Goal: Contribute content: Add original content to the website for others to see

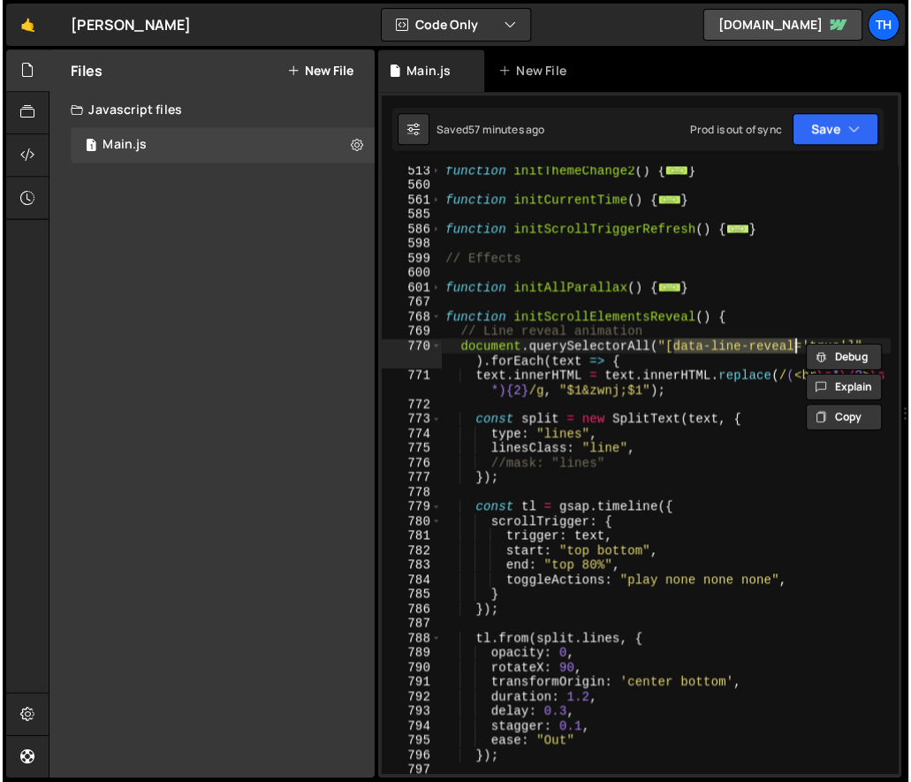
scroll to position [572, 0]
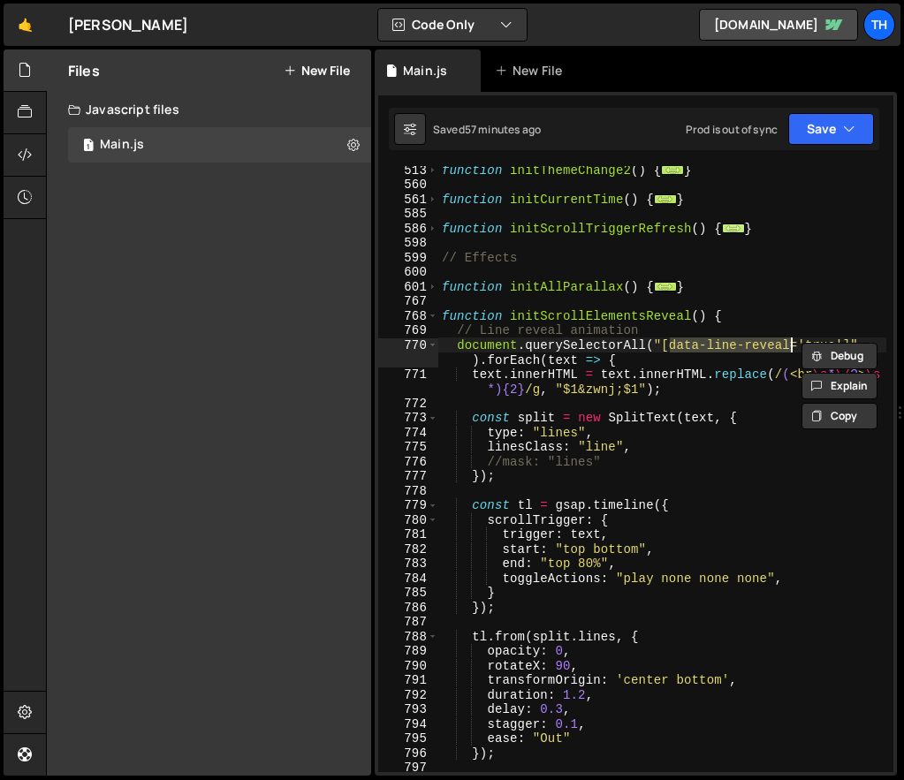
click at [725, 224] on span "..." at bounding box center [733, 228] width 23 height 10
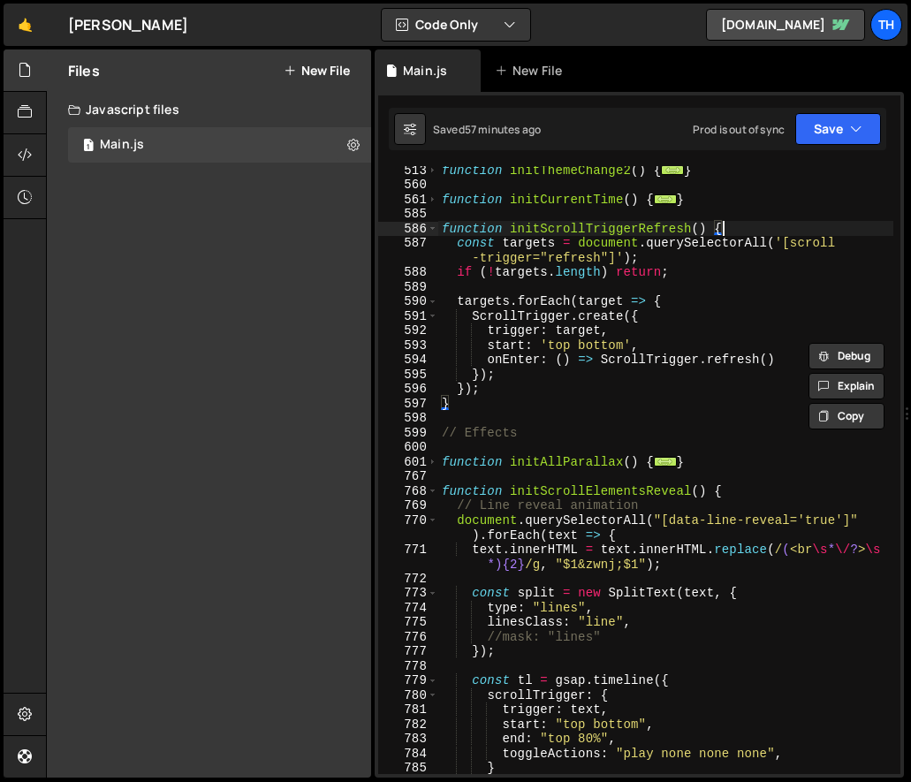
click at [430, 220] on div "585" at bounding box center [408, 214] width 60 height 15
click at [433, 223] on span at bounding box center [433, 229] width 10 height 15
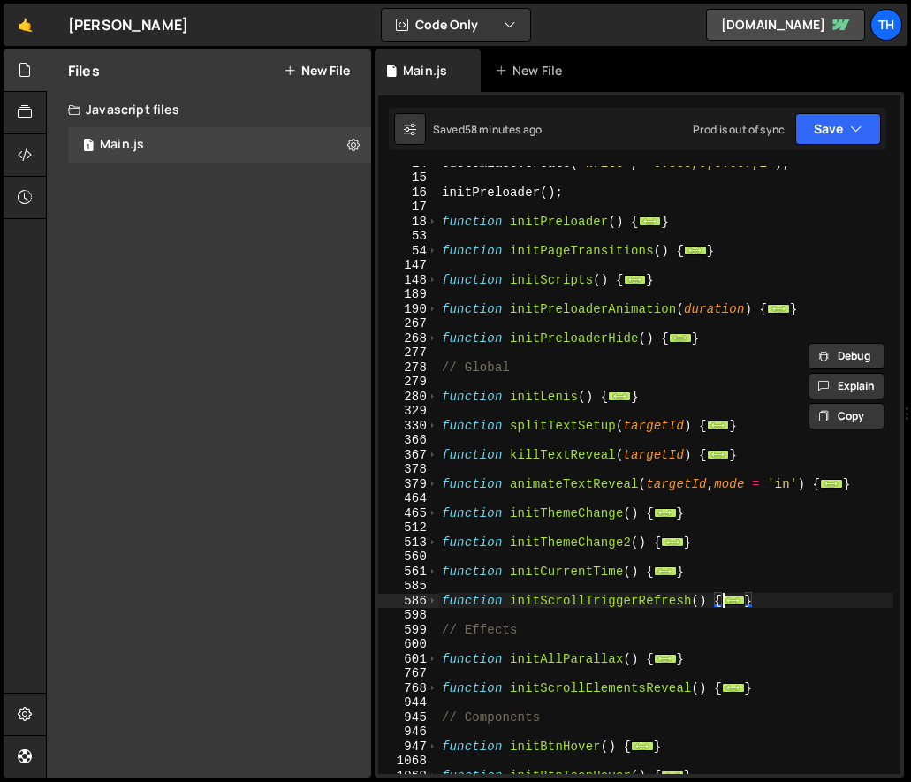
scroll to position [0, 0]
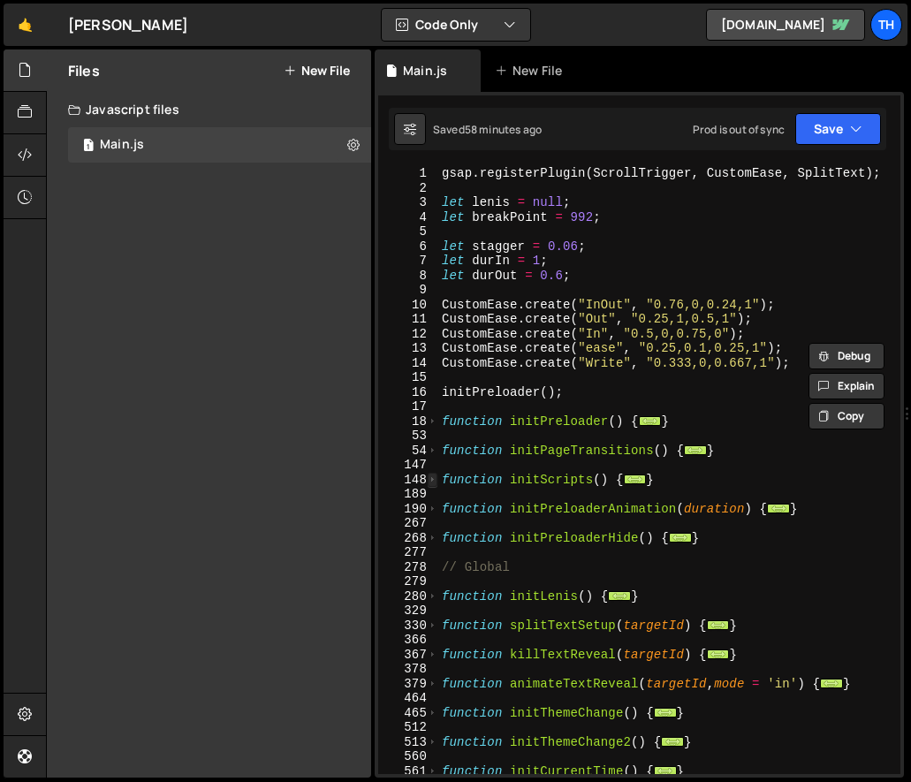
click at [435, 484] on span at bounding box center [433, 480] width 10 height 15
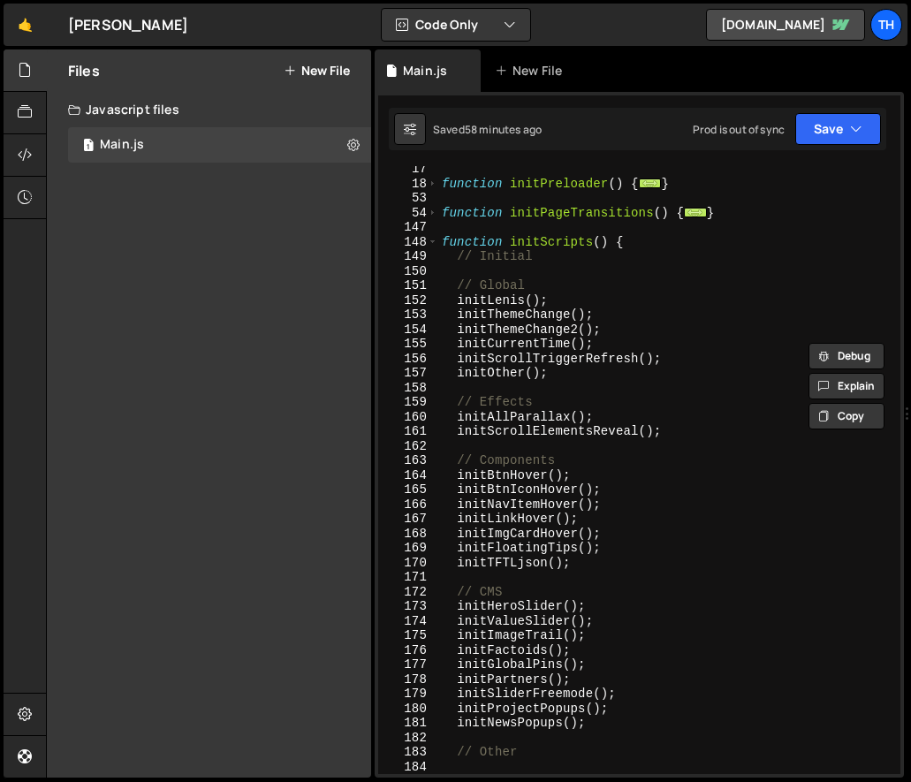
scroll to position [384, 0]
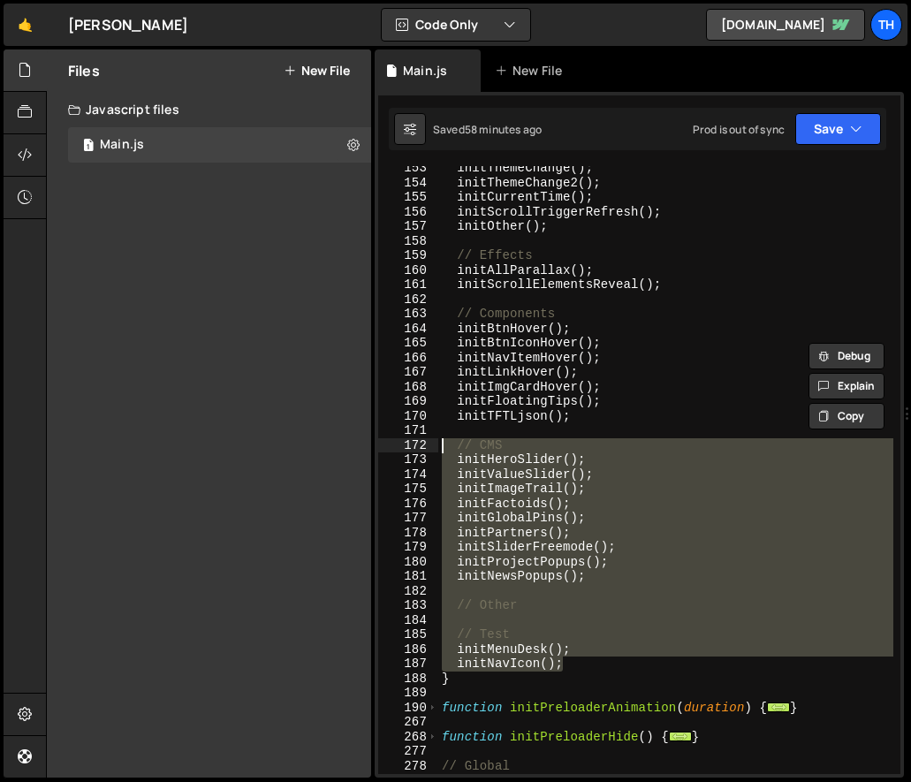
drag, startPoint x: 575, startPoint y: 661, endPoint x: 337, endPoint y: 448, distance: 319.8
click at [337, 448] on div "Files New File Javascript files 1 Main.js 0 CSS files Copy share link Edit File…" at bounding box center [478, 413] width 865 height 729
type textarea "// CMS initHeroSlider();"
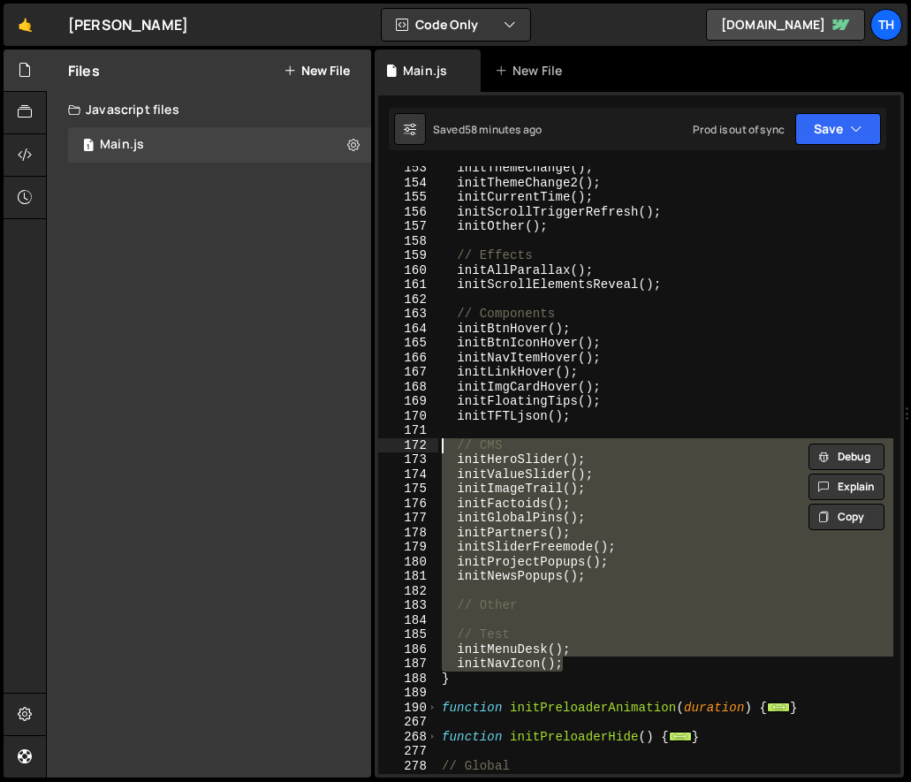
scroll to position [0, 0]
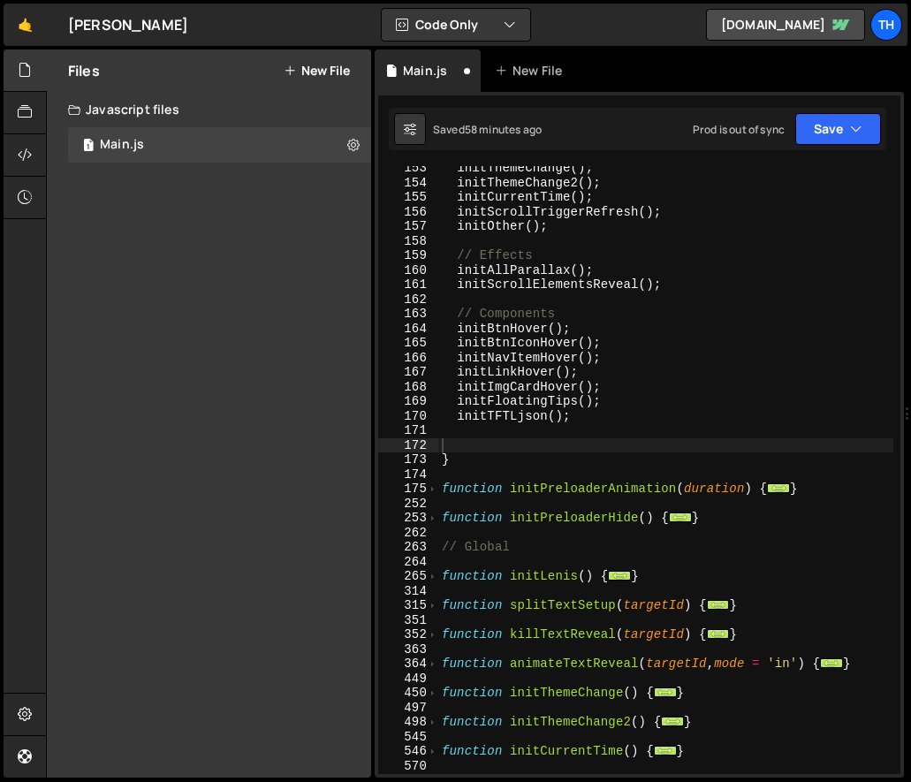
click at [786, 129] on div "Prod is out of sync Upgrade to Edit Save Save to Staging S Saved 58 minutes ago…" at bounding box center [787, 129] width 188 height 32
click at [813, 139] on button "Save" at bounding box center [838, 129] width 86 height 32
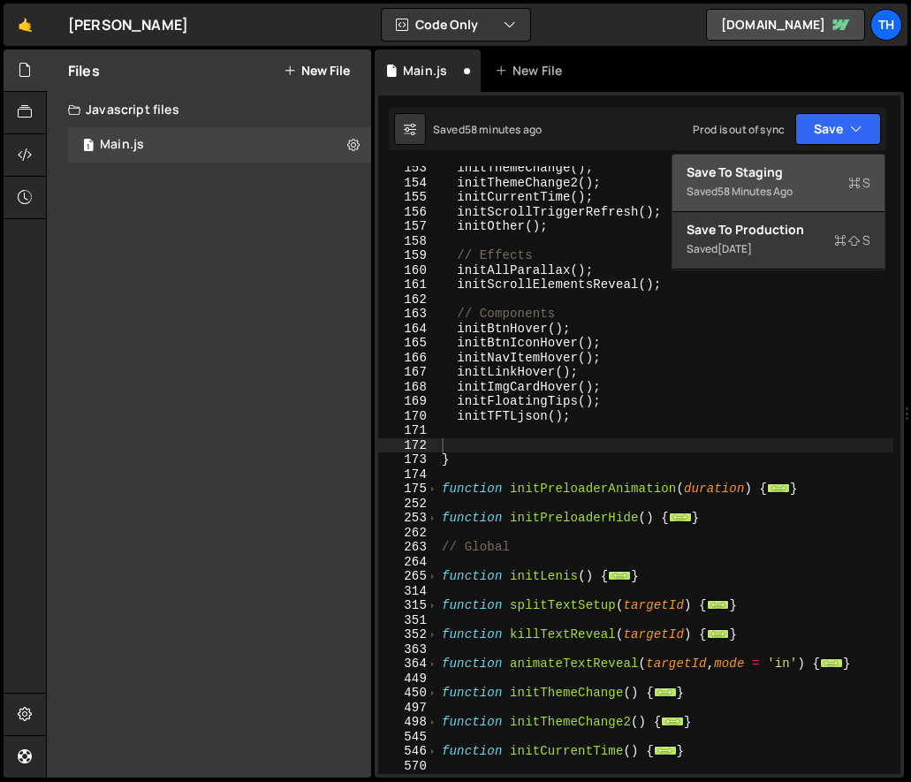
click at [812, 176] on div "Save to Staging S" at bounding box center [779, 172] width 184 height 18
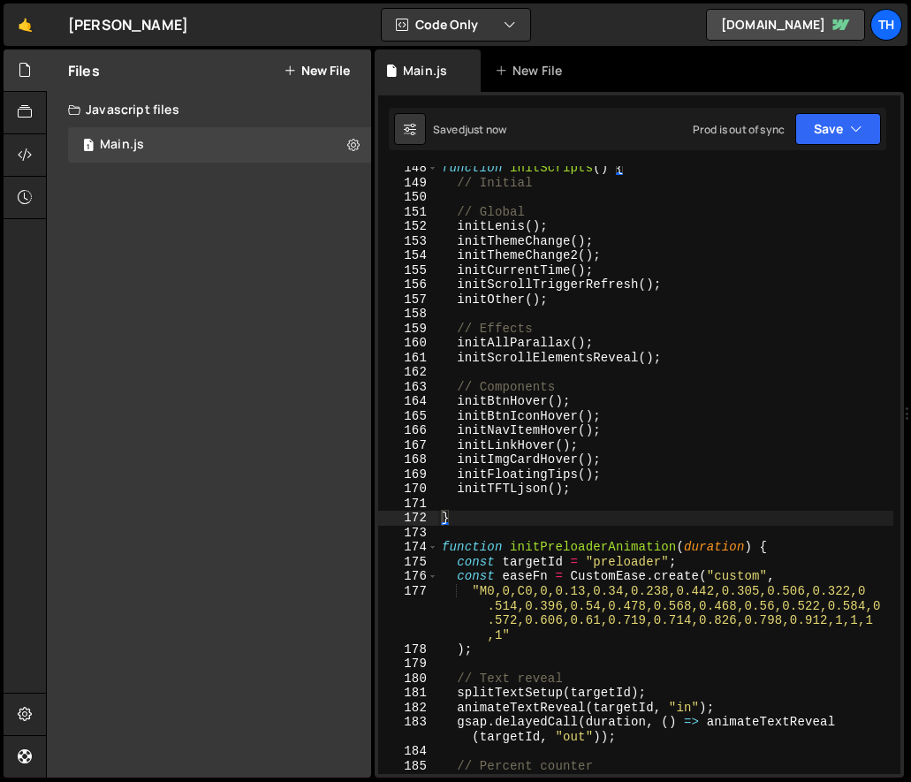
scroll to position [1519, 0]
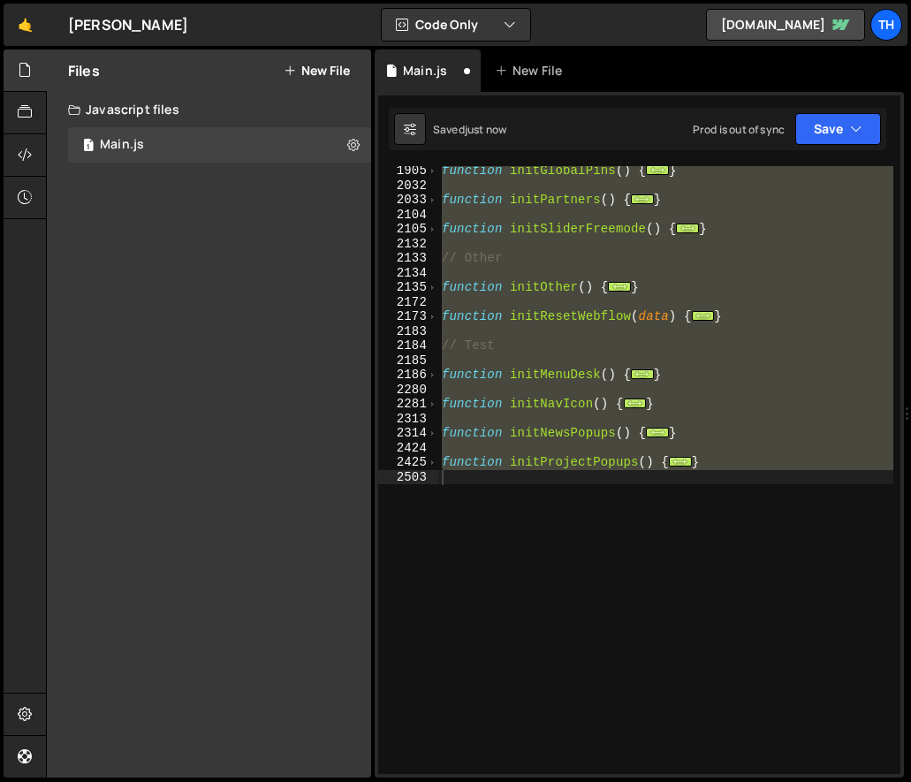
type textarea "}"
click at [477, 386] on div "function initGlobalPins ( ) { ... } function initPartners ( ) { ... } function …" at bounding box center [665, 480] width 455 height 635
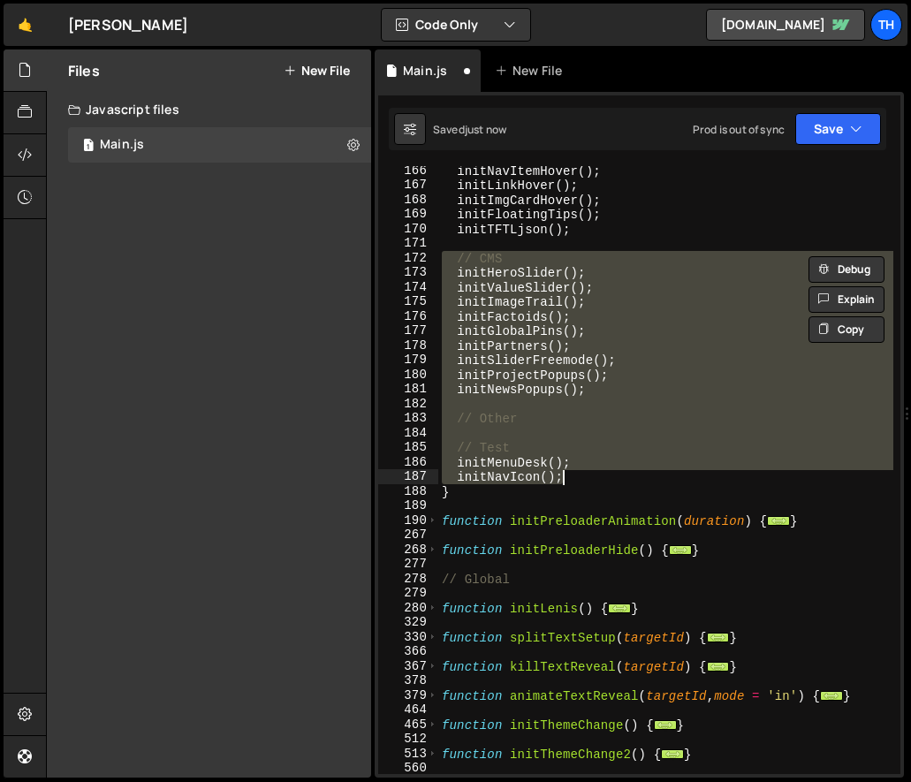
scroll to position [572, 0]
click at [502, 422] on div "initNavItemHover ( ) ; initLinkHover ( ) ; initImgCardHover ( ) ; initFloatingT…" at bounding box center [665, 470] width 455 height 608
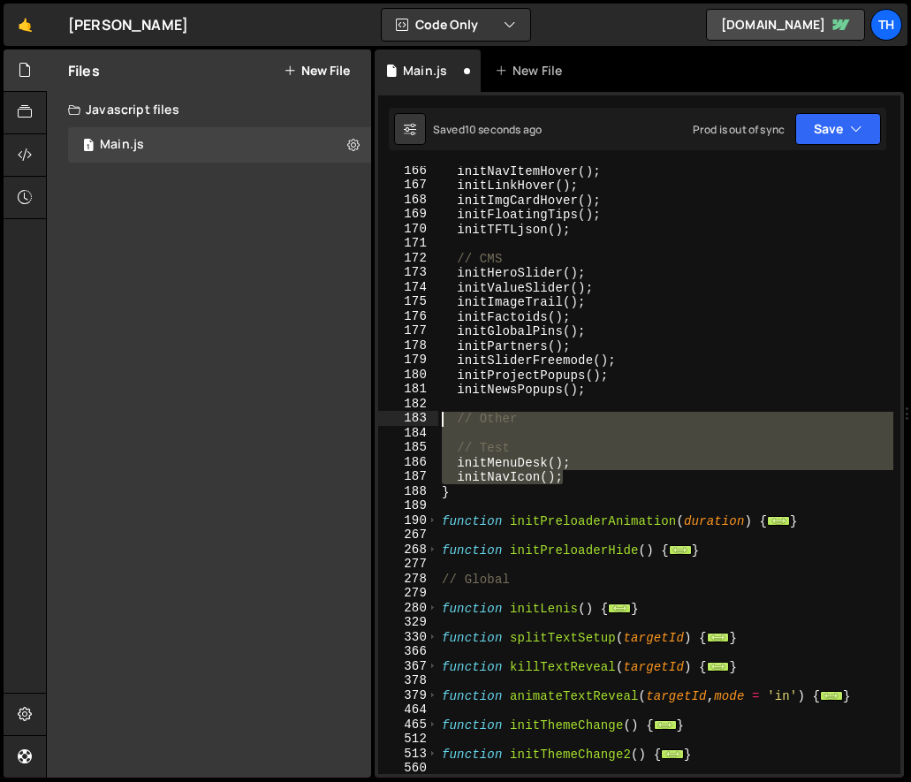
drag, startPoint x: 583, startPoint y: 477, endPoint x: 343, endPoint y: 412, distance: 249.1
click at [343, 412] on div "Files New File Javascript files 1 Main.js 0 CSS files Copy share link Edit File…" at bounding box center [478, 413] width 865 height 729
type textarea "// Other"
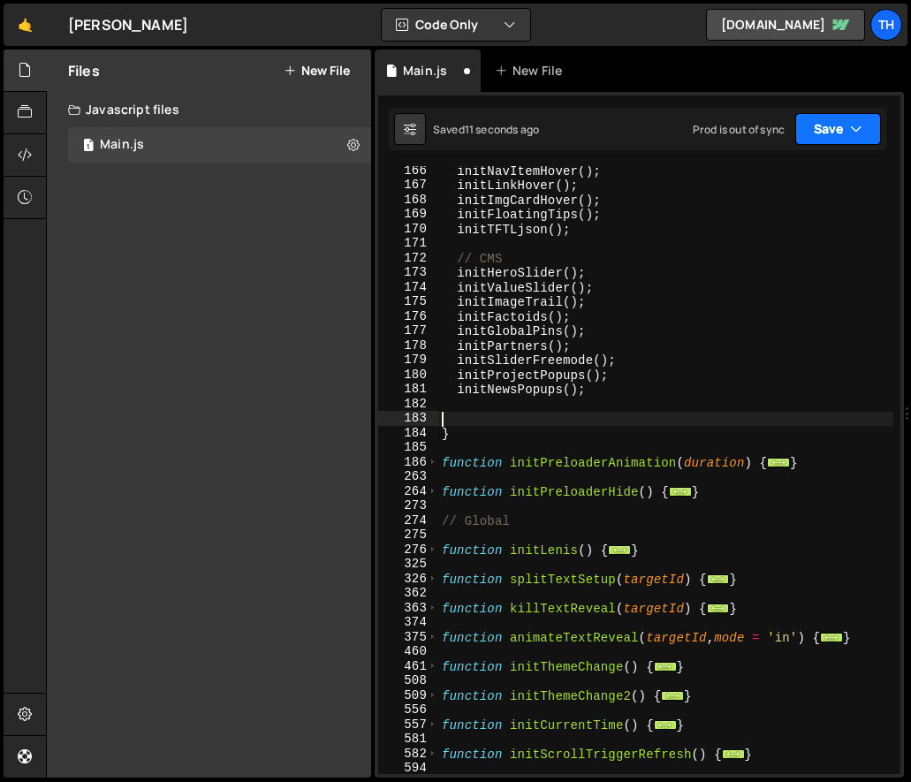
click at [855, 130] on icon "button" at bounding box center [856, 129] width 12 height 18
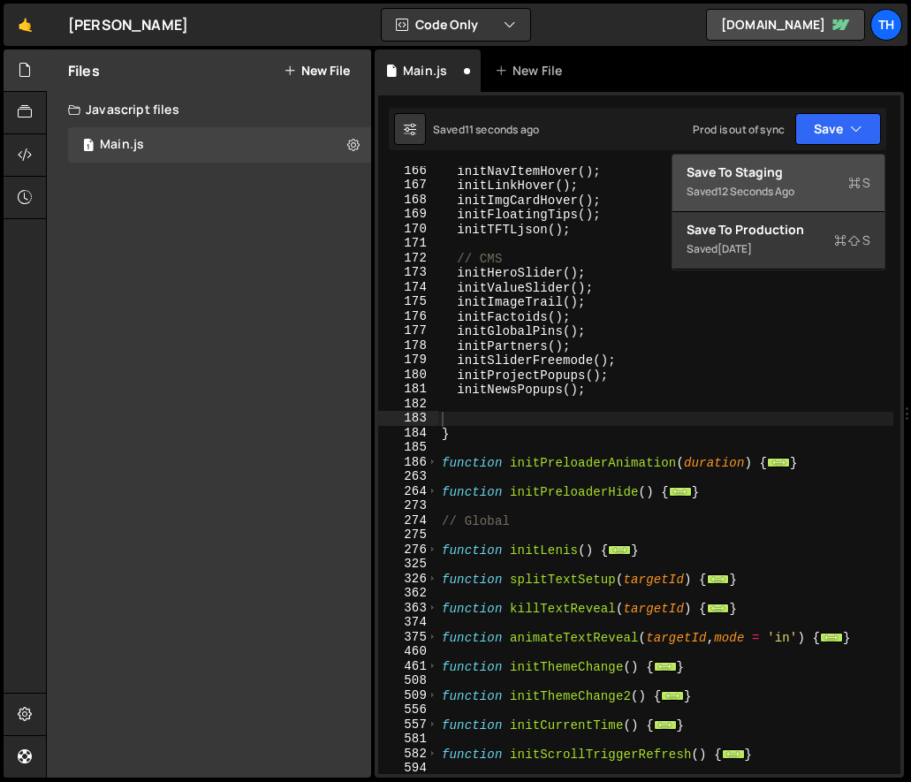
click at [834, 170] on div "Save to Staging S" at bounding box center [779, 172] width 184 height 18
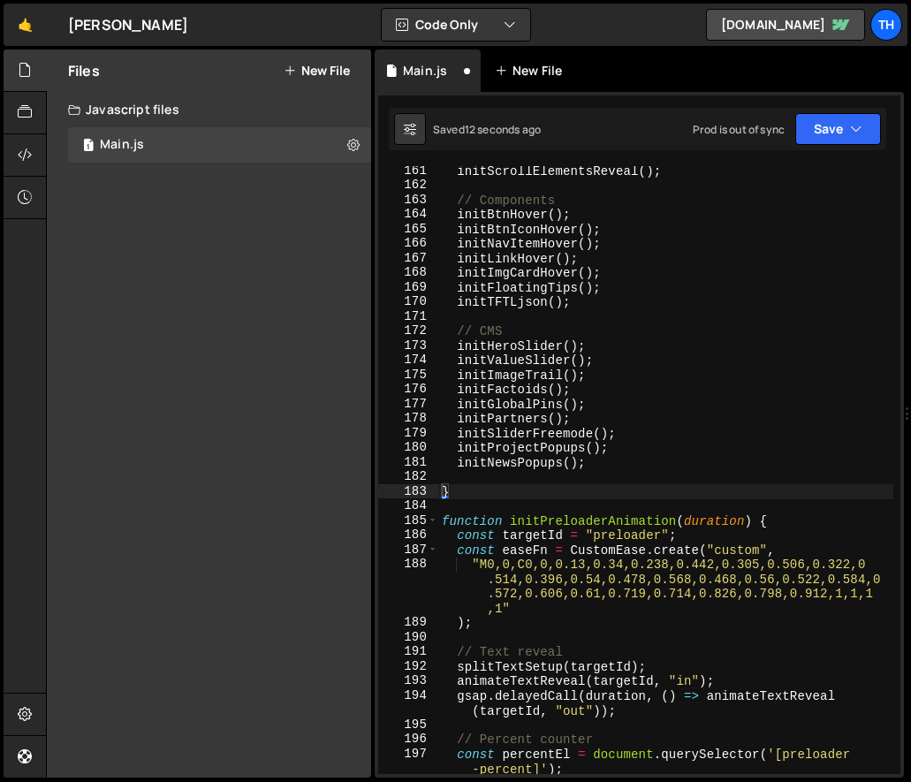
scroll to position [1752, 0]
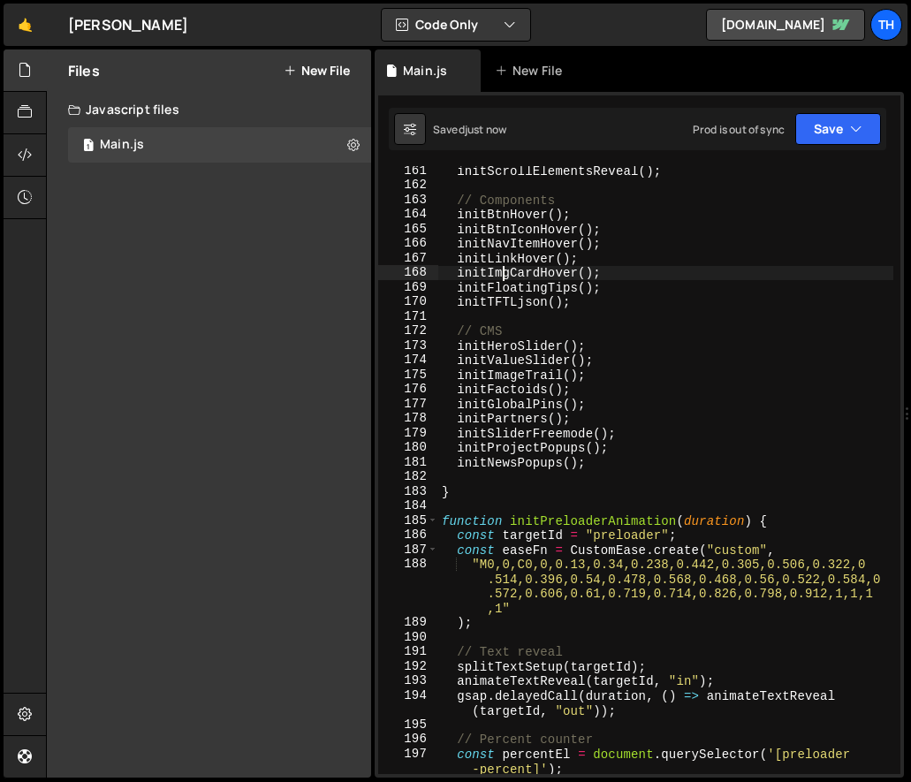
click at [503, 266] on div "initScrollElementsReveal ( ) ; // Components initBtnHover ( ) ; initBtnIconHove…" at bounding box center [665, 480] width 455 height 635
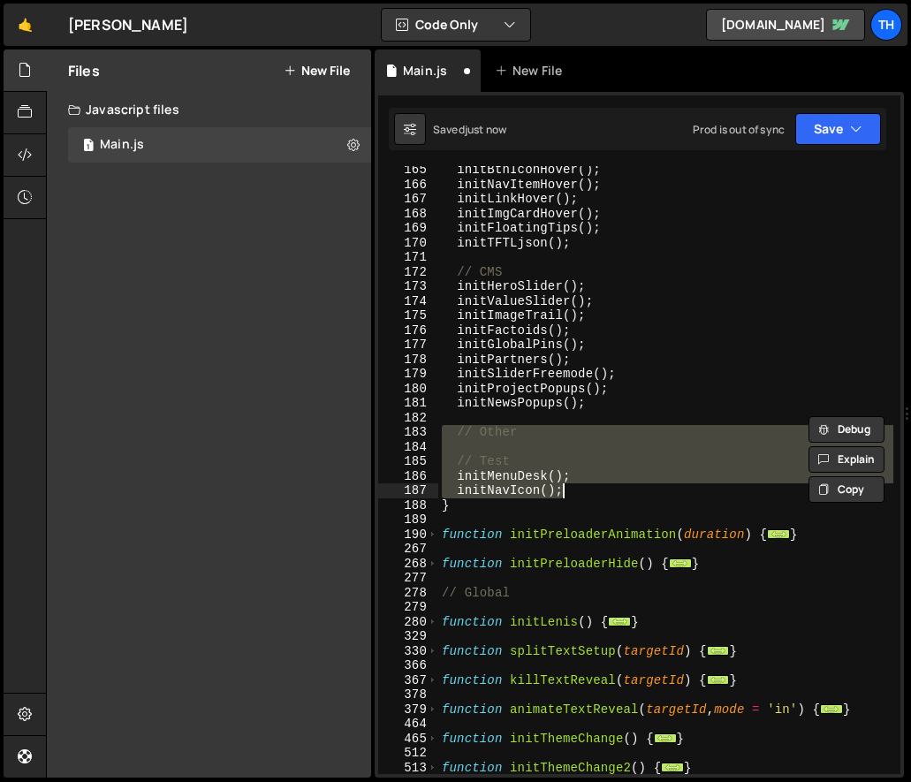
scroll to position [550, 0]
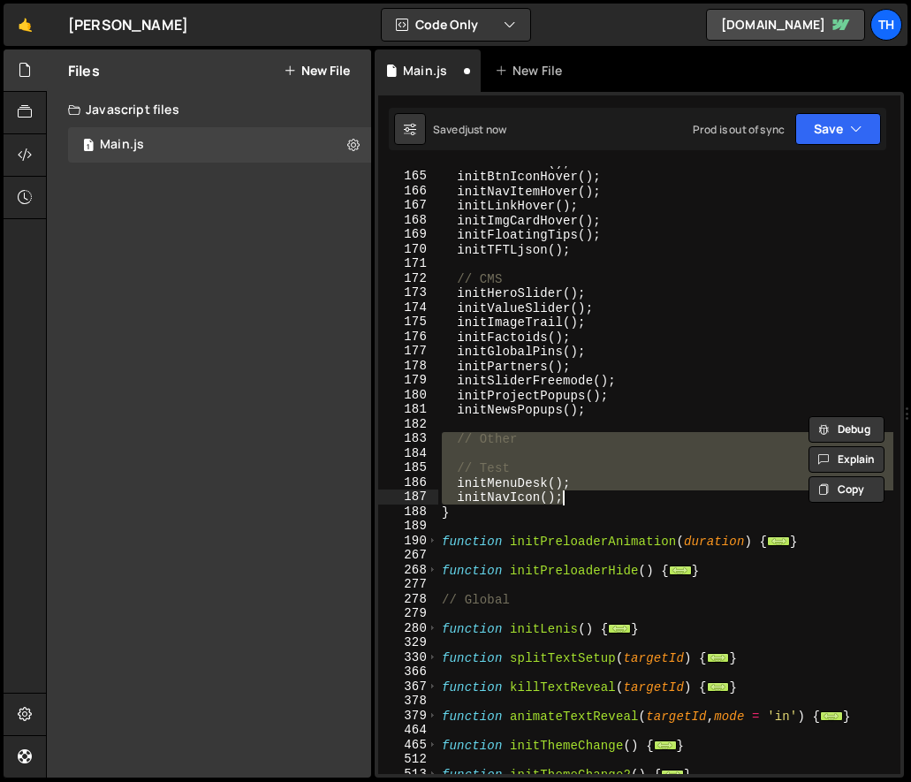
click at [523, 442] on div "initBtnHover ( ) ; initBtnIconHover ( ) ; initNavItemHover ( ) ; initLinkHover …" at bounding box center [665, 470] width 455 height 608
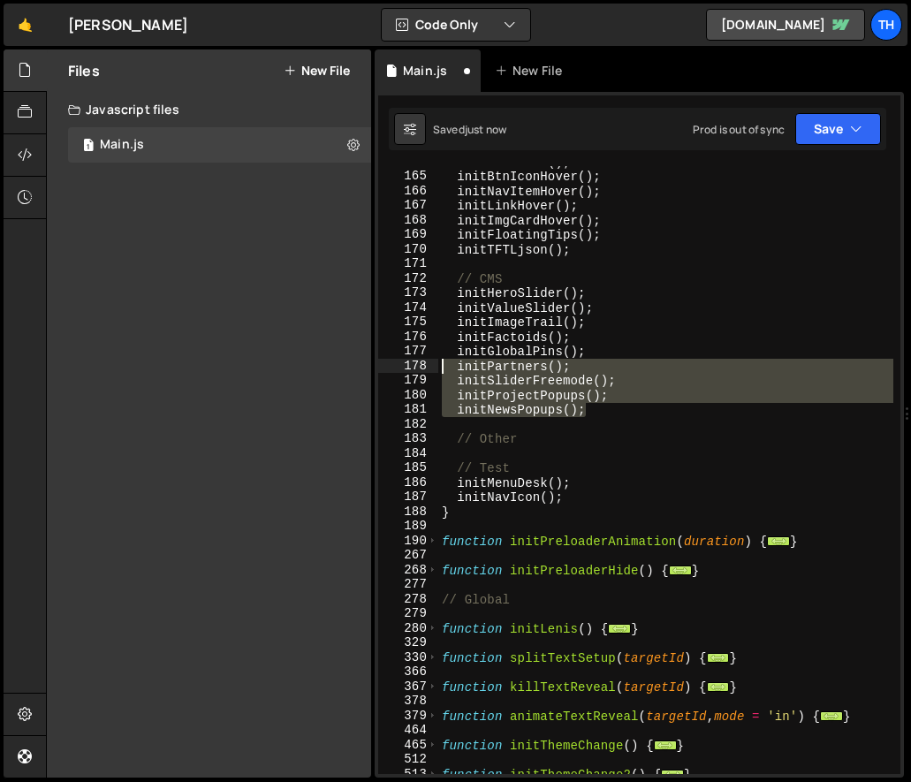
drag, startPoint x: 590, startPoint y: 415, endPoint x: 347, endPoint y: 358, distance: 249.7
click at [347, 358] on div "Files New File Javascript files 1 Main.js 0 CSS files Copy share link Edit File…" at bounding box center [478, 413] width 865 height 729
type textarea "initGlobalPins(); initPartners();"
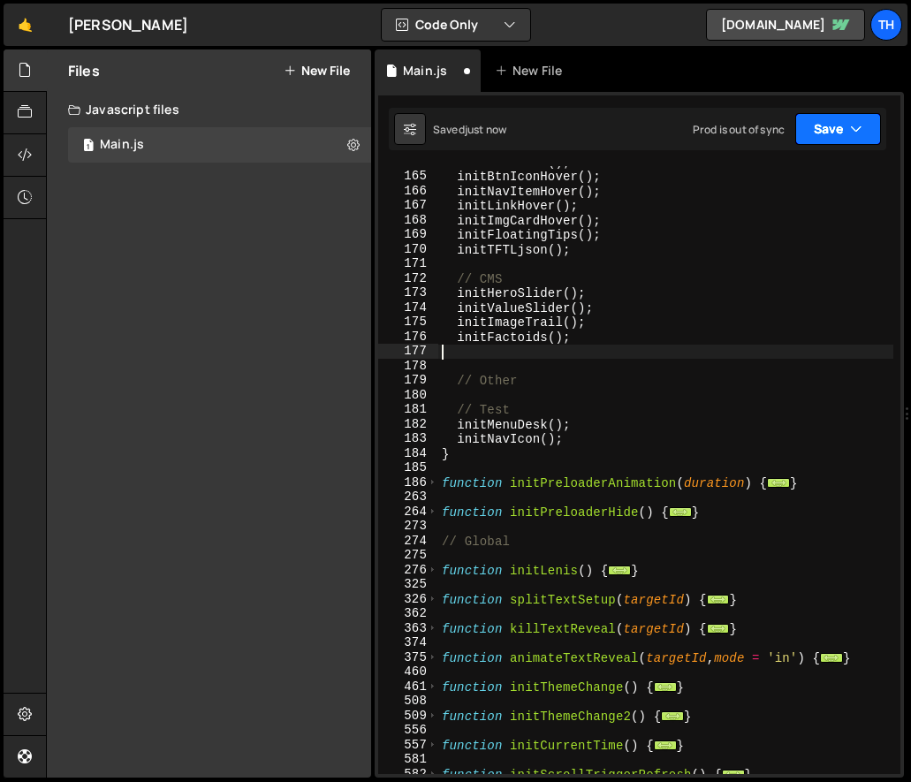
click at [827, 125] on button "Save" at bounding box center [838, 129] width 86 height 32
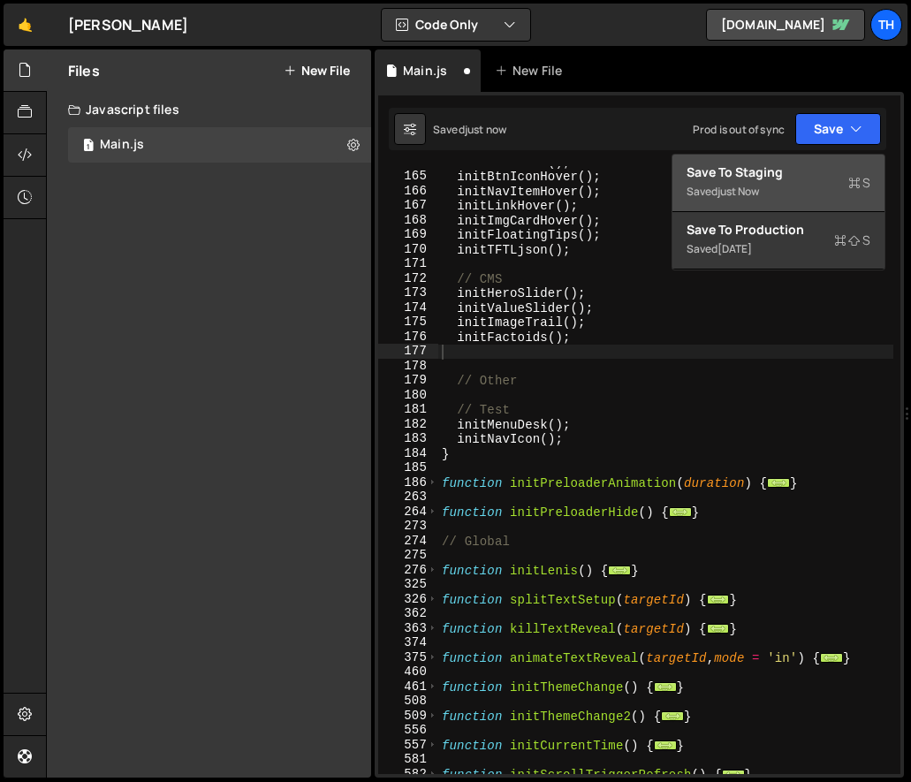
click at [814, 172] on div "Save to Staging S" at bounding box center [779, 172] width 184 height 18
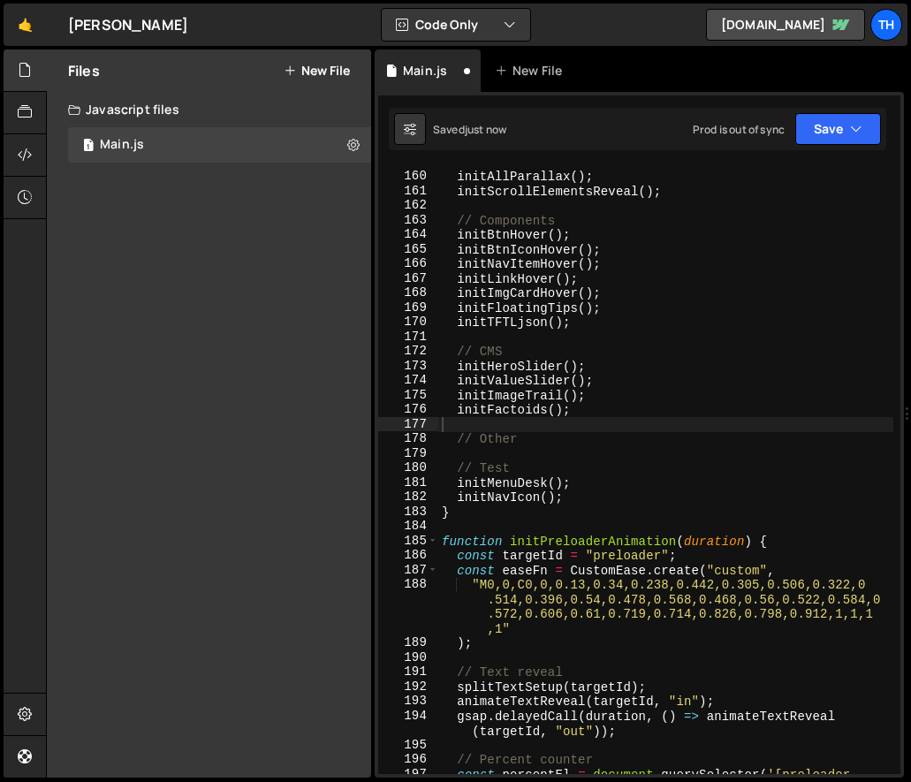
scroll to position [1737, 0]
click at [517, 383] on div "// Effects initAllParallax ( ) ; initScrollElementsReveal ( ) ; // Components i…" at bounding box center [665, 480] width 455 height 650
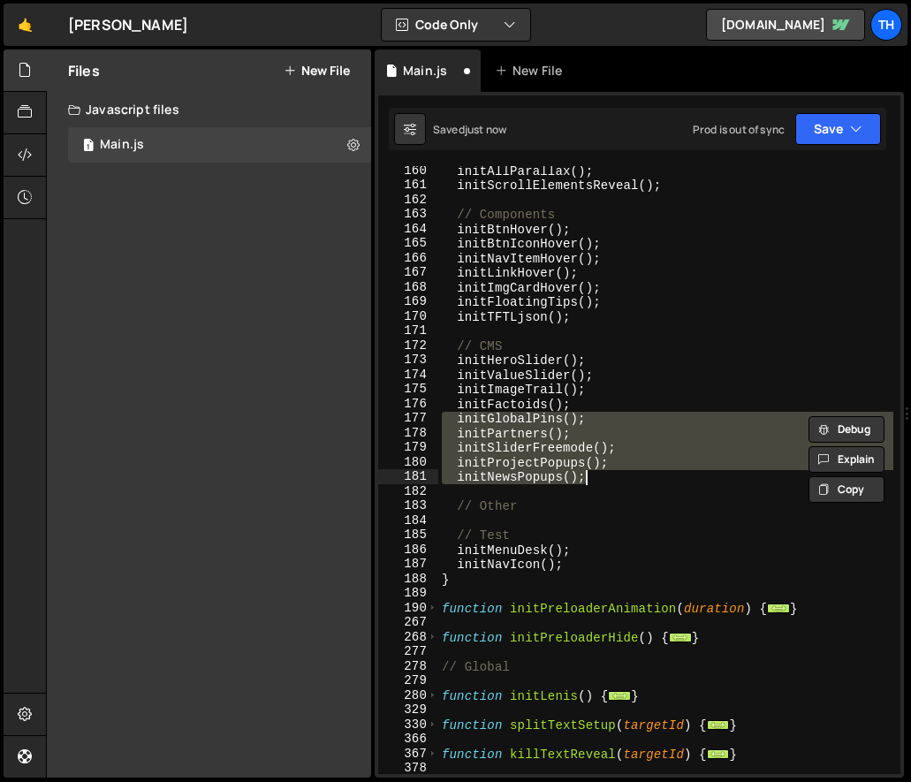
scroll to position [484, 0]
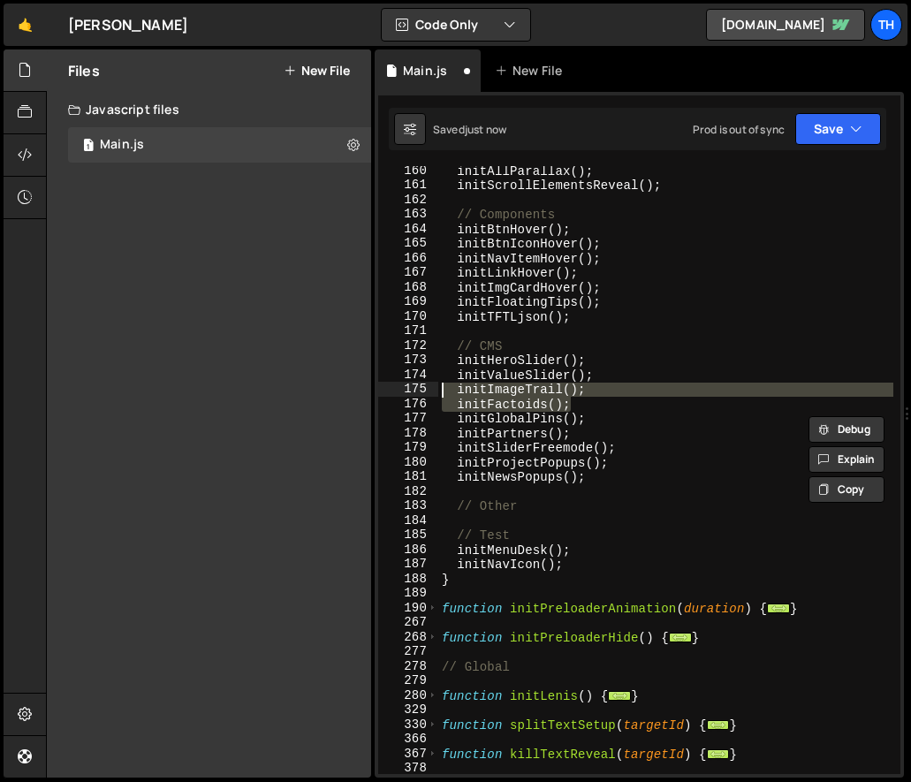
drag, startPoint x: 602, startPoint y: 402, endPoint x: 399, endPoint y: 382, distance: 203.4
click at [399, 382] on div "initProjectPopups(); initNewsPopups(); 160 161 162 163 164 165 166 167 168 169 …" at bounding box center [639, 470] width 522 height 608
type textarea "initImageTrail(); initFactoids();"
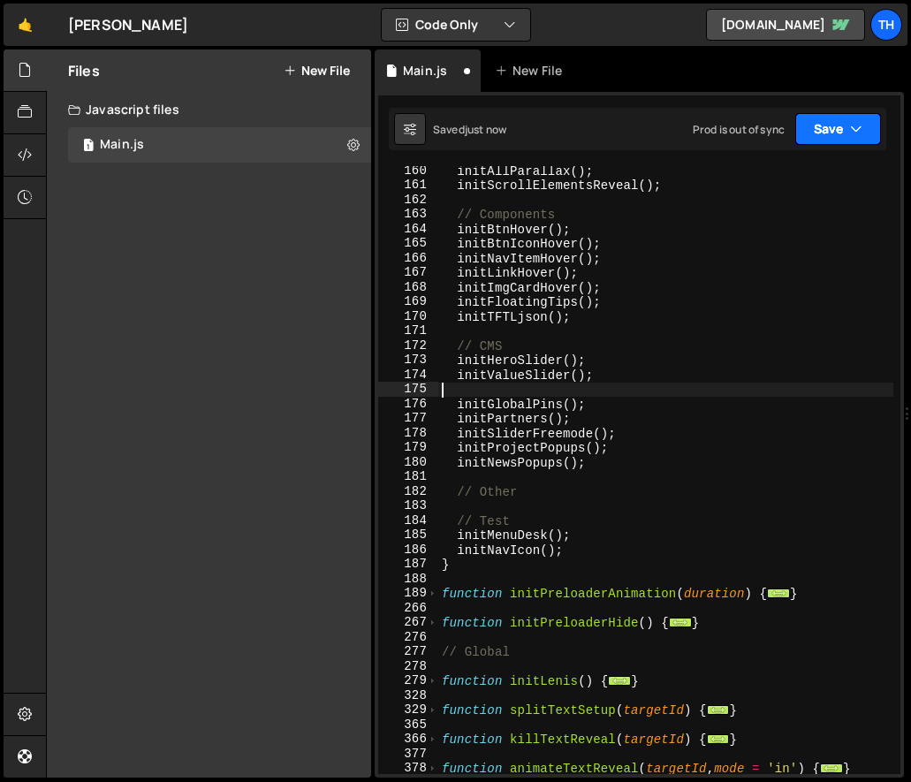
click at [851, 123] on icon "button" at bounding box center [856, 129] width 12 height 18
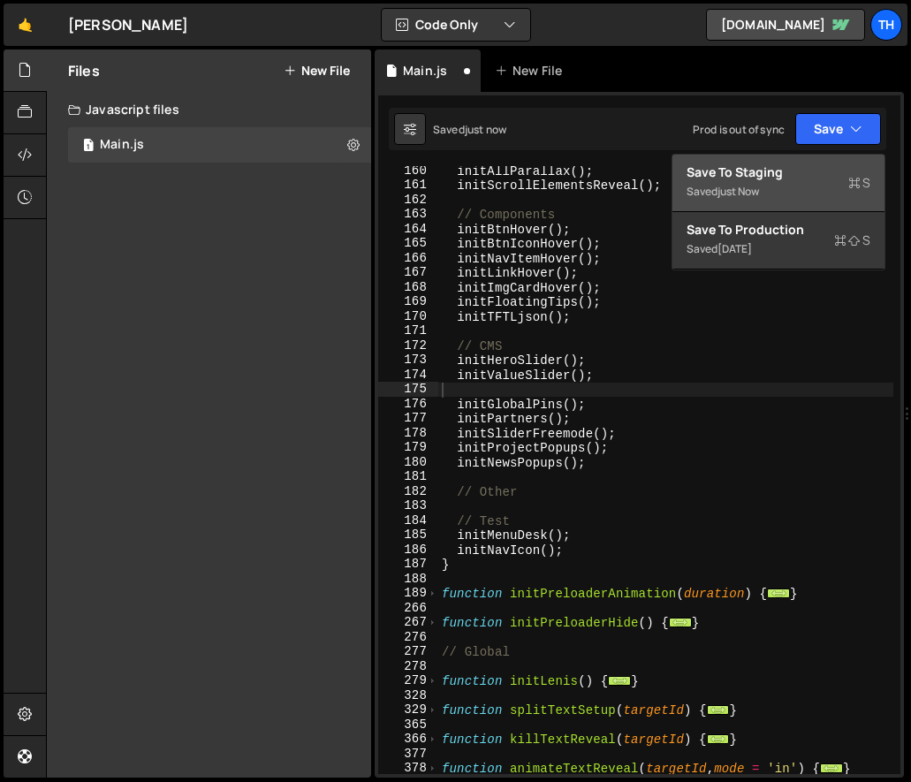
click at [824, 186] on div "Saved just now" at bounding box center [779, 191] width 184 height 21
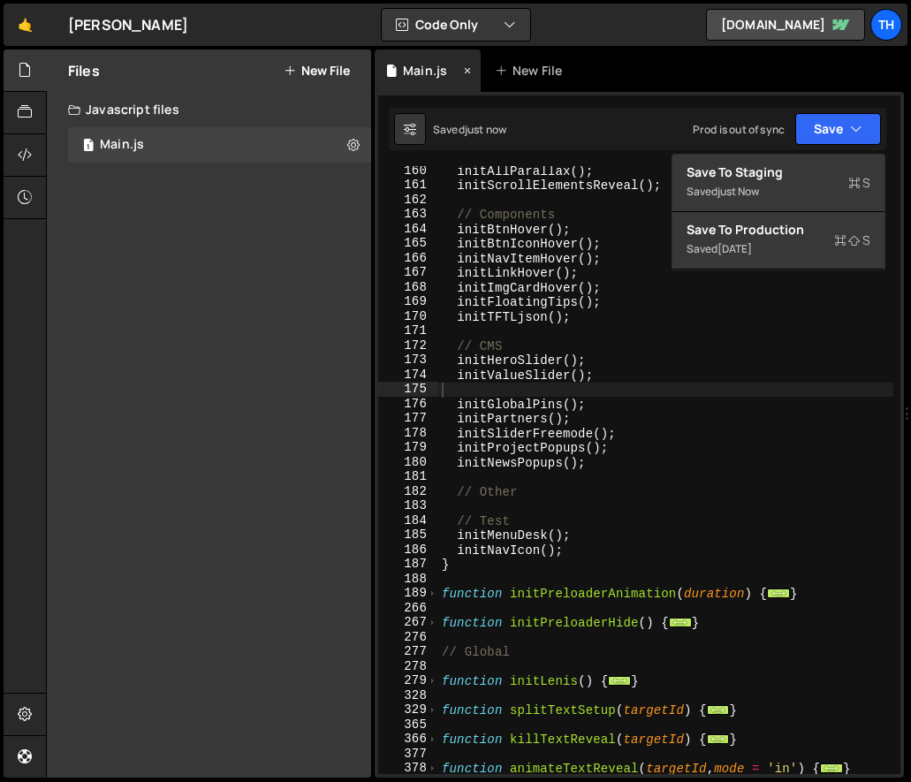
scroll to position [1686, 0]
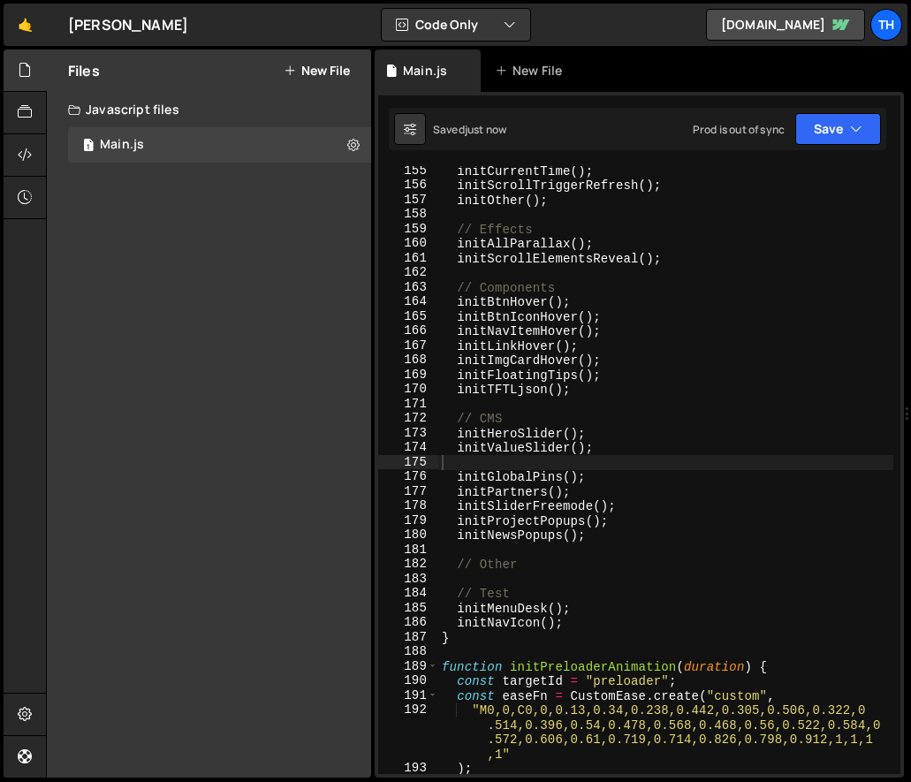
click at [535, 326] on div "initCurrentTime ( ) ; initScrollTriggerRefresh ( ) ; initOther ( ) ; // Effects…" at bounding box center [665, 480] width 455 height 635
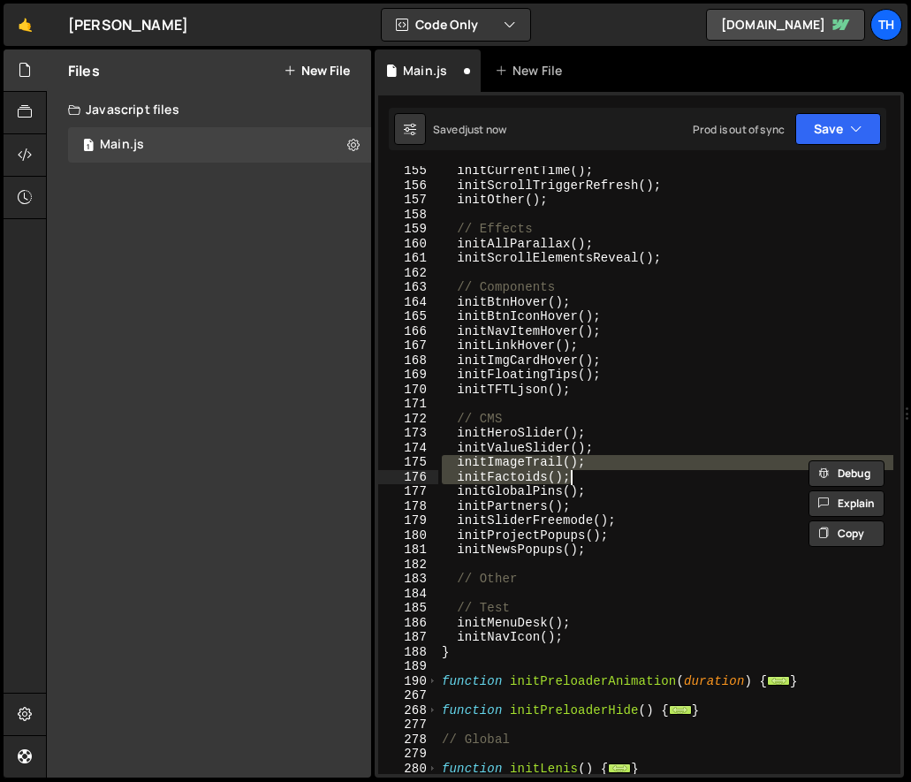
scroll to position [411, 0]
click at [528, 465] on div "initCurrentTime ( ) ; initScrollTriggerRefresh ( ) ; initOther ( ) ; // Effects…" at bounding box center [665, 470] width 455 height 608
type textarea "initImageTrail();"
click at [528, 465] on div "initCurrentTime ( ) ; initScrollTriggerRefresh ( ) ; initOther ( ) ; // Effects…" at bounding box center [665, 480] width 455 height 635
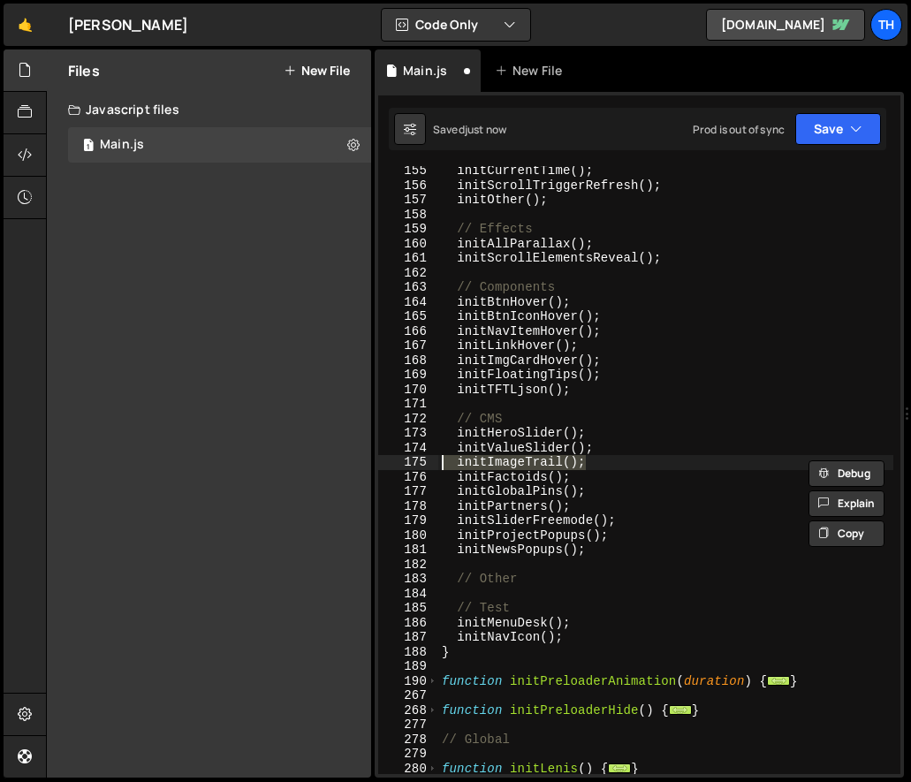
drag, startPoint x: 467, startPoint y: 462, endPoint x: 367, endPoint y: 466, distance: 99.9
click at [367, 466] on div "Files New File Javascript files 1 Main.js 0 CSS files Copy share link Edit File…" at bounding box center [478, 413] width 865 height 729
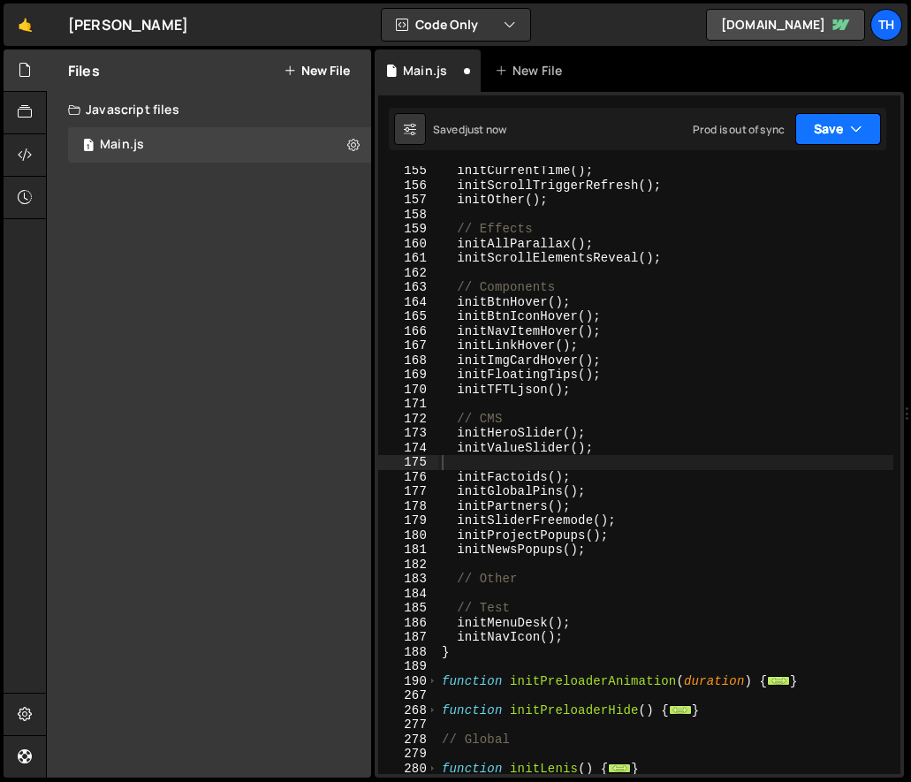
click at [844, 120] on button "Save" at bounding box center [838, 129] width 86 height 32
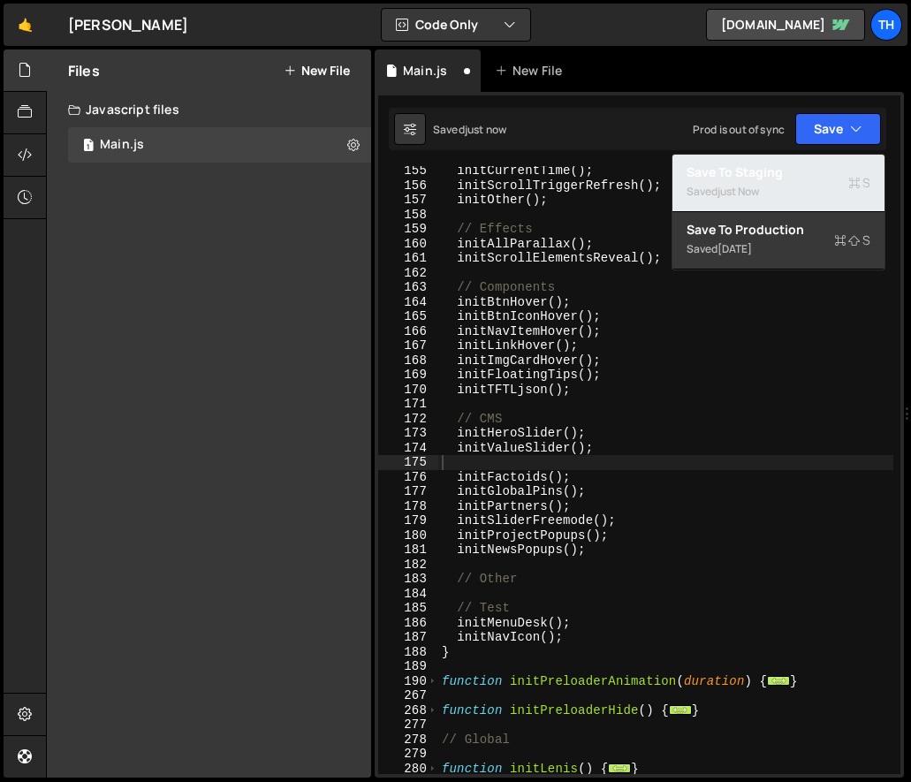
click at [823, 161] on button "Save to Staging S Saved just now" at bounding box center [778, 183] width 212 height 57
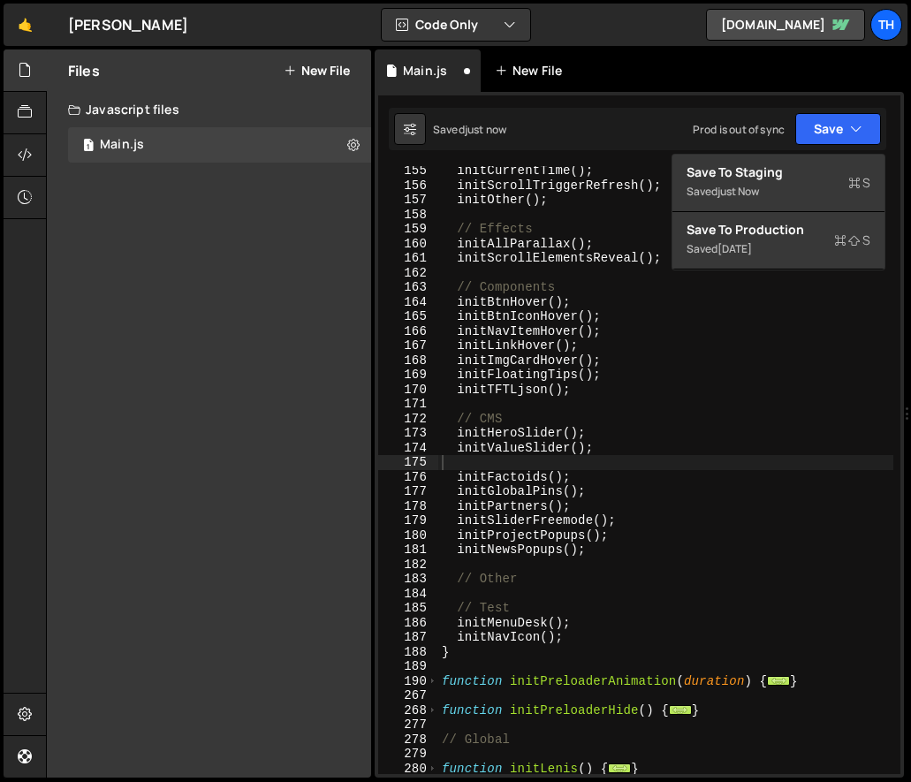
scroll to position [1632, 0]
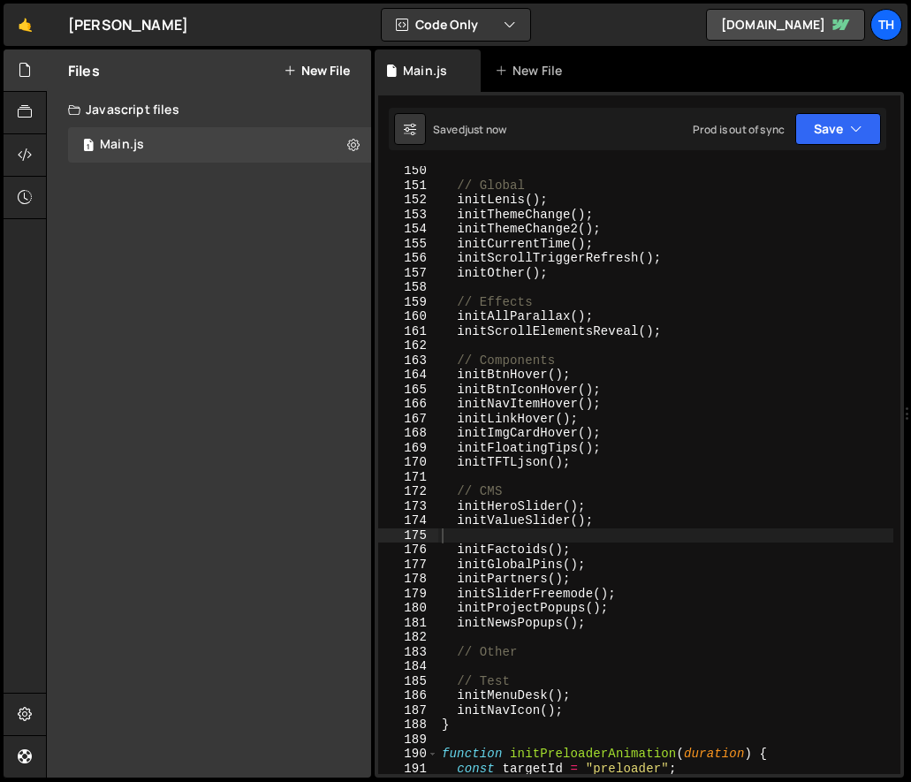
click at [518, 427] on div "// Global initLenis ( ) ; initThemeChange ( ) ; initThemeChange2 ( ) ; initCurr…" at bounding box center [665, 480] width 455 height 635
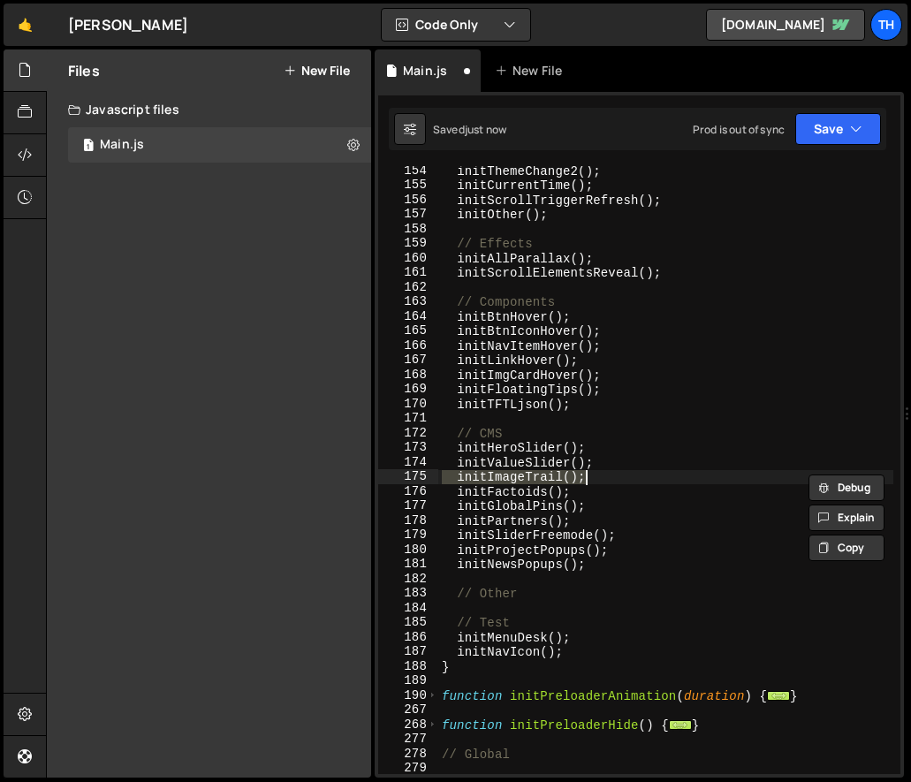
scroll to position [397, 0]
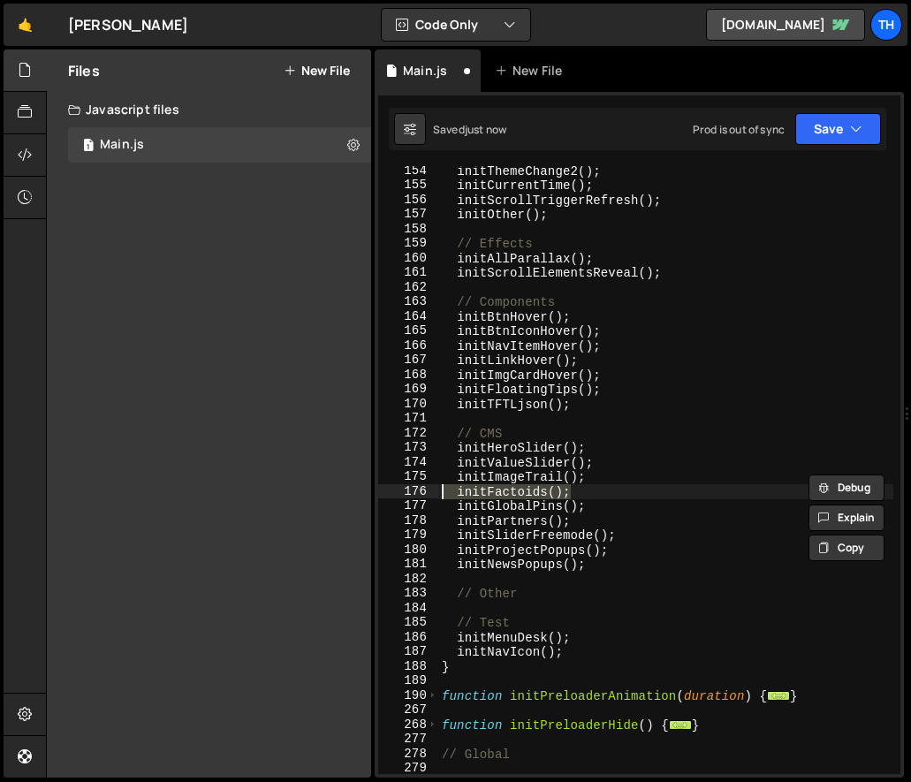
drag, startPoint x: 593, startPoint y: 490, endPoint x: 308, endPoint y: 491, distance: 284.5
click at [308, 491] on div "Files New File Javascript files 1 Main.js 0 CSS files Copy share link Edit File…" at bounding box center [478, 413] width 865 height 729
type textarea "initFactoids();"
click at [795, 145] on div "Saved just now Prod is out of sync Upgrade to Edit Save Save to Staging S Saved…" at bounding box center [637, 129] width 497 height 42
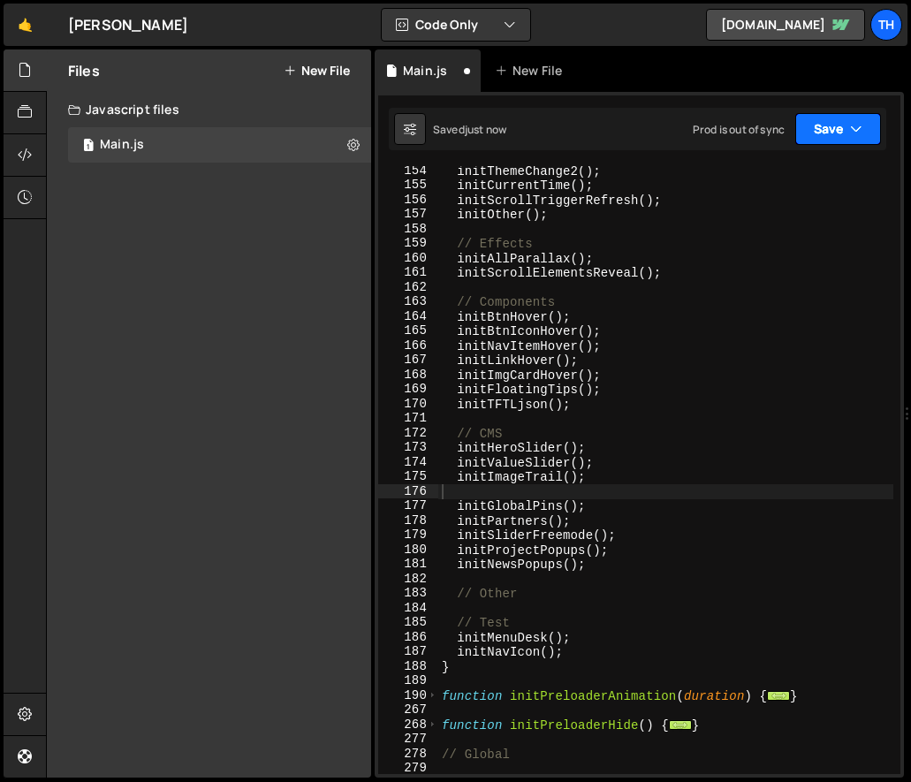
click at [816, 128] on button "Save" at bounding box center [838, 129] width 86 height 32
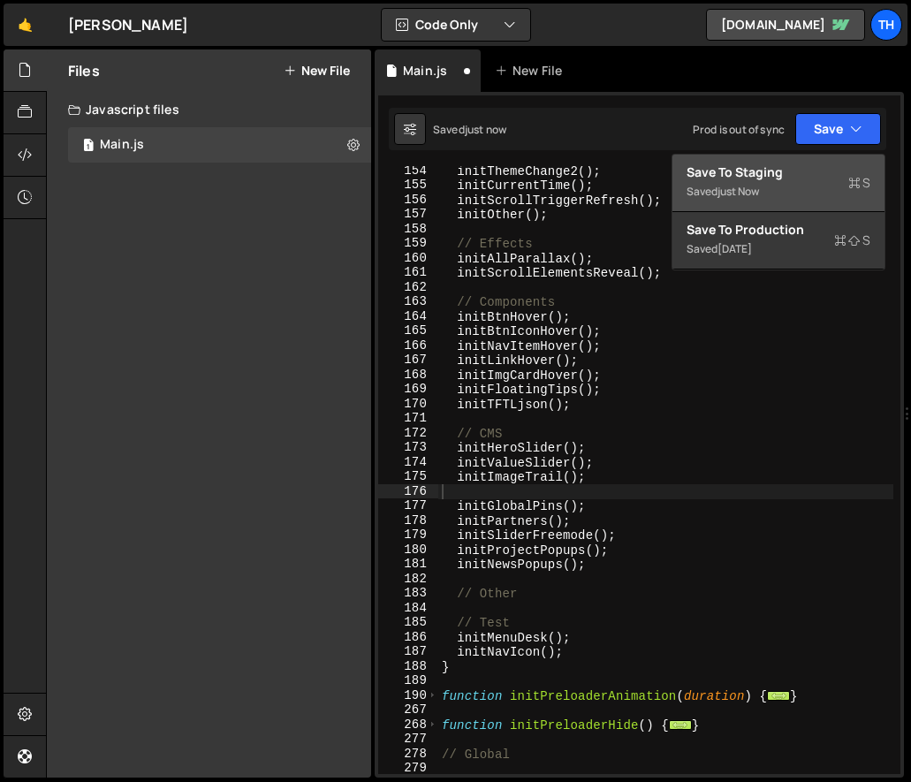
click at [812, 169] on div "Save to Staging S" at bounding box center [779, 172] width 184 height 18
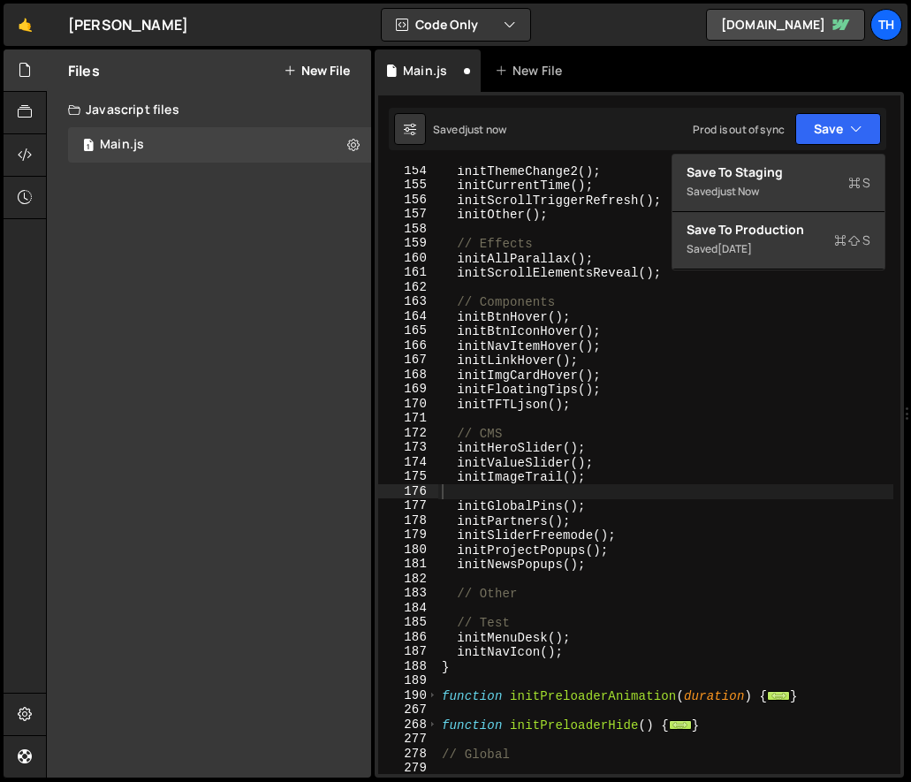
scroll to position [1621, 0]
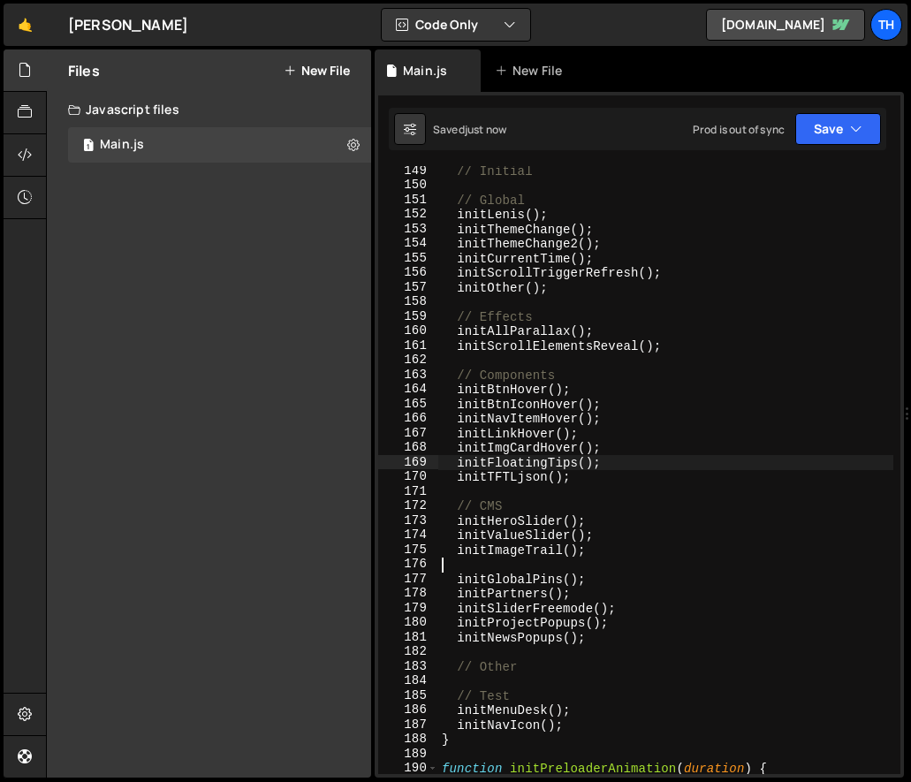
click at [567, 460] on div "// Initial // Global initLenis ( ) ; initThemeChange ( ) ; initThemeChange2 ( )…" at bounding box center [665, 480] width 455 height 635
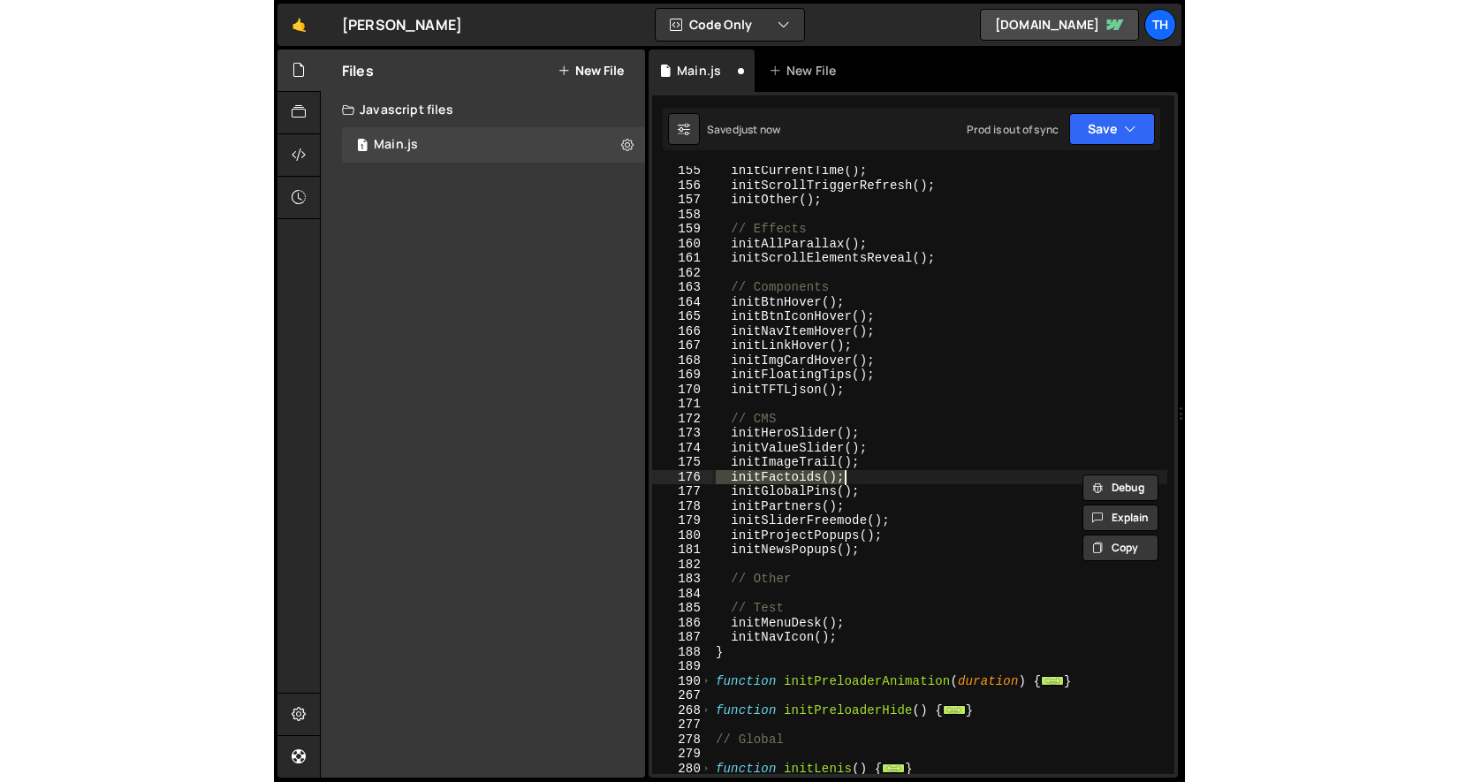
scroll to position [411, 0]
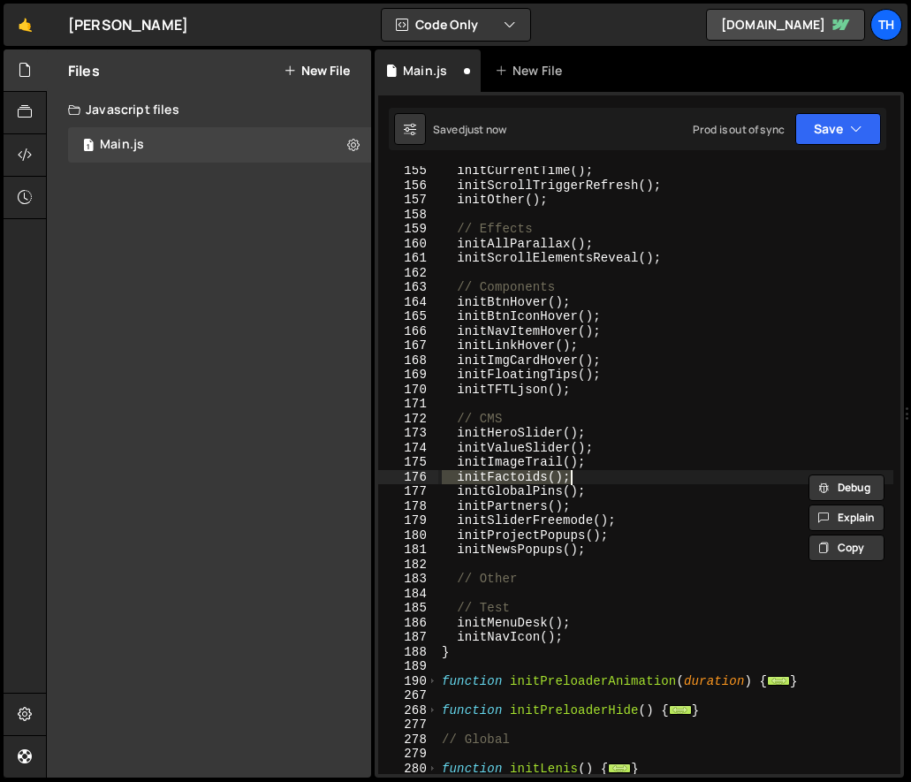
click at [508, 462] on div "initCurrentTime ( ) ; initScrollTriggerRefresh ( ) ; initOther ( ) ; // Effects…" at bounding box center [665, 480] width 455 height 635
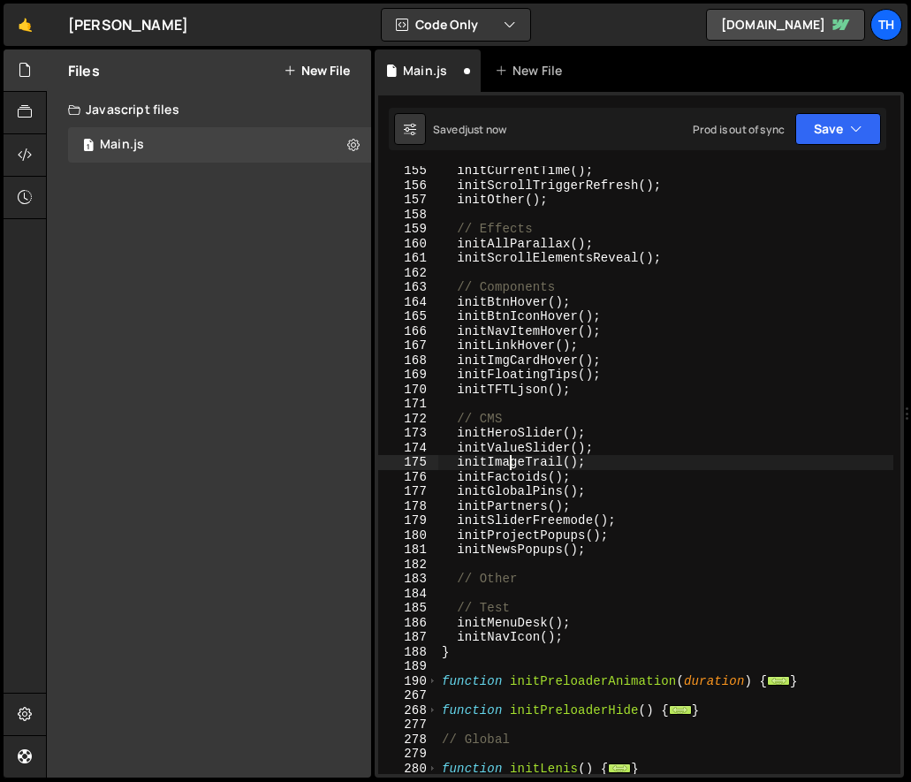
click at [508, 466] on div "initCurrentTime ( ) ; initScrollTriggerRefresh ( ) ; initOther ( ) ; // Effects…" at bounding box center [665, 480] width 455 height 635
click at [509, 473] on div "initCurrentTime ( ) ; initScrollTriggerRefresh ( ) ; initOther ( ) ; // Effects…" at bounding box center [665, 480] width 455 height 635
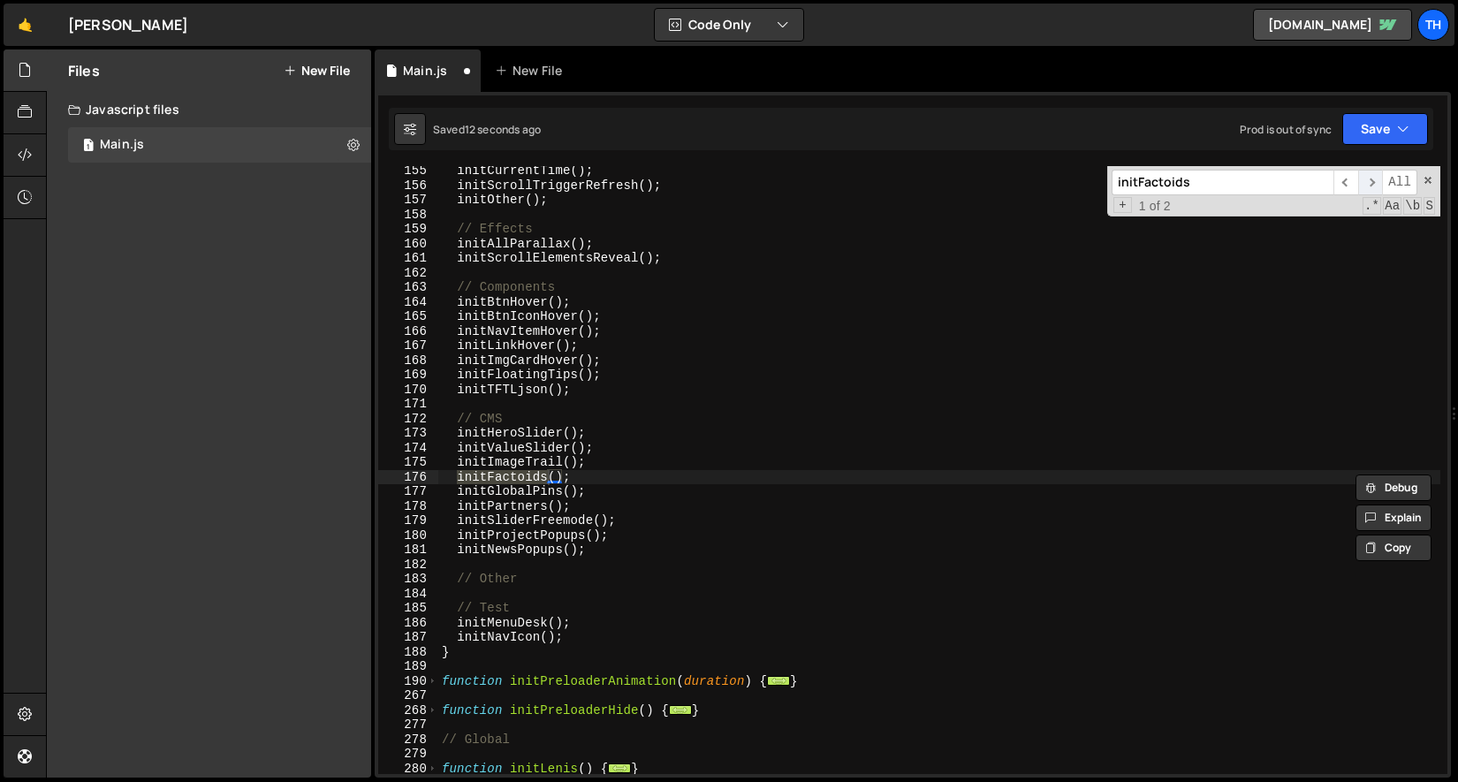
click at [903, 178] on span "​" at bounding box center [1370, 183] width 25 height 26
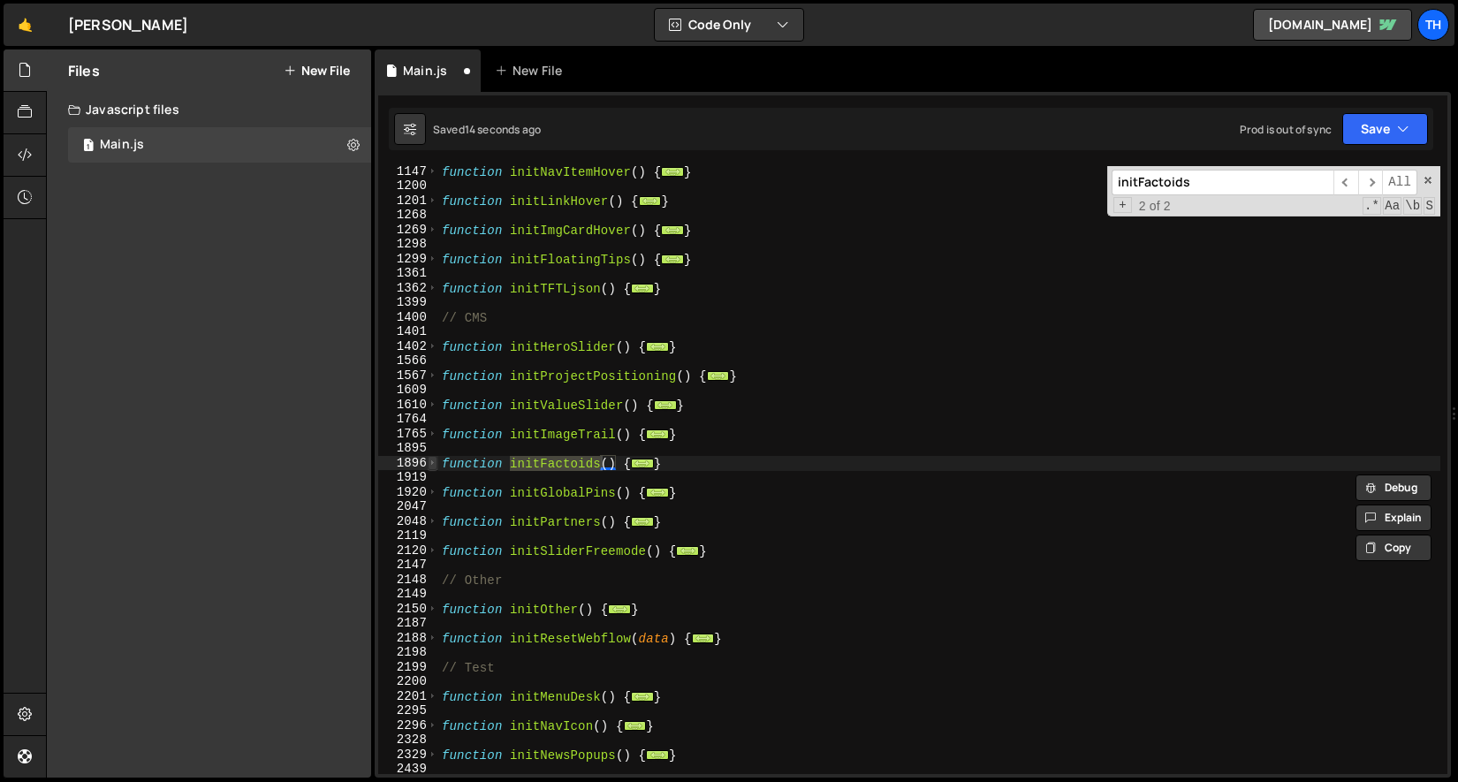
click at [429, 461] on span at bounding box center [433, 463] width 10 height 15
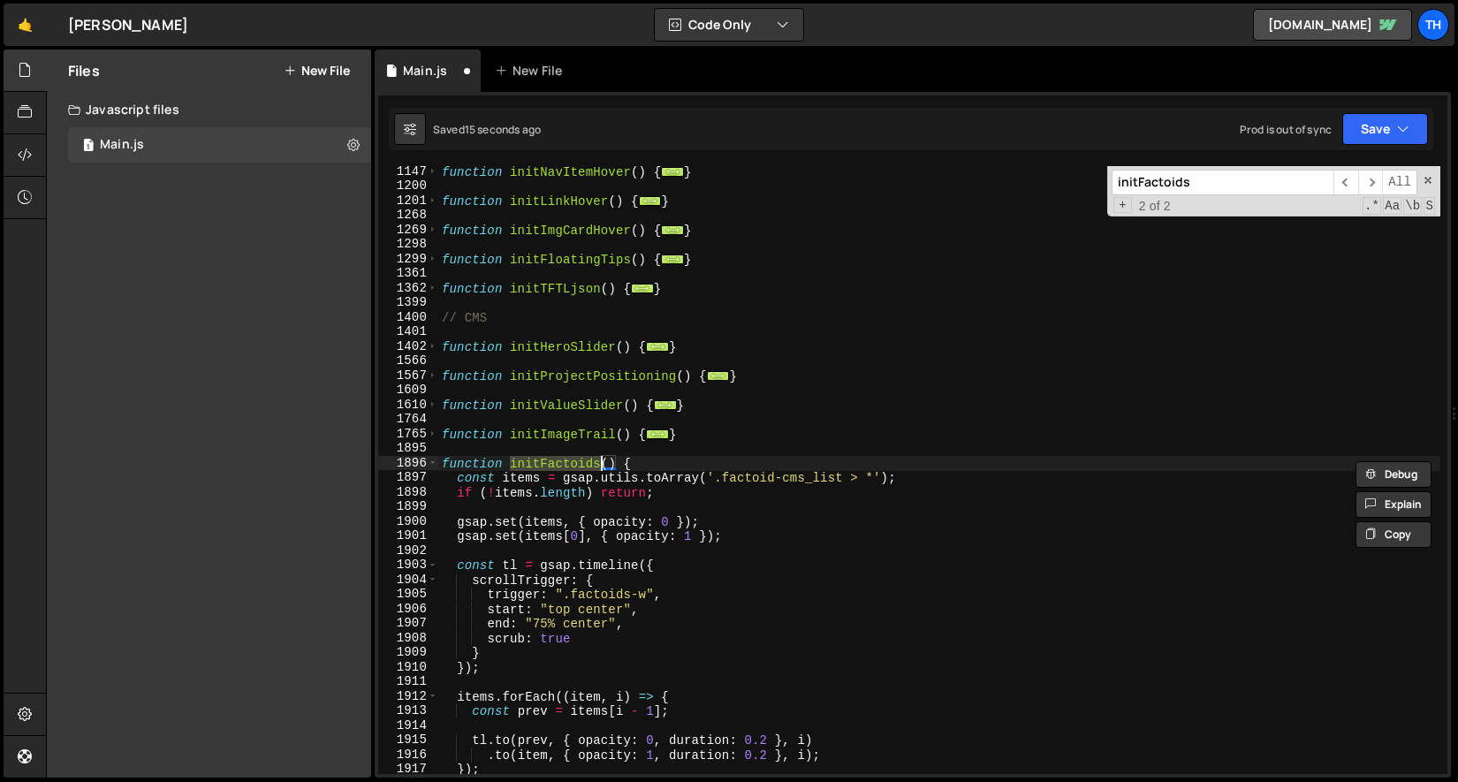
click at [783, 465] on div "function initNavItemHover ( ) { ... } function initLinkHover ( ) { ... } functi…" at bounding box center [939, 482] width 1002 height 637
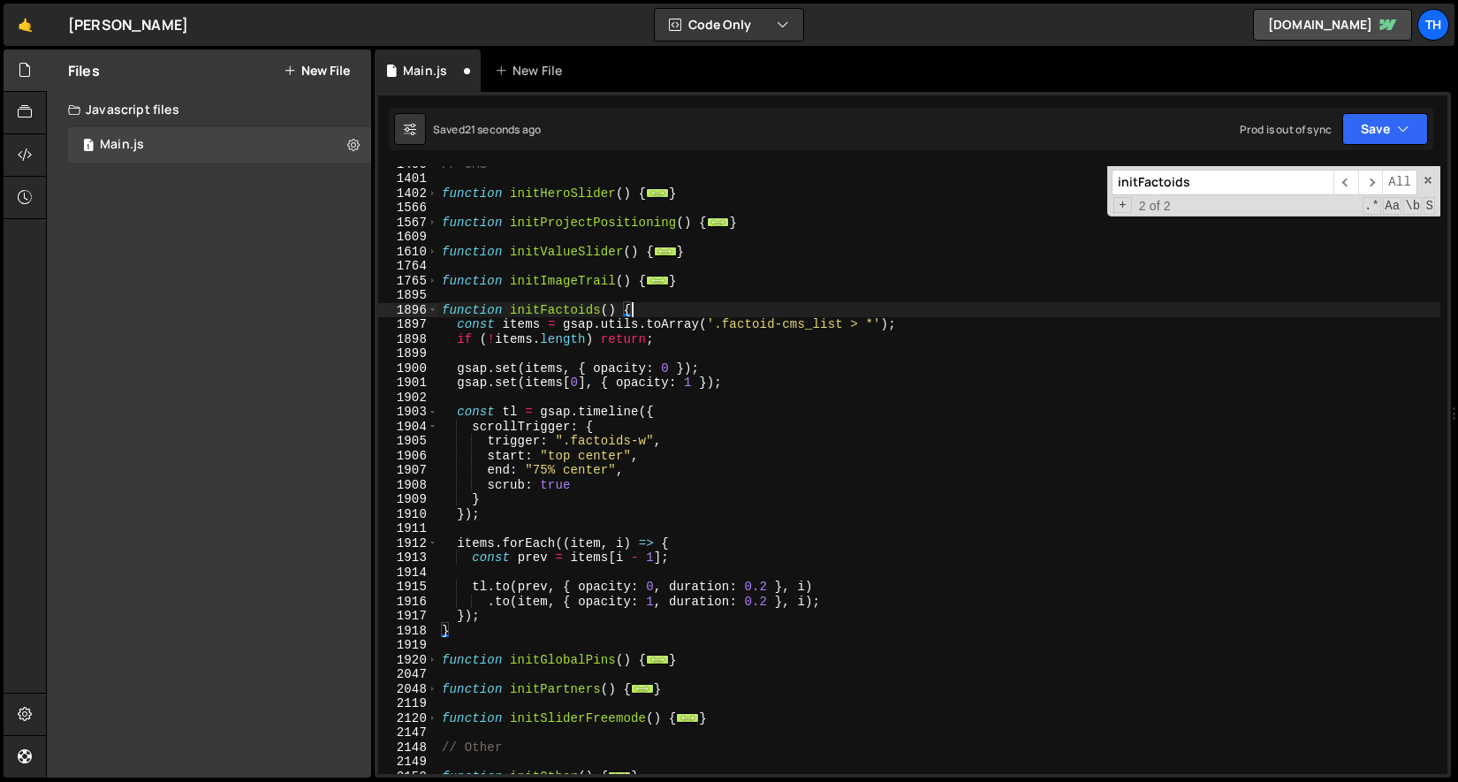
scroll to position [1624, 0]
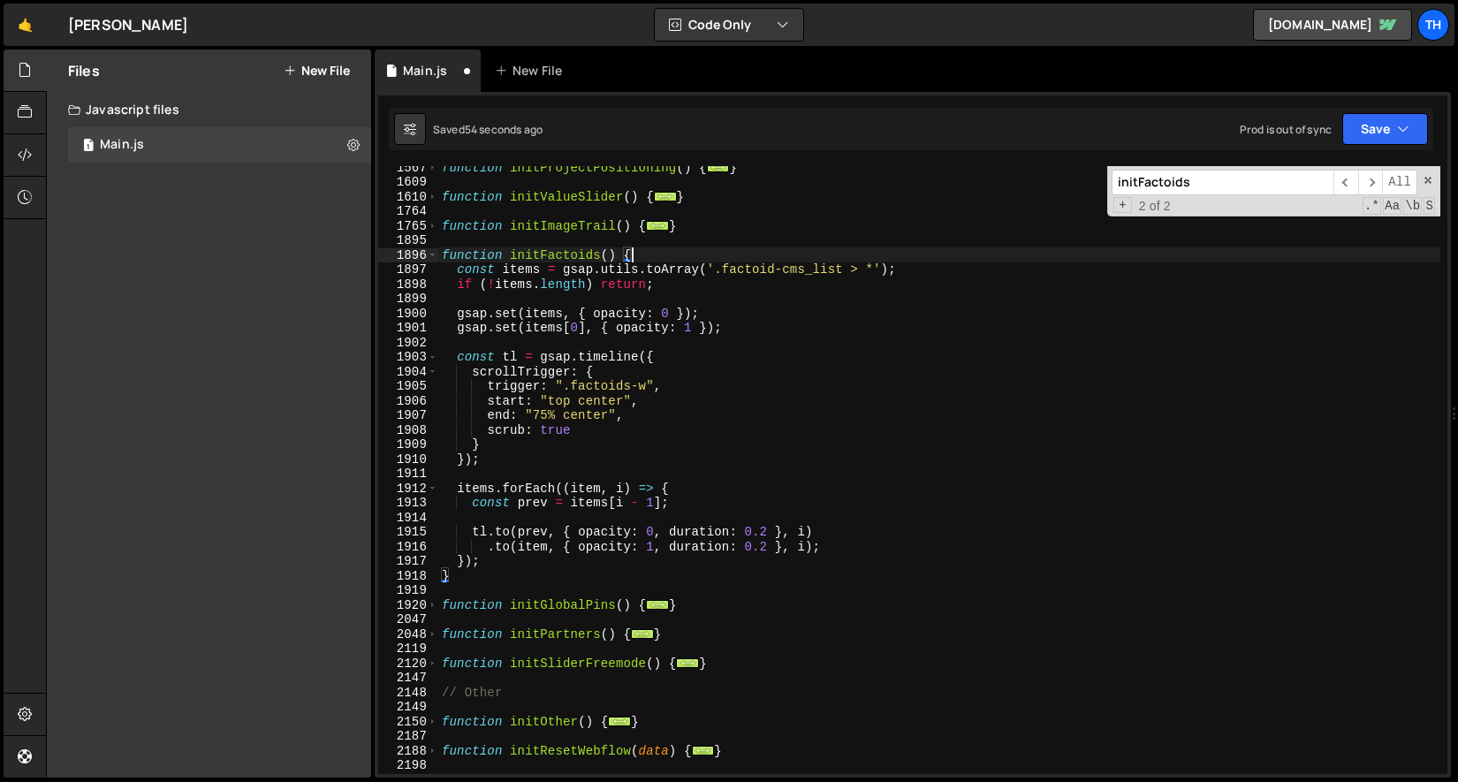
click at [529, 287] on div "function initProjectPositioning ( ) { ... } function initValueSlider ( ) { ... …" at bounding box center [939, 478] width 1002 height 637
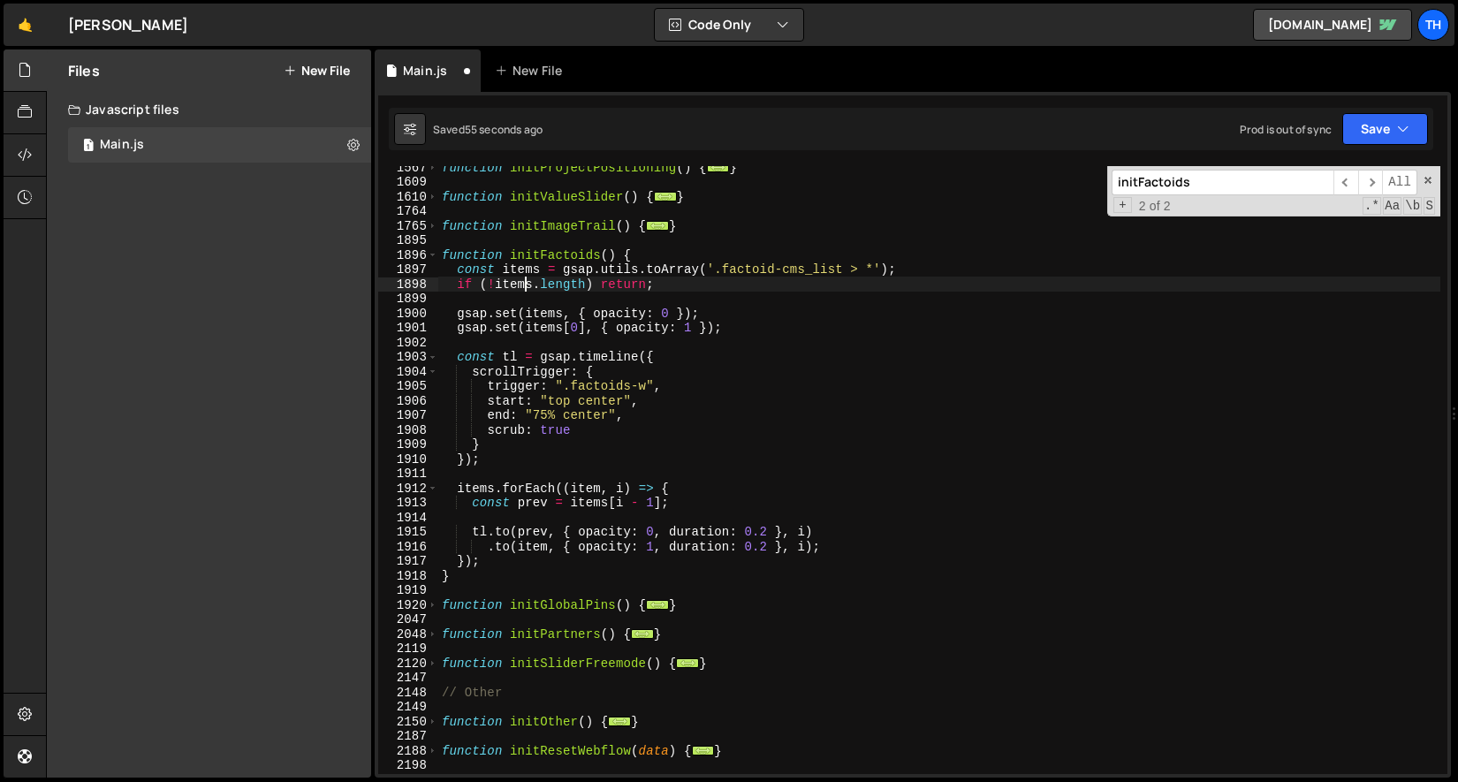
click at [525, 287] on div "function initProjectPositioning ( ) { ... } function initValueSlider ( ) { ... …" at bounding box center [939, 478] width 1002 height 637
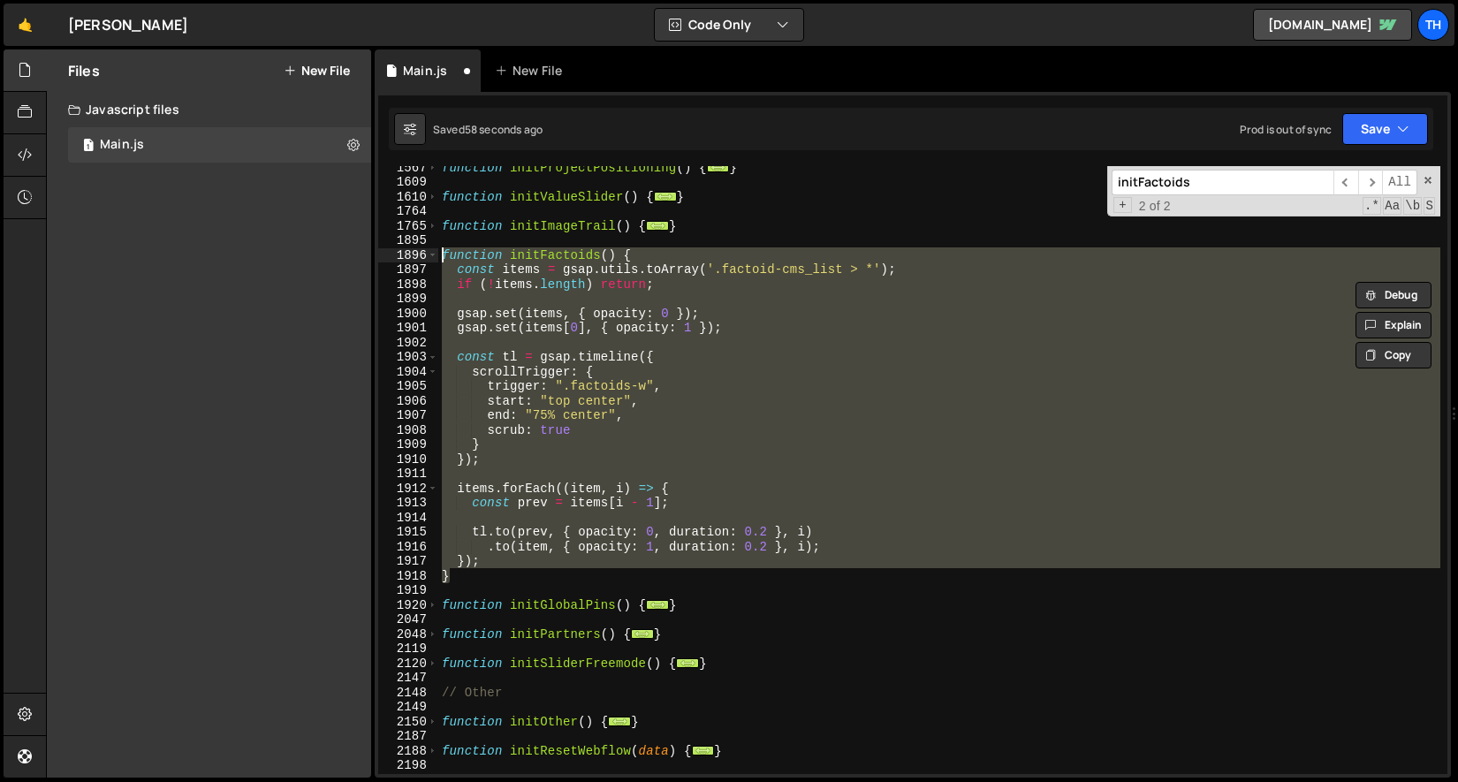
drag, startPoint x: 472, startPoint y: 566, endPoint x: 323, endPoint y: 250, distance: 348.6
click at [323, 250] on div "Files New File Javascript files 1 Main.js 0 CSS files Copy share link Edit File…" at bounding box center [752, 413] width 1412 height 729
click at [715, 373] on div "function initProjectPositioning ( ) { ... } function initValueSlider ( ) { ... …" at bounding box center [939, 470] width 1002 height 608
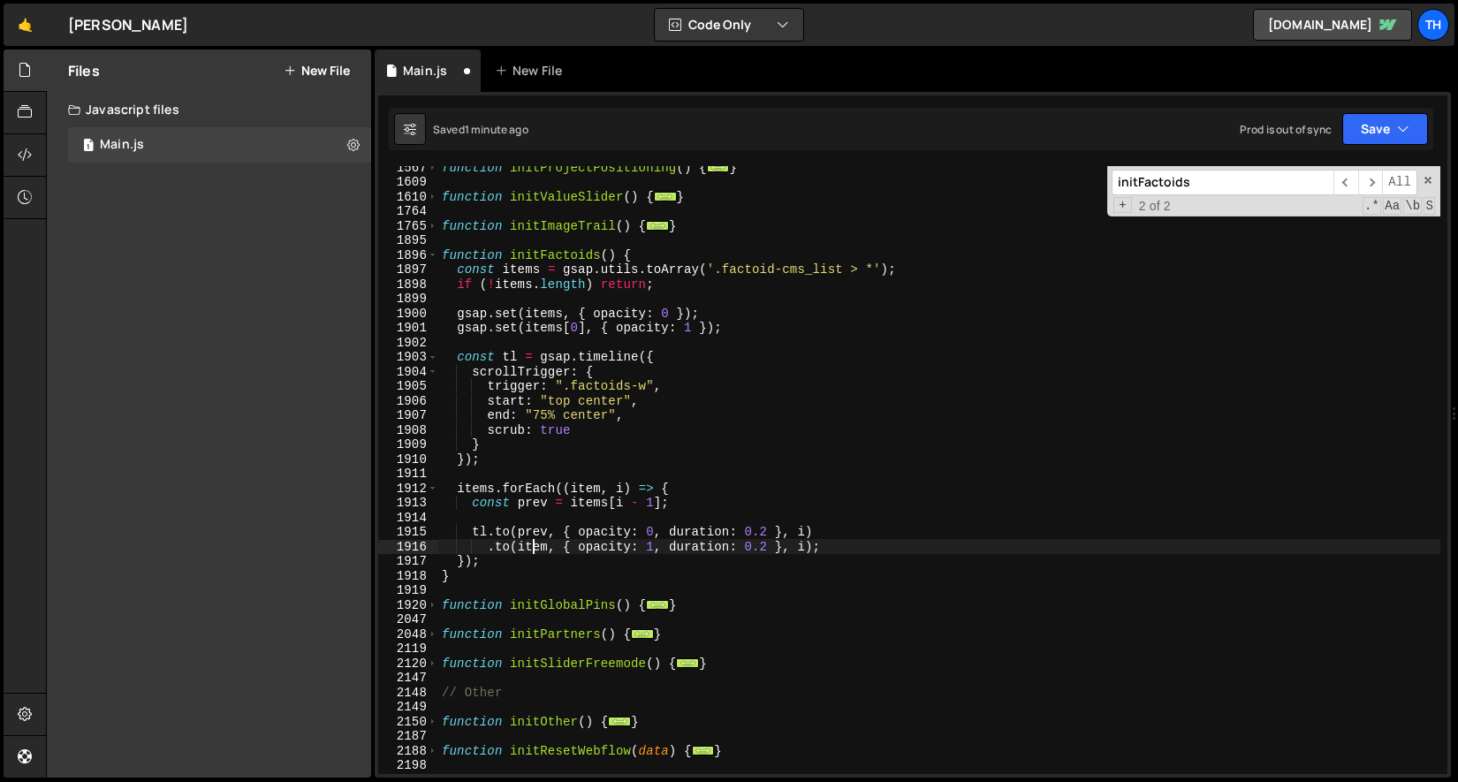
click at [534, 548] on div "function initProjectPositioning ( ) { ... } function initValueSlider ( ) { ... …" at bounding box center [939, 478] width 1002 height 637
click at [499, 424] on div "function initProjectPositioning ( ) { ... } function initValueSlider ( ) { ... …" at bounding box center [939, 478] width 1002 height 637
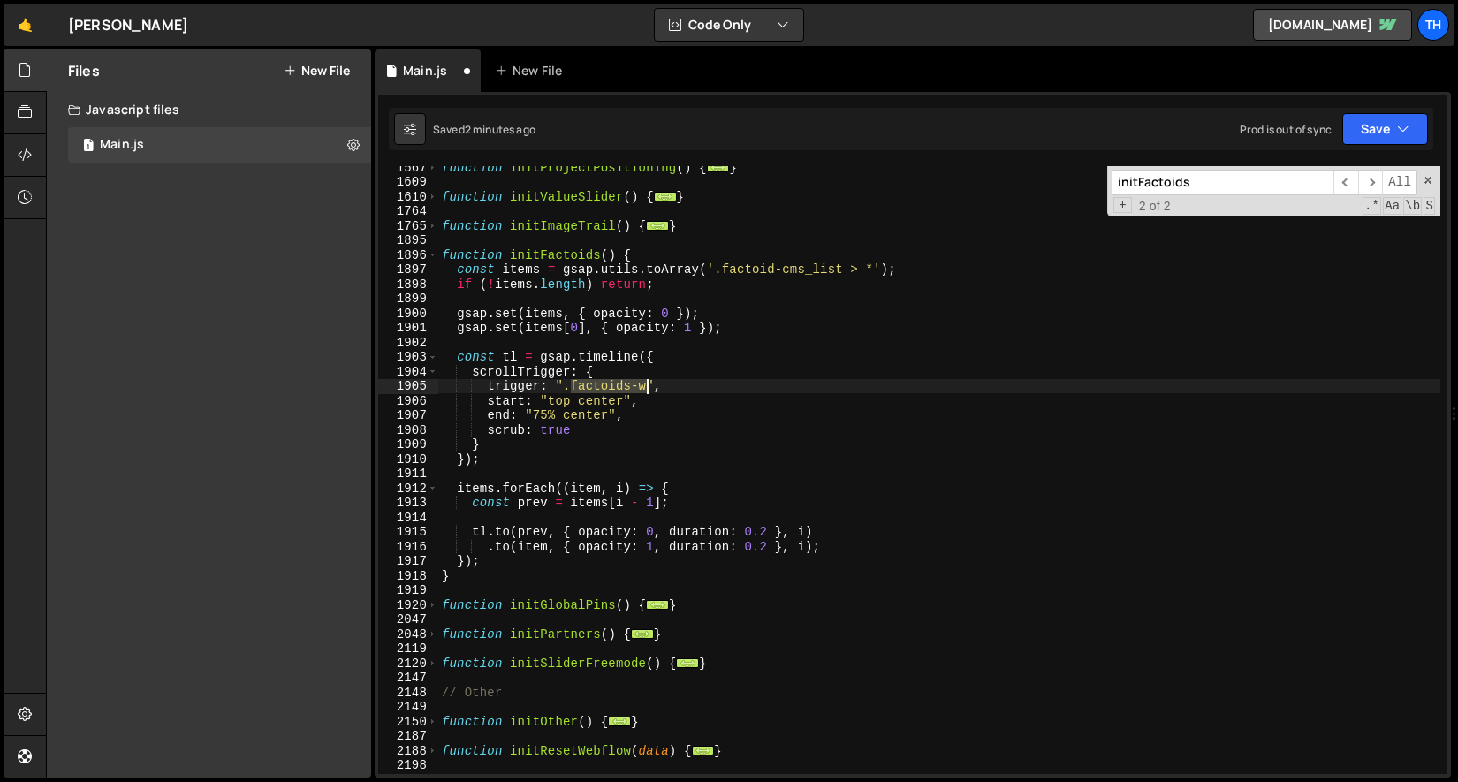
drag, startPoint x: 572, startPoint y: 386, endPoint x: 645, endPoint y: 381, distance: 73.5
click at [645, 381] on div "function initProjectPositioning ( ) { ... } function initValueSlider ( ) { ... …" at bounding box center [939, 478] width 1002 height 637
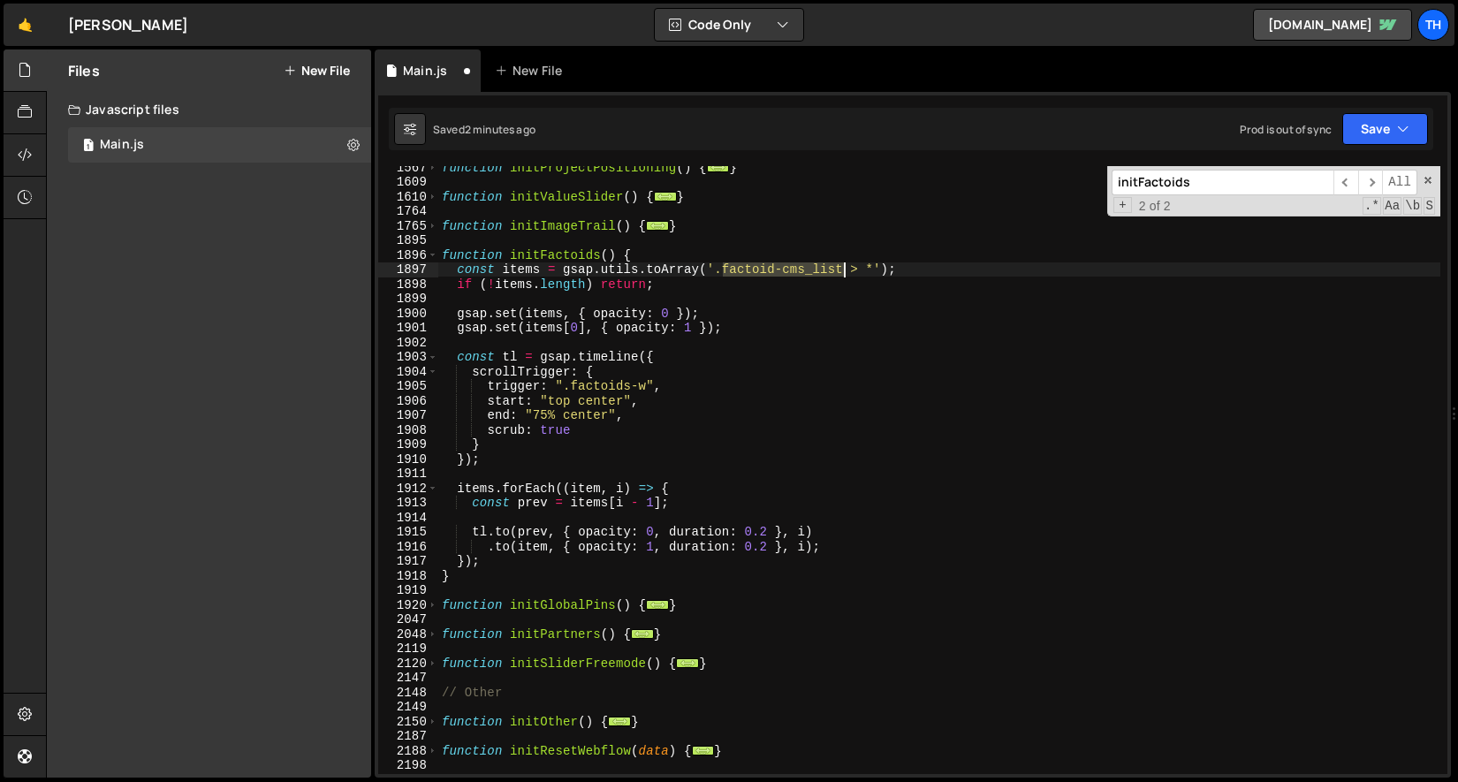
drag, startPoint x: 726, startPoint y: 262, endPoint x: 844, endPoint y: 276, distance: 118.3
click at [844, 276] on div "function initProjectPositioning ( ) { ... } function initValueSlider ( ) { ... …" at bounding box center [939, 478] width 1002 height 637
paste textarea "tl = gsap.timeline({"
click at [831, 360] on div "function initProjectPositioning ( ) { ... } function initValueSlider ( ) { ... …" at bounding box center [939, 478] width 1002 height 637
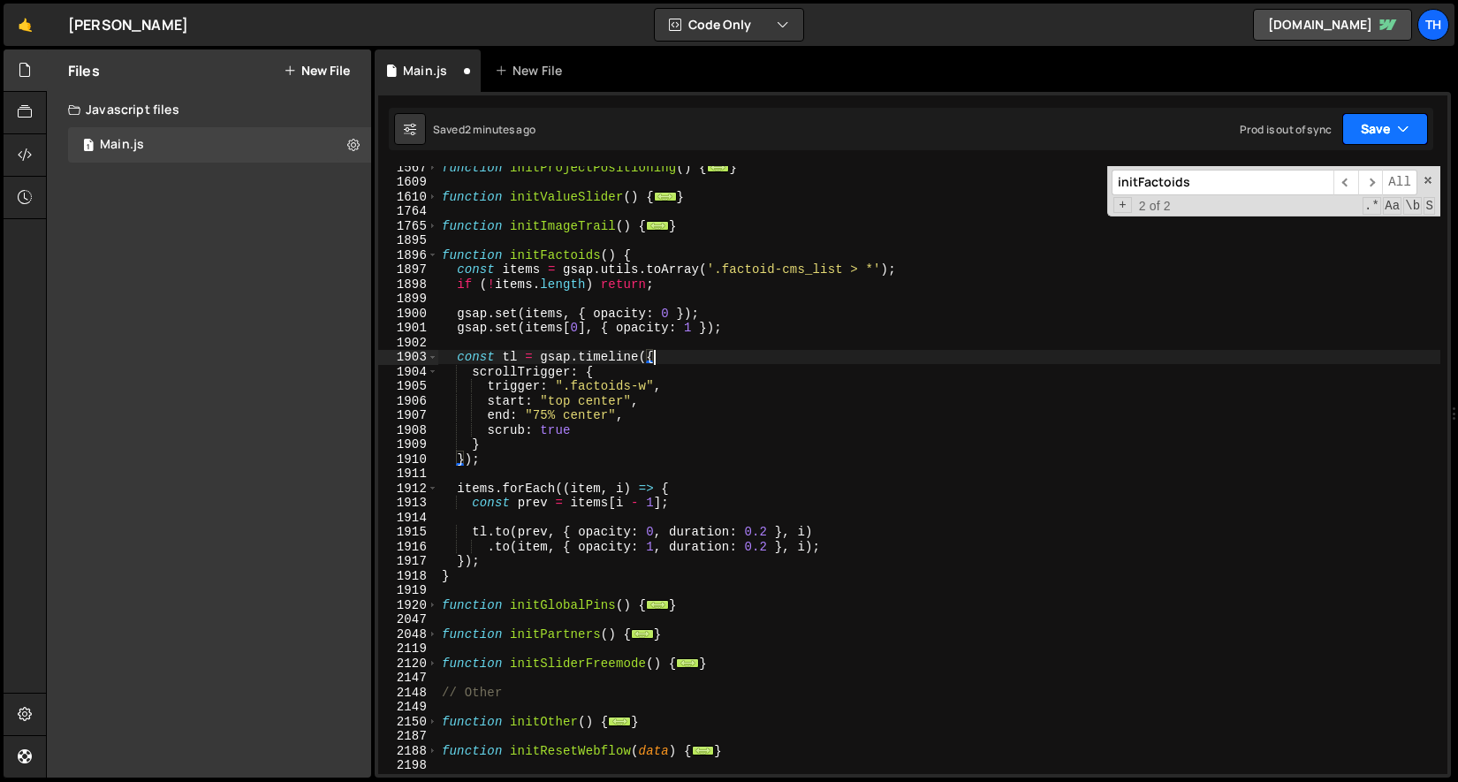
click at [903, 132] on icon "button" at bounding box center [1403, 129] width 12 height 18
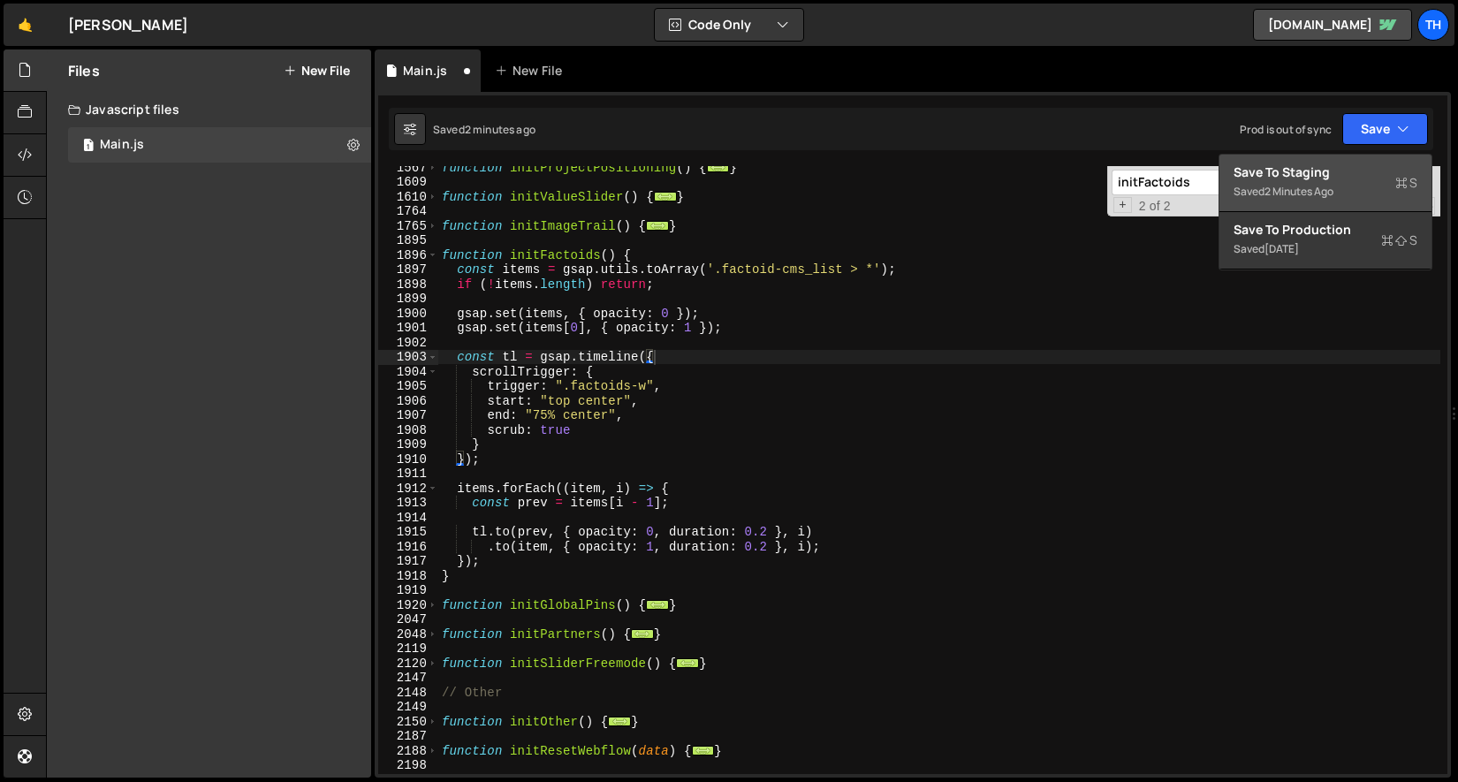
click at [903, 182] on div "Saved 2 minutes ago" at bounding box center [1326, 191] width 184 height 21
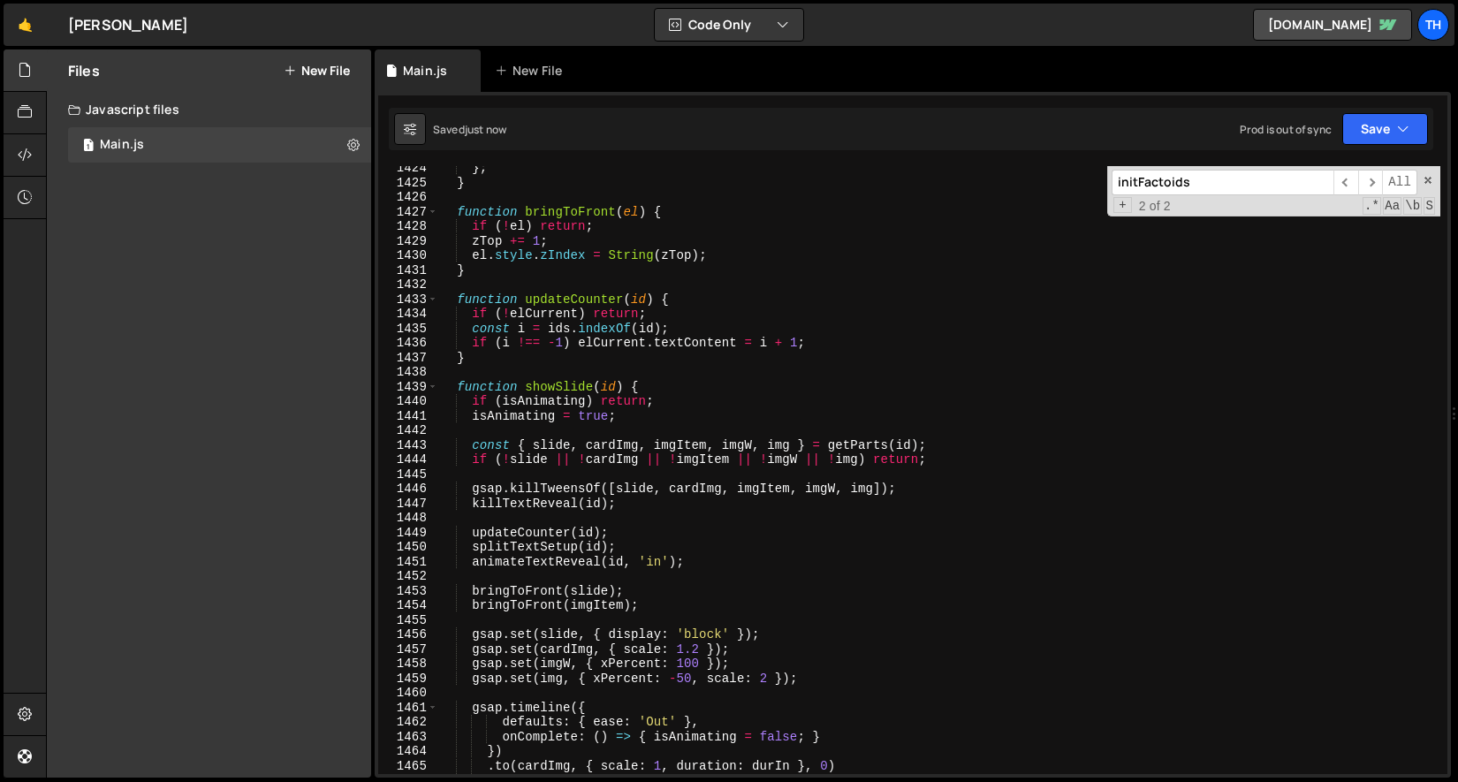
scroll to position [16114, 0]
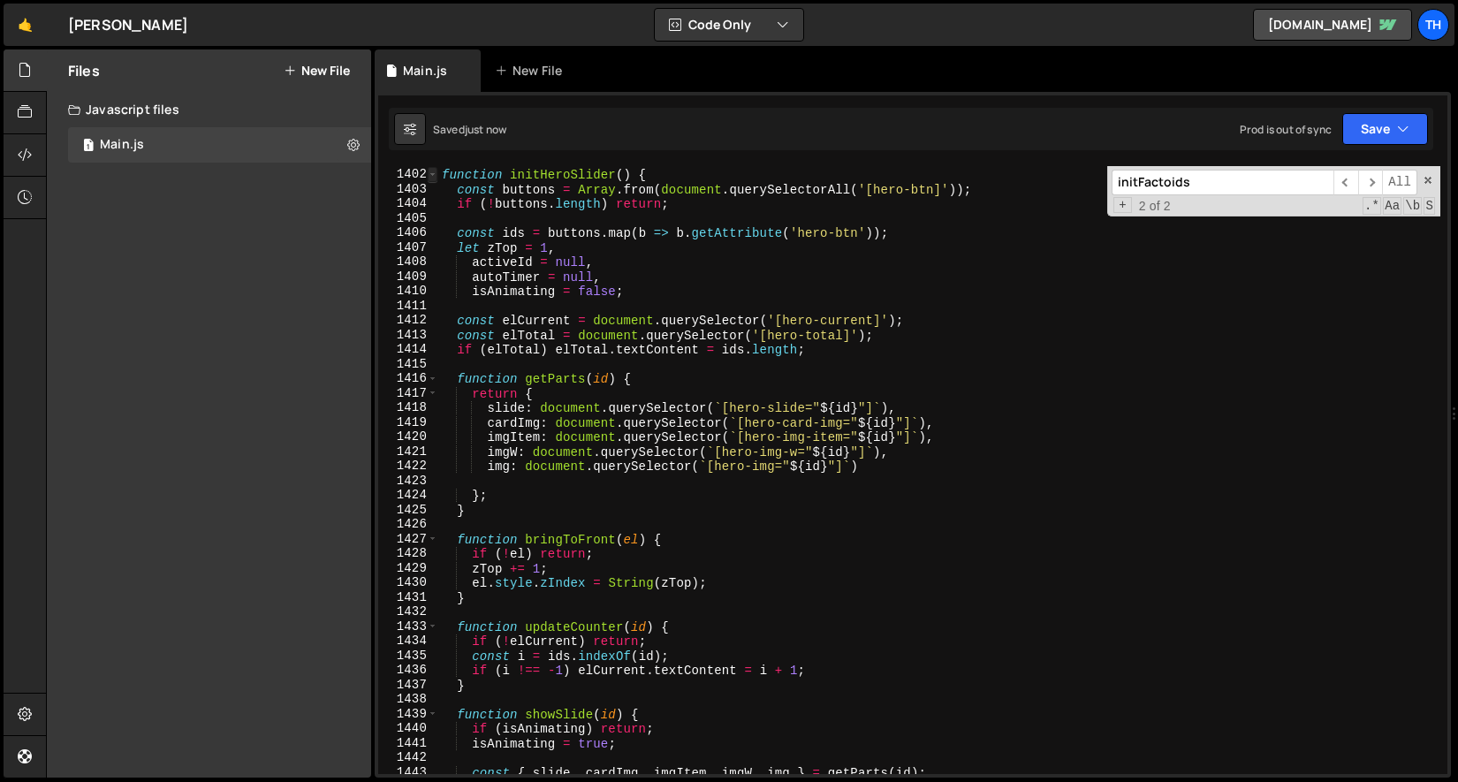
click at [434, 171] on span at bounding box center [433, 174] width 10 height 15
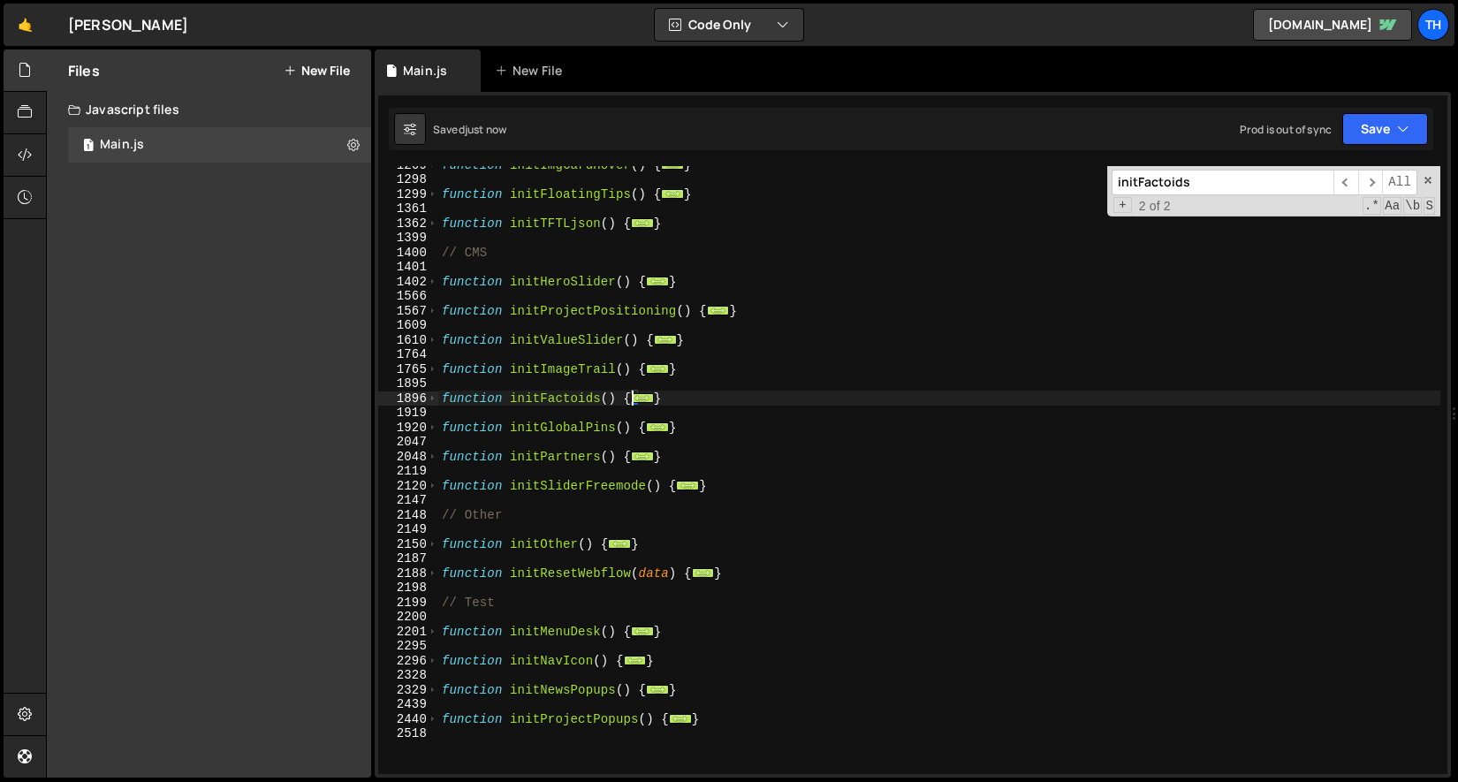
scroll to position [891, 0]
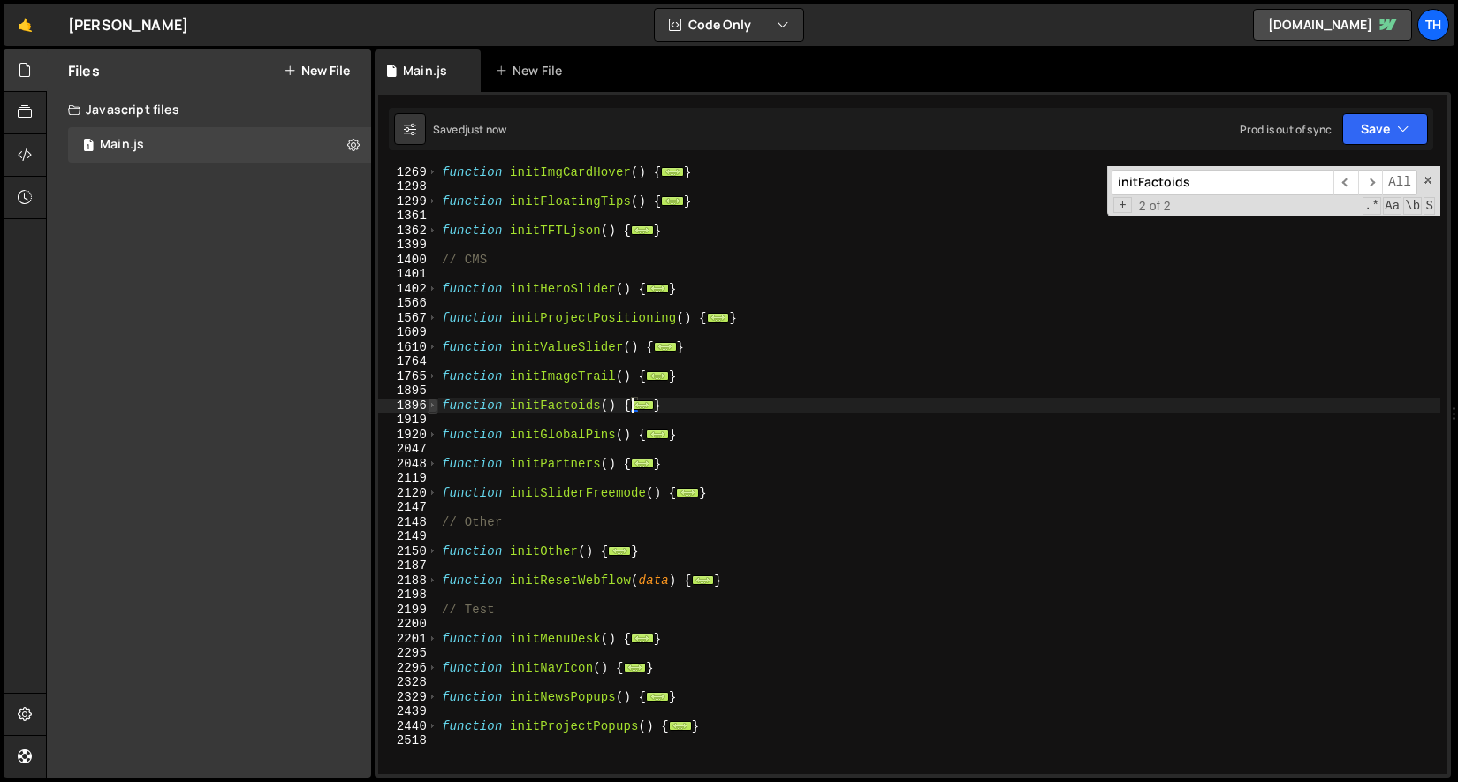
click at [434, 401] on span at bounding box center [433, 406] width 10 height 15
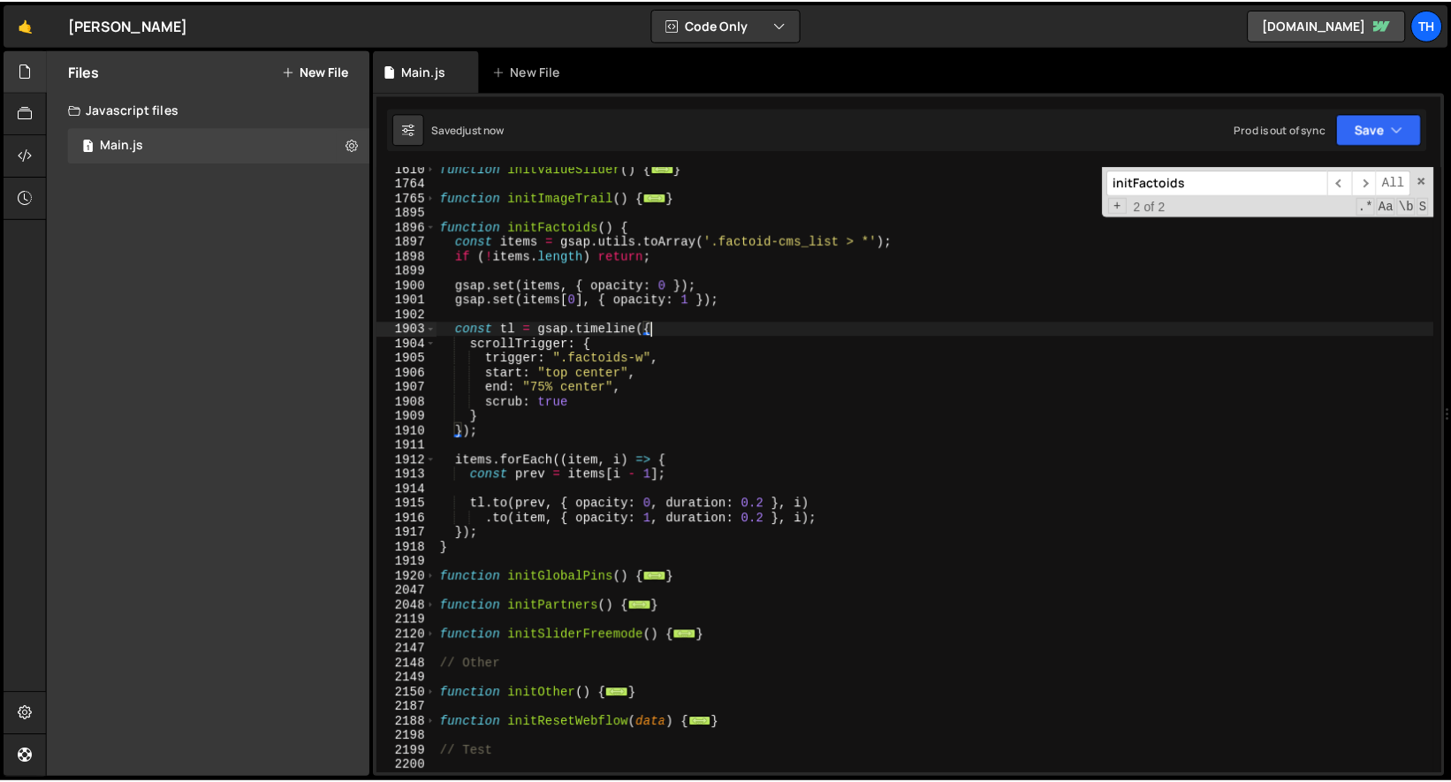
scroll to position [1069, 0]
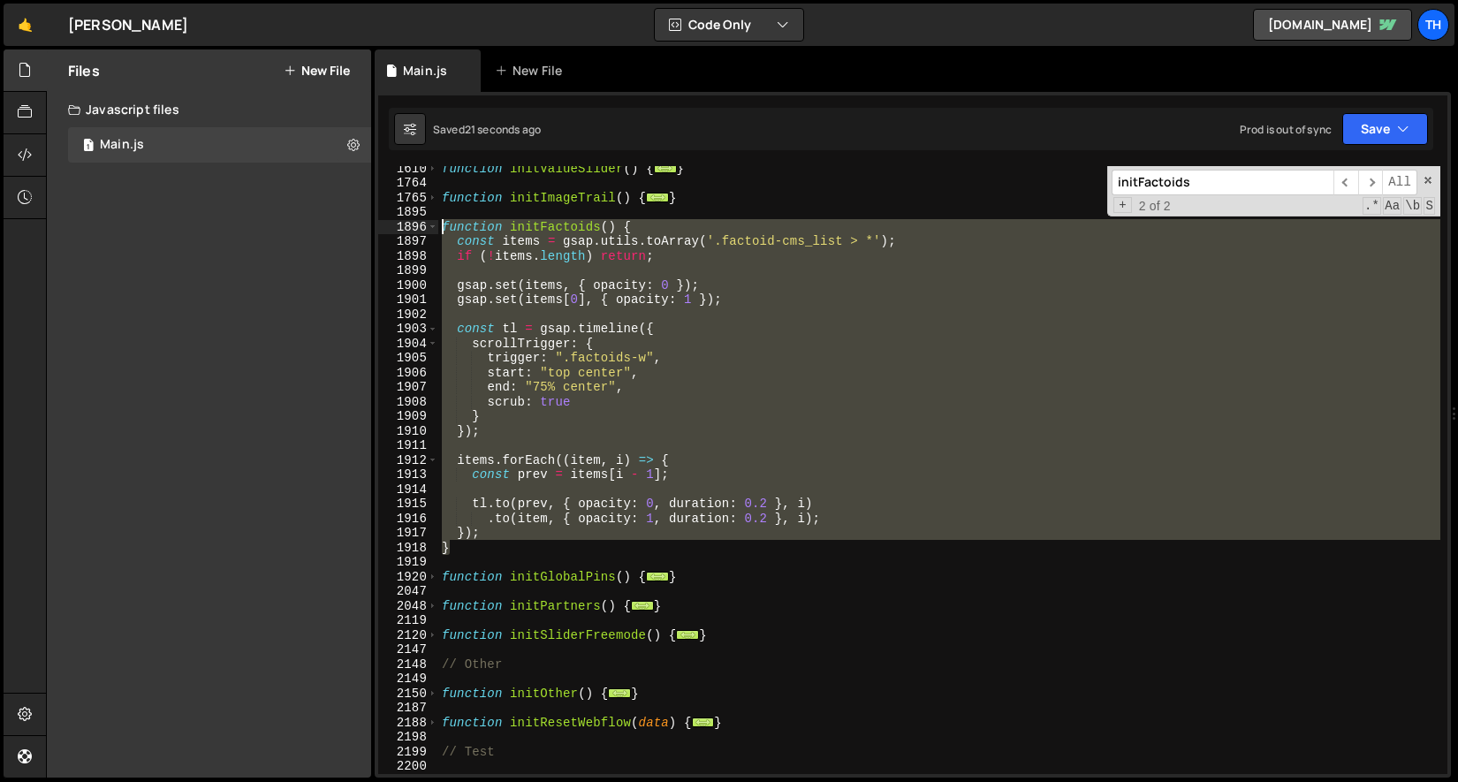
drag, startPoint x: 481, startPoint y: 552, endPoint x: 368, endPoint y: 233, distance: 338.4
click at [368, 233] on div "Files New File Javascript files 1 Main.js 0 CSS files Copy share link Edit File…" at bounding box center [752, 413] width 1412 height 729
paste textarea "}"
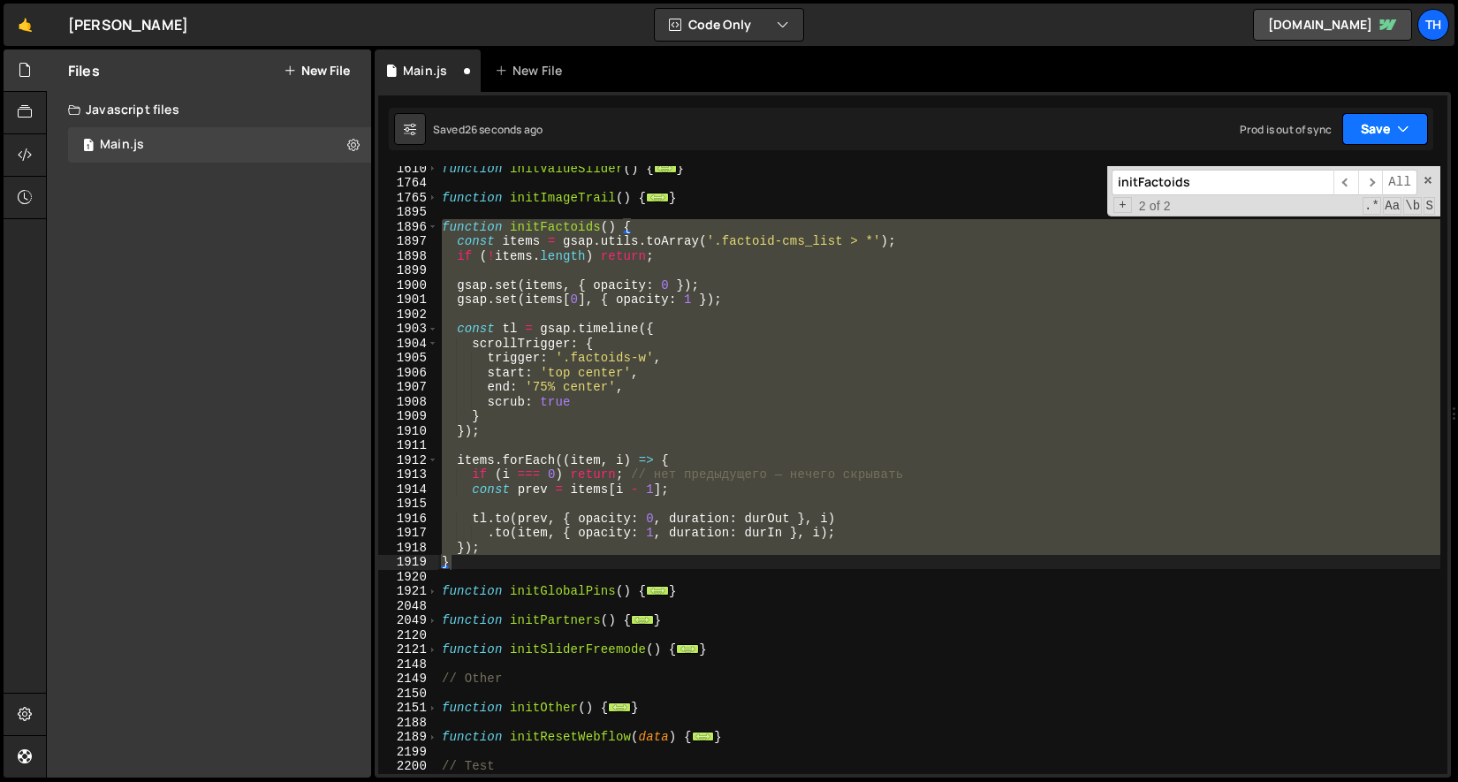
click at [903, 121] on button "Save" at bounding box center [1385, 129] width 86 height 32
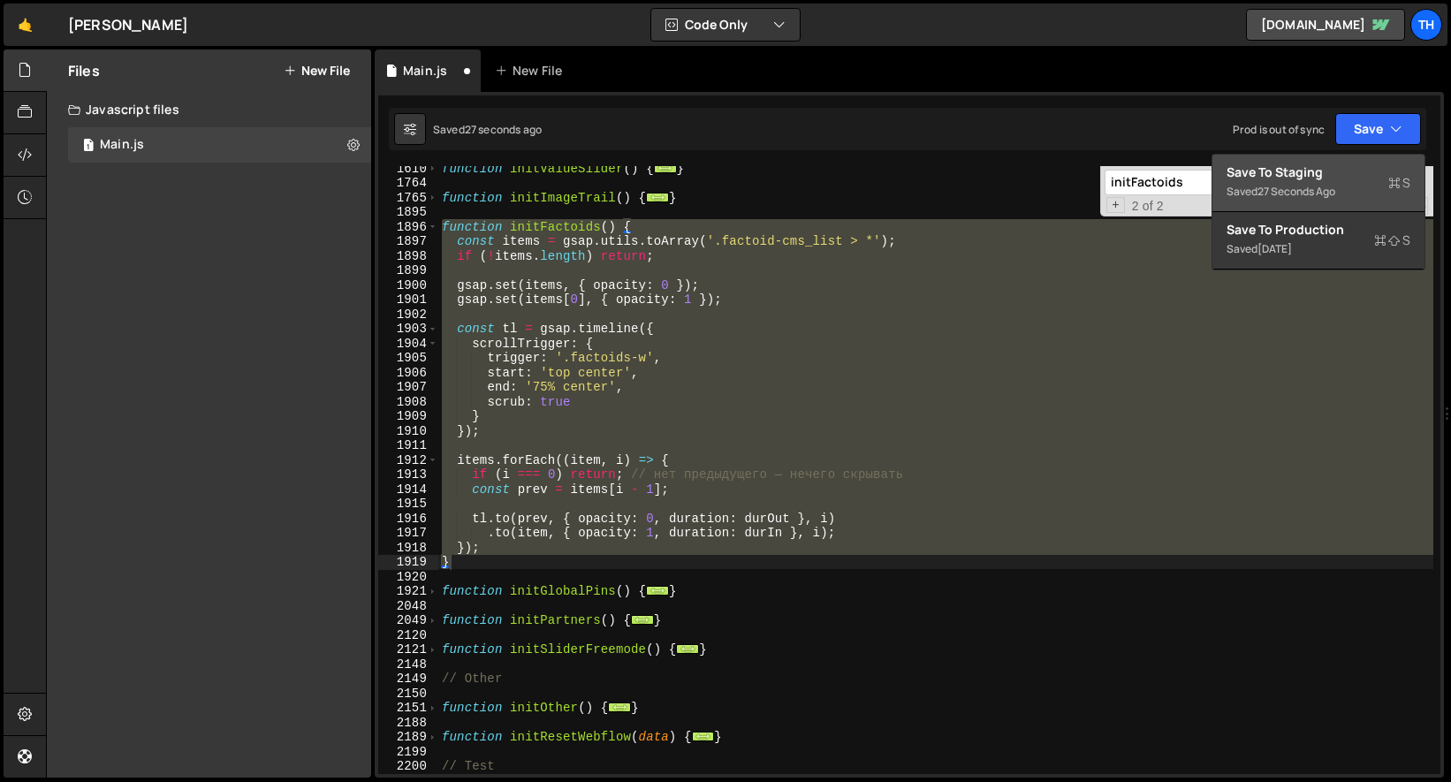
click at [903, 197] on div "27 seconds ago" at bounding box center [1296, 191] width 78 height 15
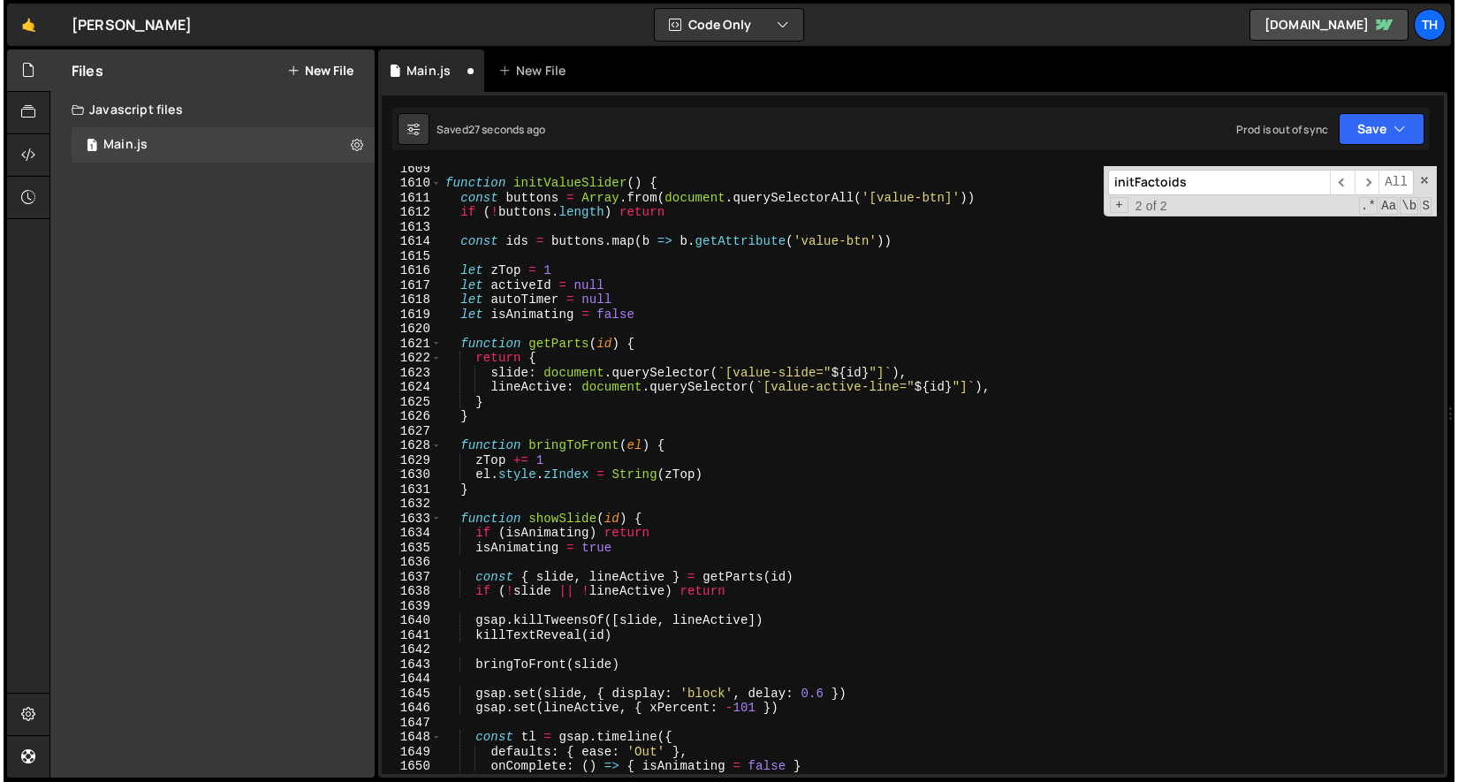
scroll to position [18491, 0]
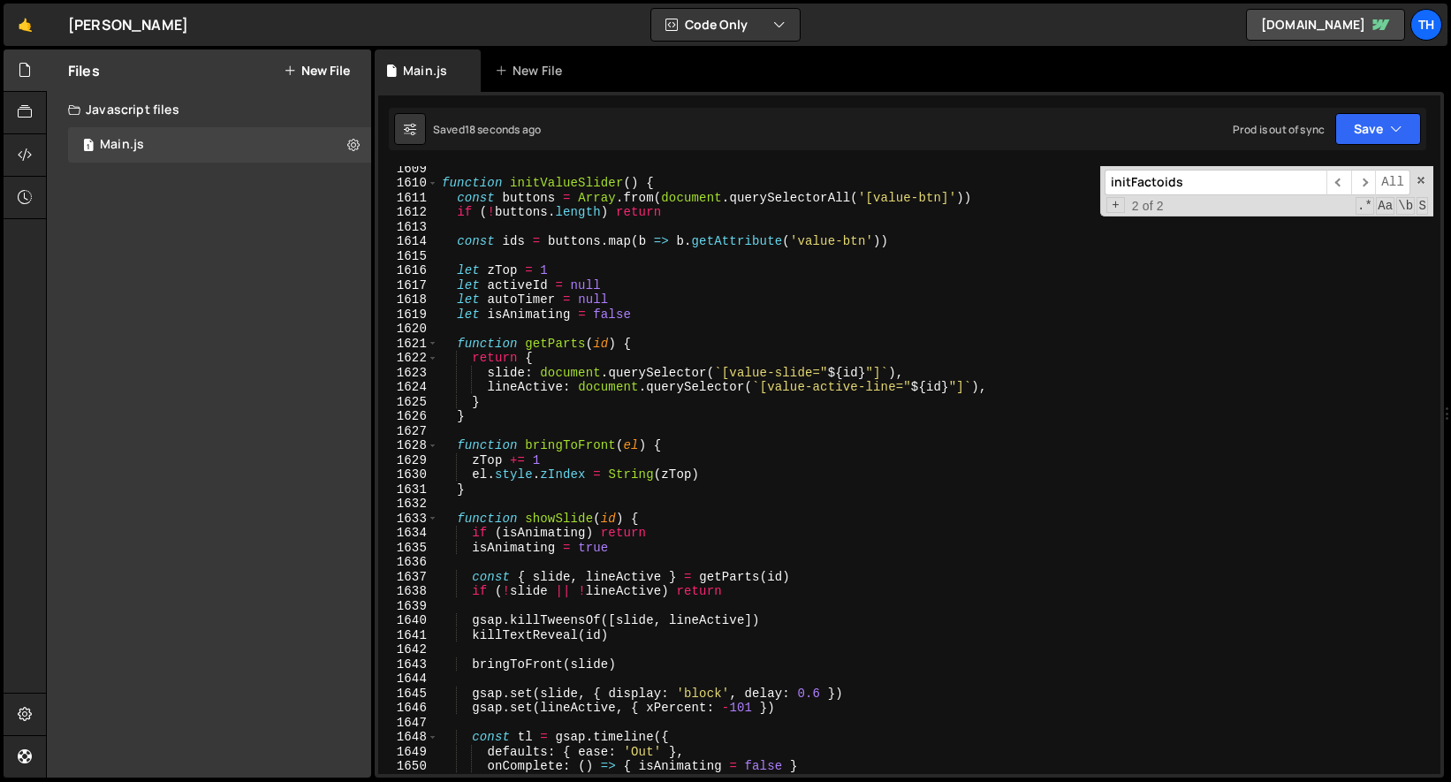
click at [669, 288] on div "function initValueSlider ( ) { const buttons = Array . from ( document . queryS…" at bounding box center [939, 479] width 1002 height 637
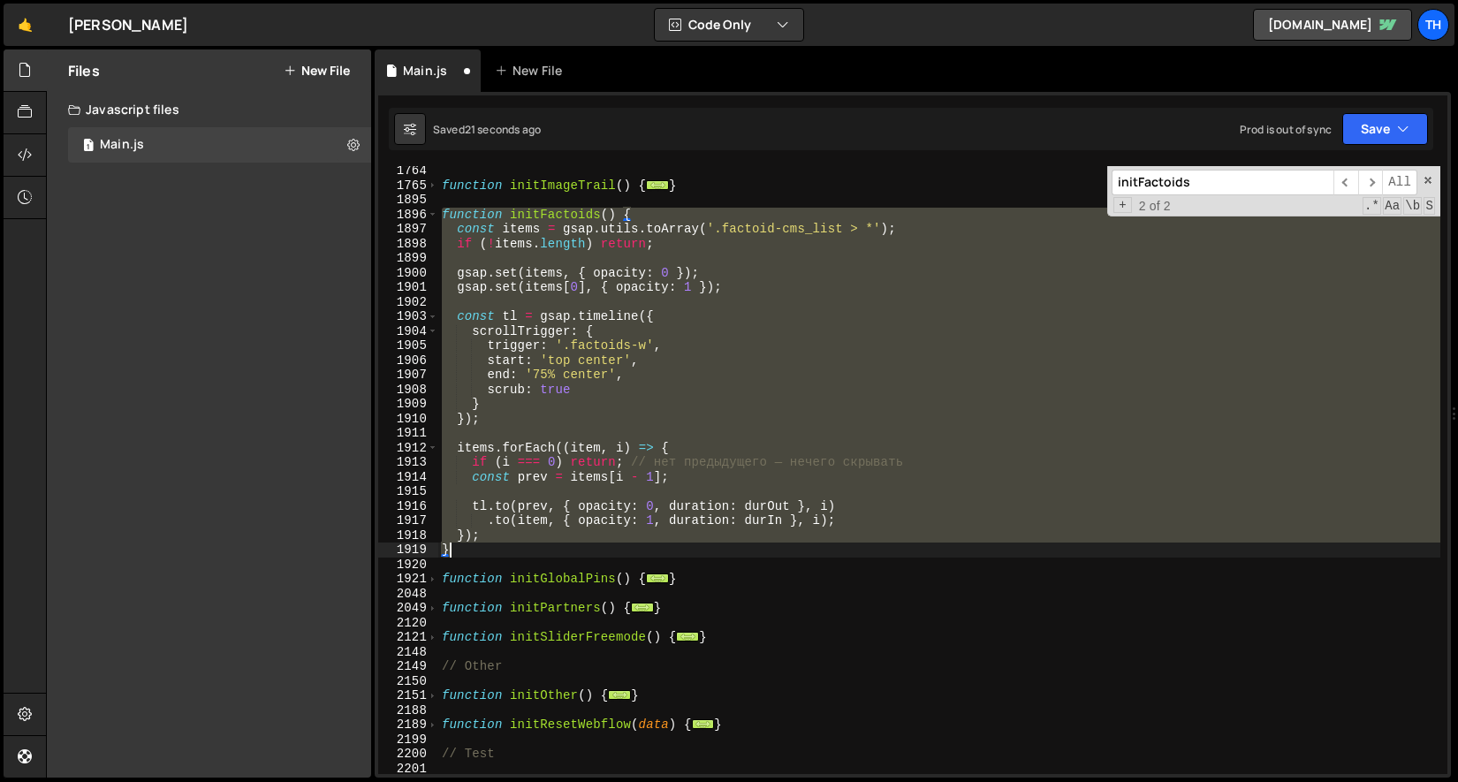
scroll to position [1082, 0]
click at [764, 523] on div "function initImageTrail ( ) { ... } function initFactoids ( ) { const items = g…" at bounding box center [939, 470] width 1002 height 608
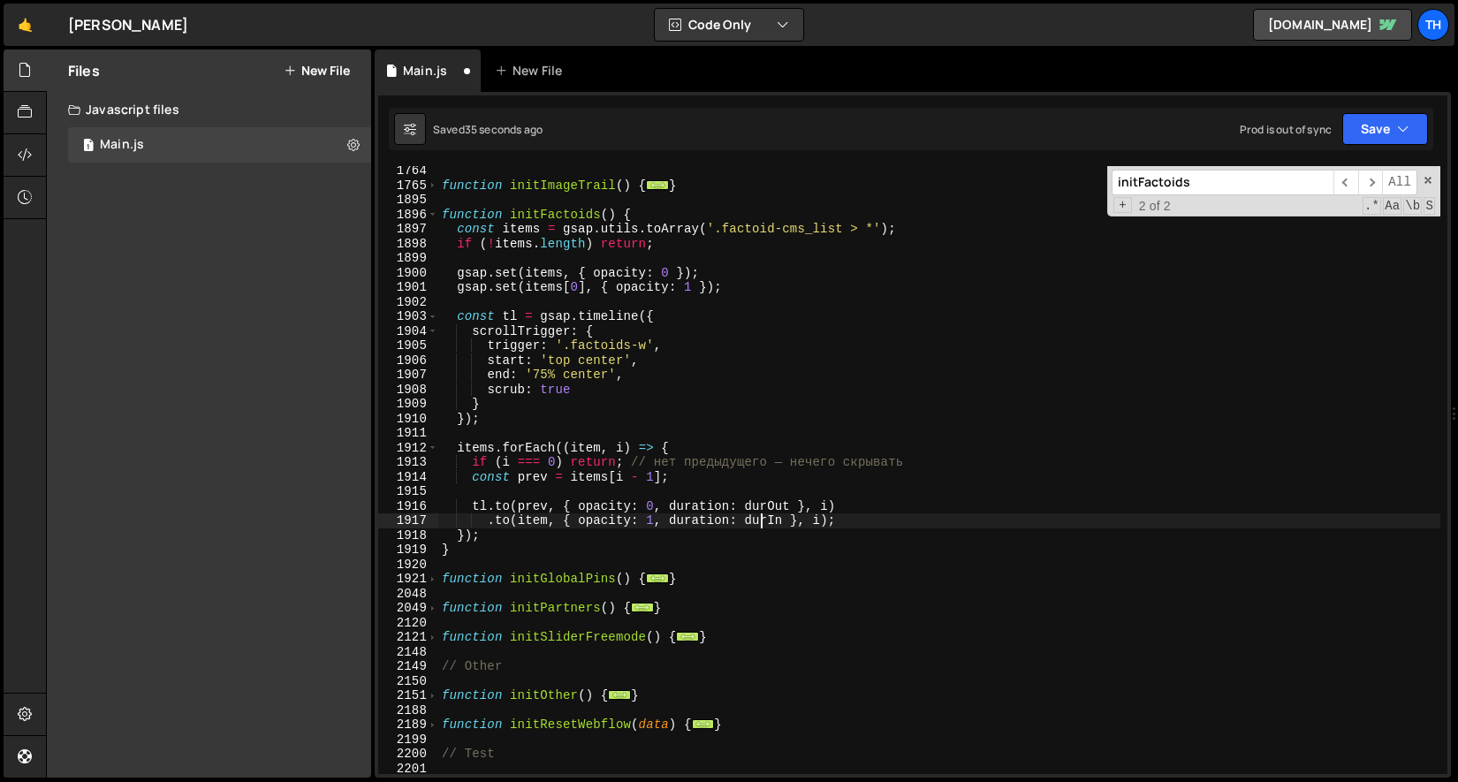
click at [762, 510] on div "function initImageTrail ( ) { ... } function initFactoids ( ) { const items = g…" at bounding box center [939, 481] width 1002 height 637
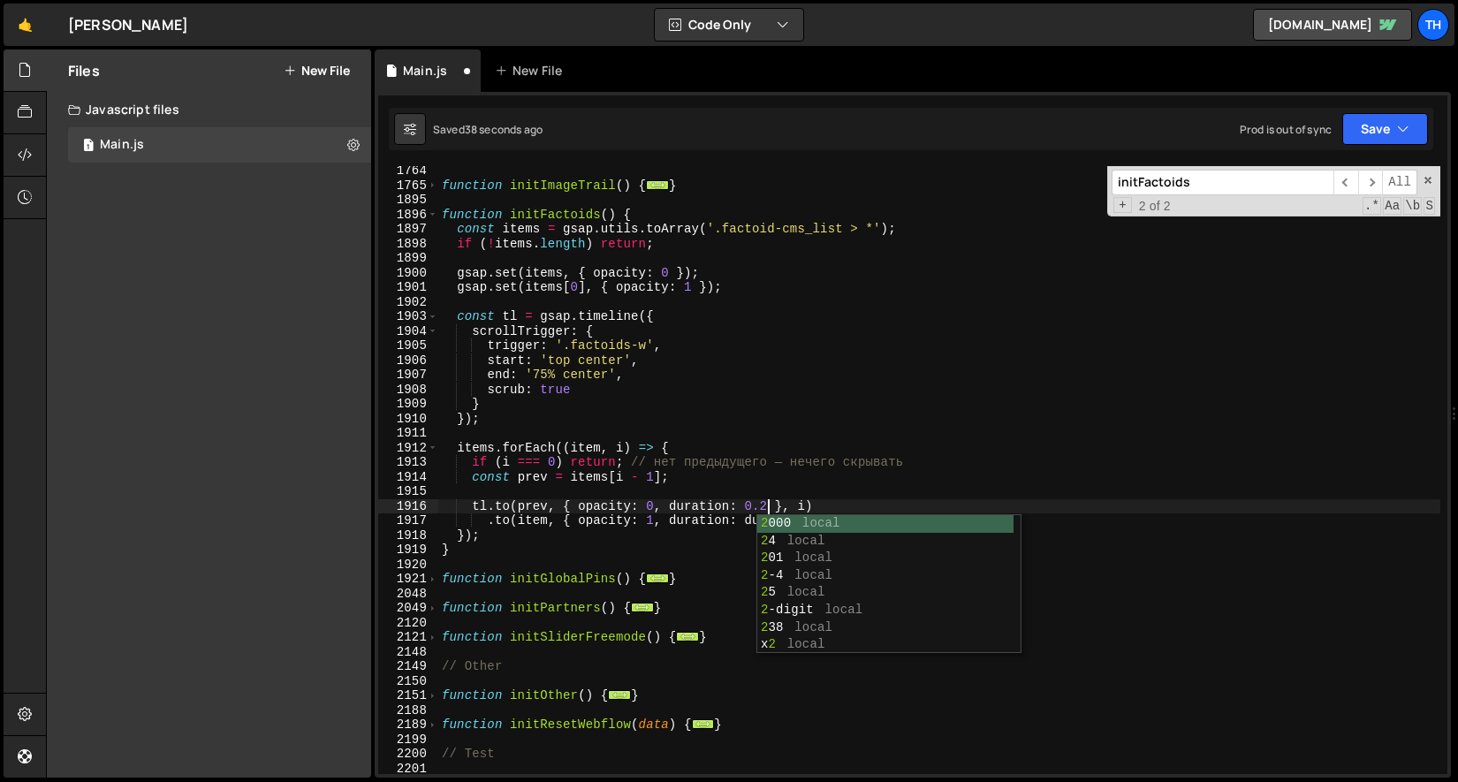
scroll to position [0, 22]
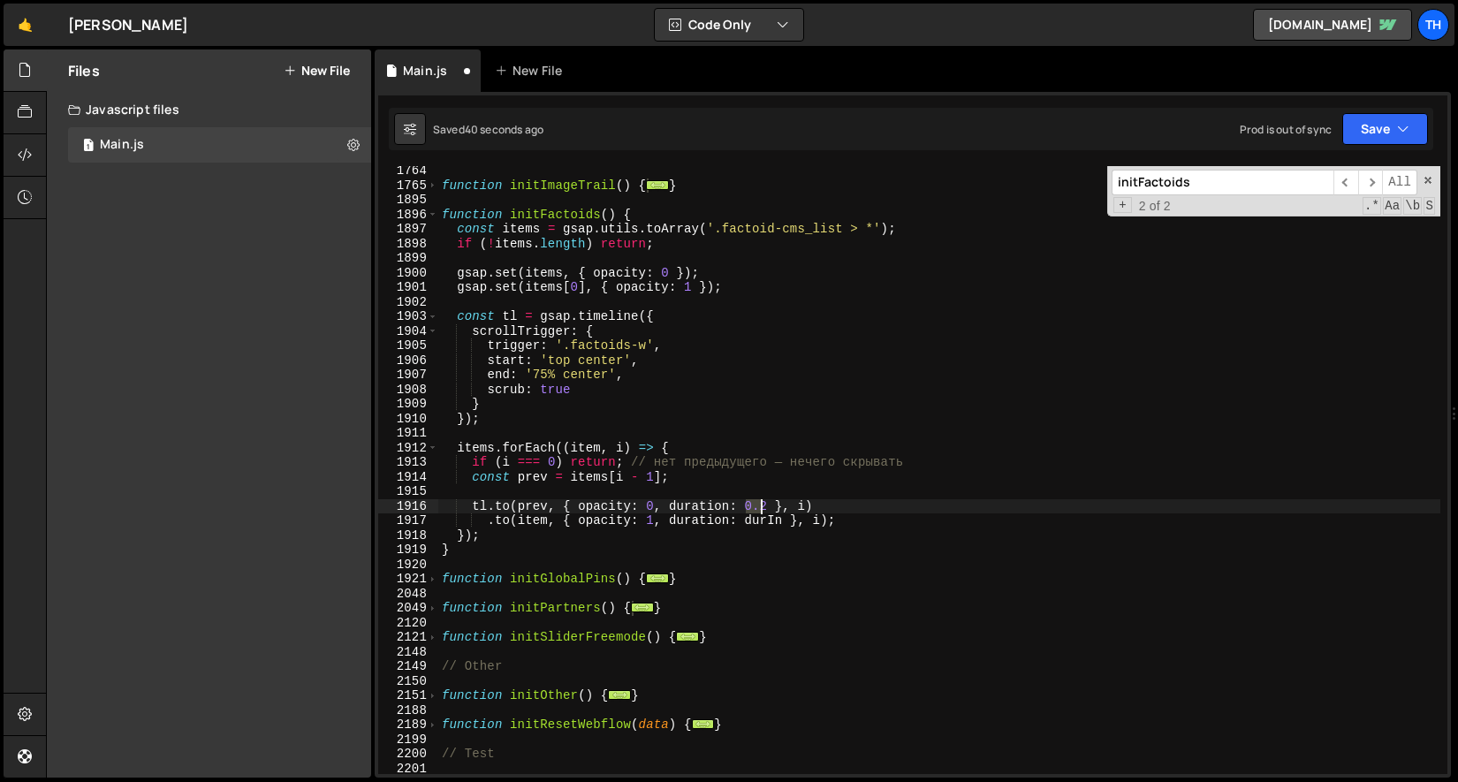
drag, startPoint x: 744, startPoint y: 505, endPoint x: 766, endPoint y: 506, distance: 22.2
click at [766, 506] on div "function initImageTrail ( ) { ... } function initFactoids ( ) { const items = g…" at bounding box center [939, 481] width 1002 height 637
click at [766, 506] on div "function initImageTrail ( ) { ... } function initFactoids ( ) { const items = g…" at bounding box center [939, 470] width 1002 height 608
click at [764, 515] on div "function initImageTrail ( ) { ... } function initFactoids ( ) { const items = g…" at bounding box center [939, 481] width 1002 height 637
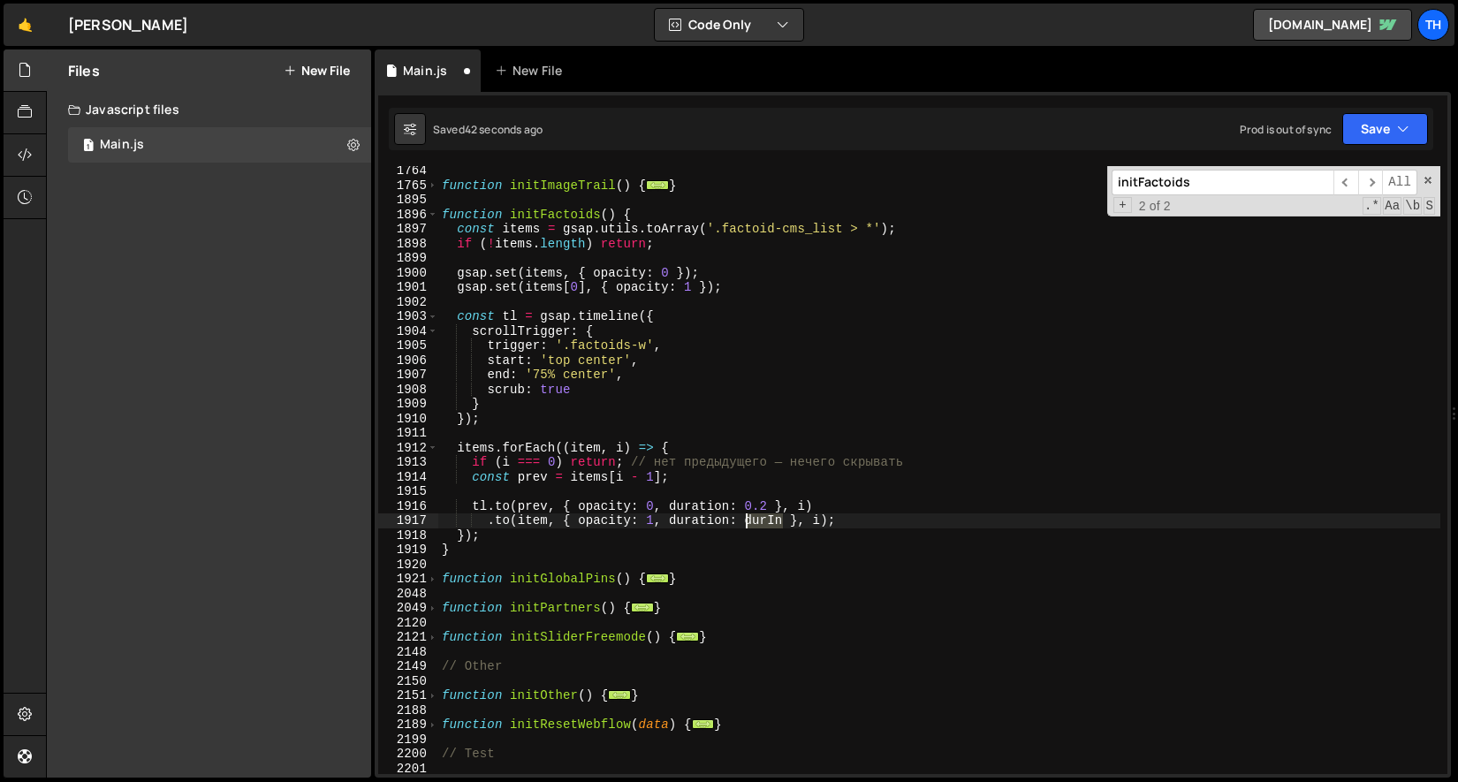
paste textarea "0.2"
click at [903, 141] on button "Save" at bounding box center [1385, 129] width 86 height 32
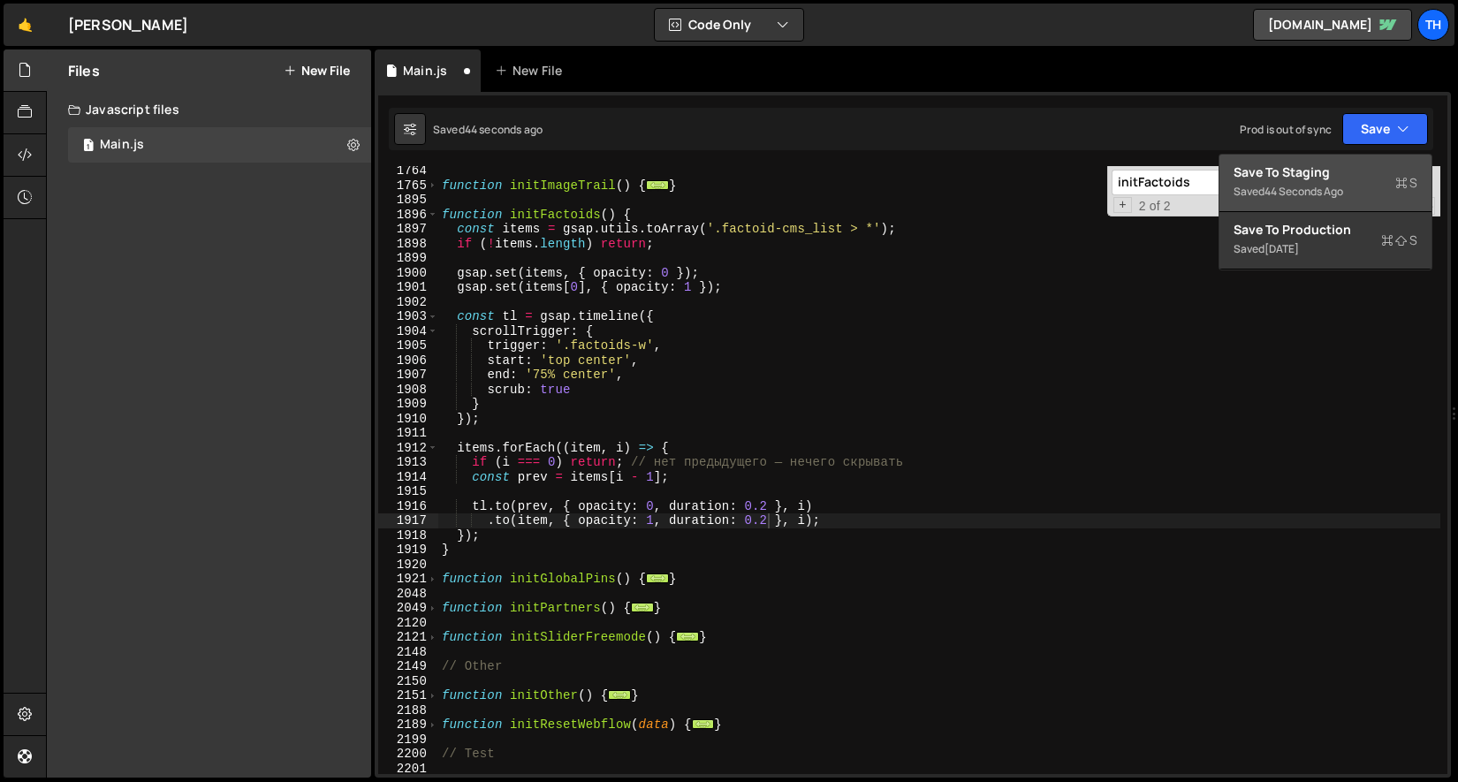
click at [903, 176] on div "Save to Staging S" at bounding box center [1326, 172] width 184 height 18
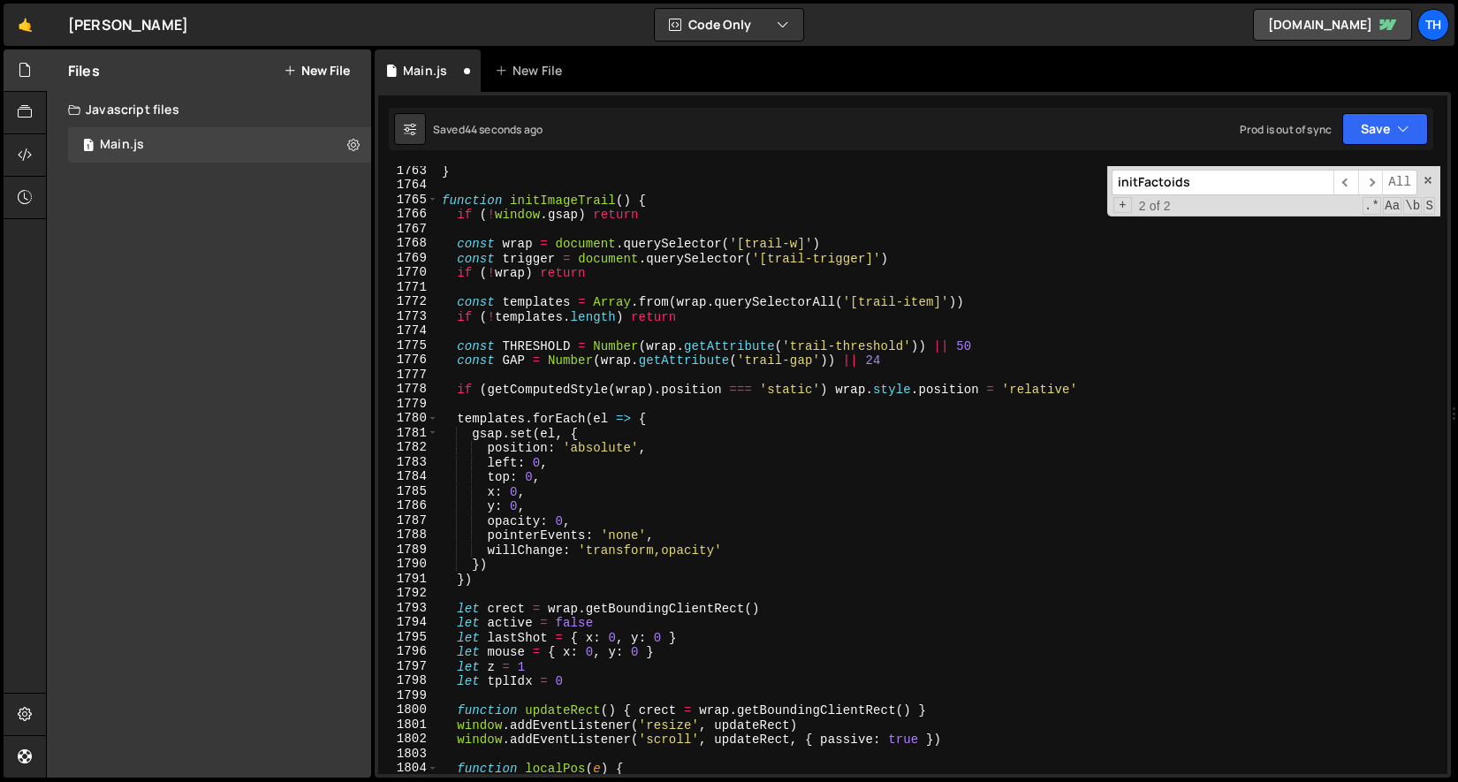
scroll to position [20259, 0]
click at [594, 474] on div "} function initImageTrail ( ) { if ( ! window . gsap ) return const wrap = docu…" at bounding box center [939, 481] width 1002 height 637
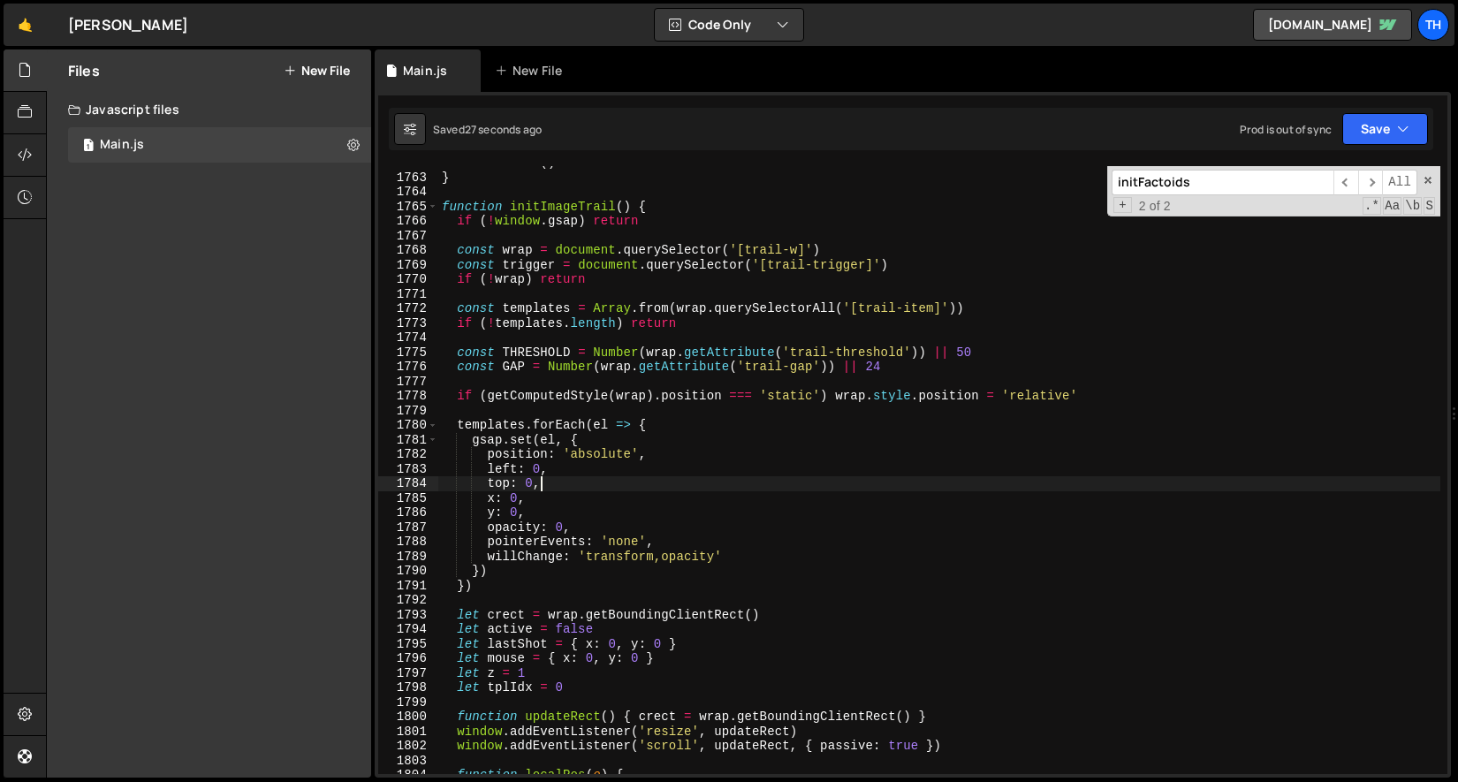
scroll to position [20072, 0]
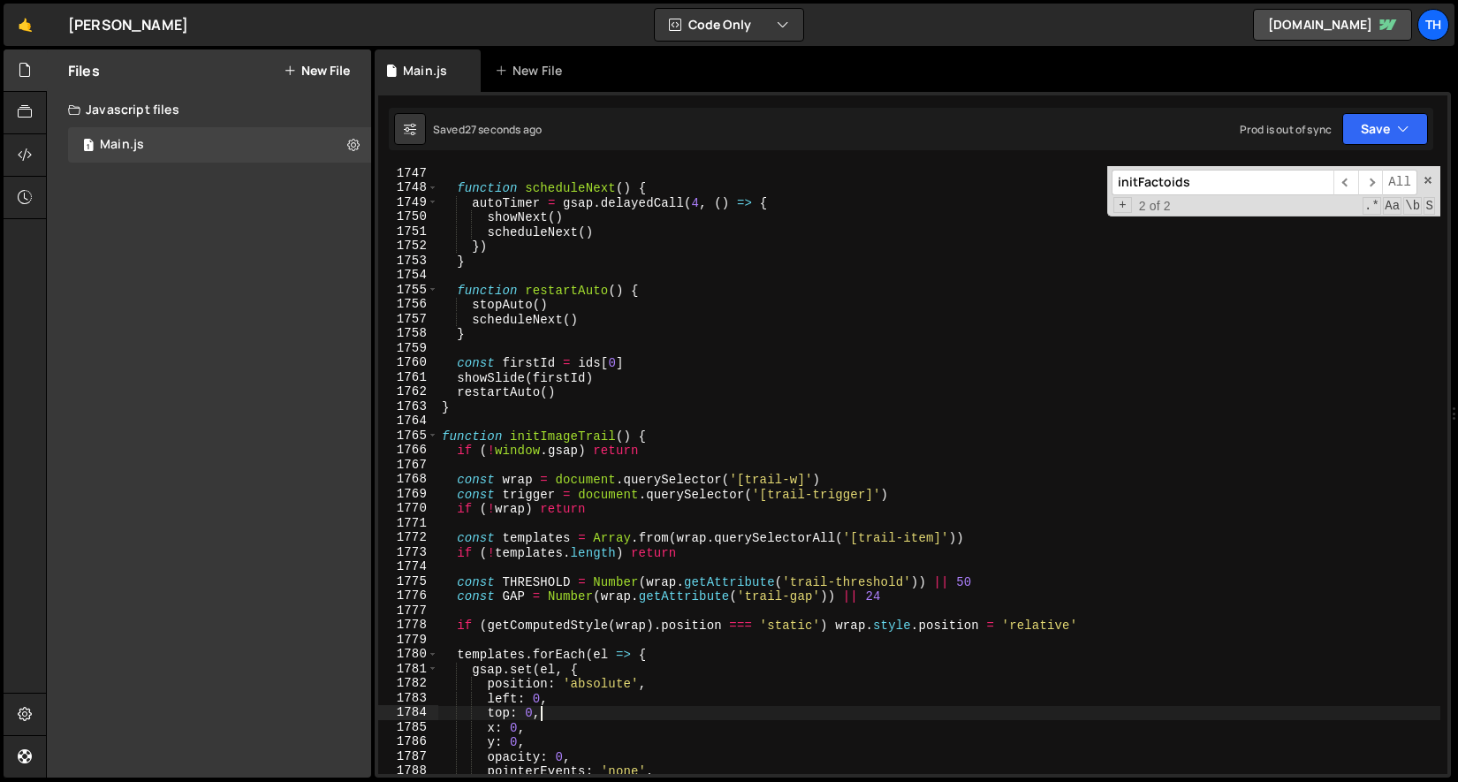
click at [581, 438] on div "function scheduleNext ( ) { autoTimer = gsap . delayedCall ( 4 , ( ) => { showN…" at bounding box center [939, 484] width 1002 height 637
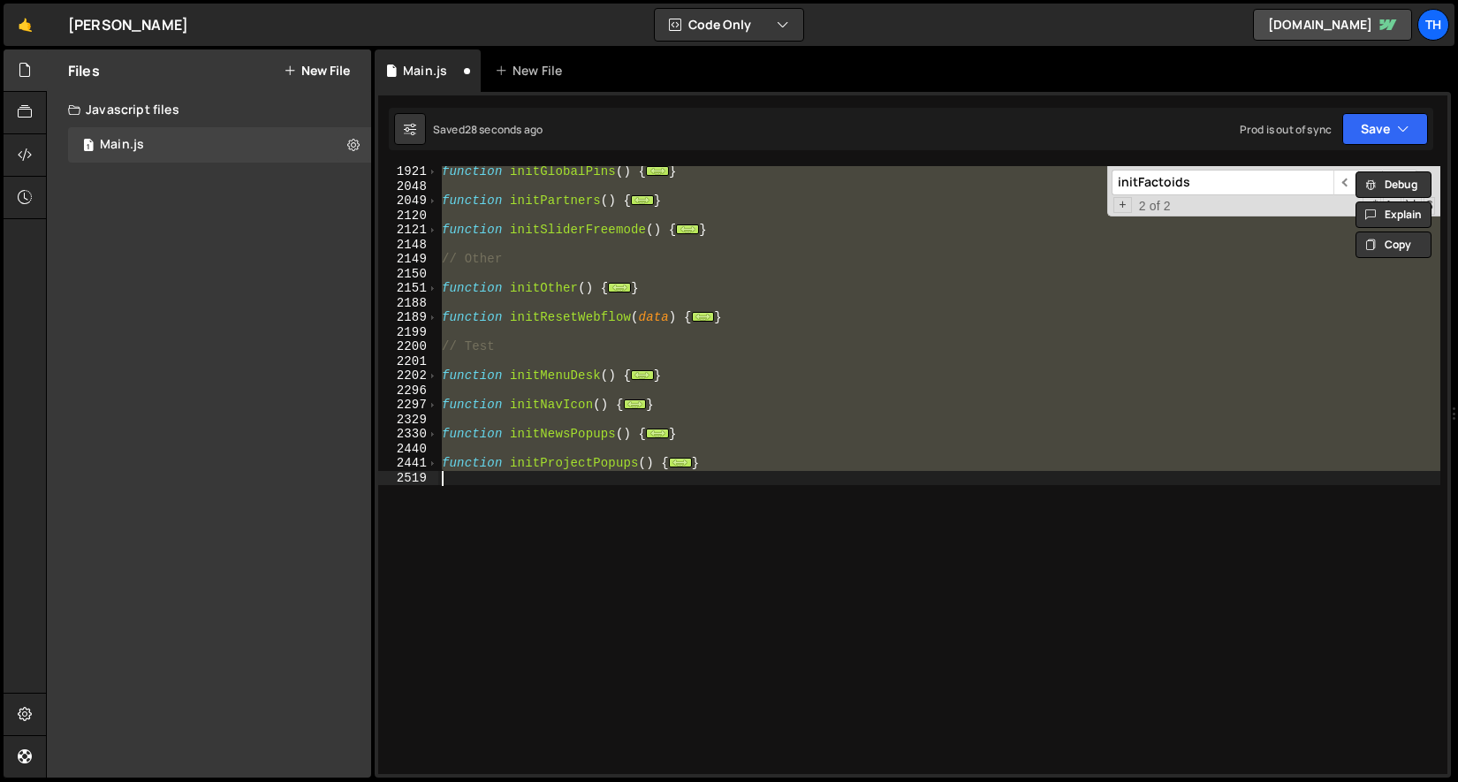
scroll to position [1125, 0]
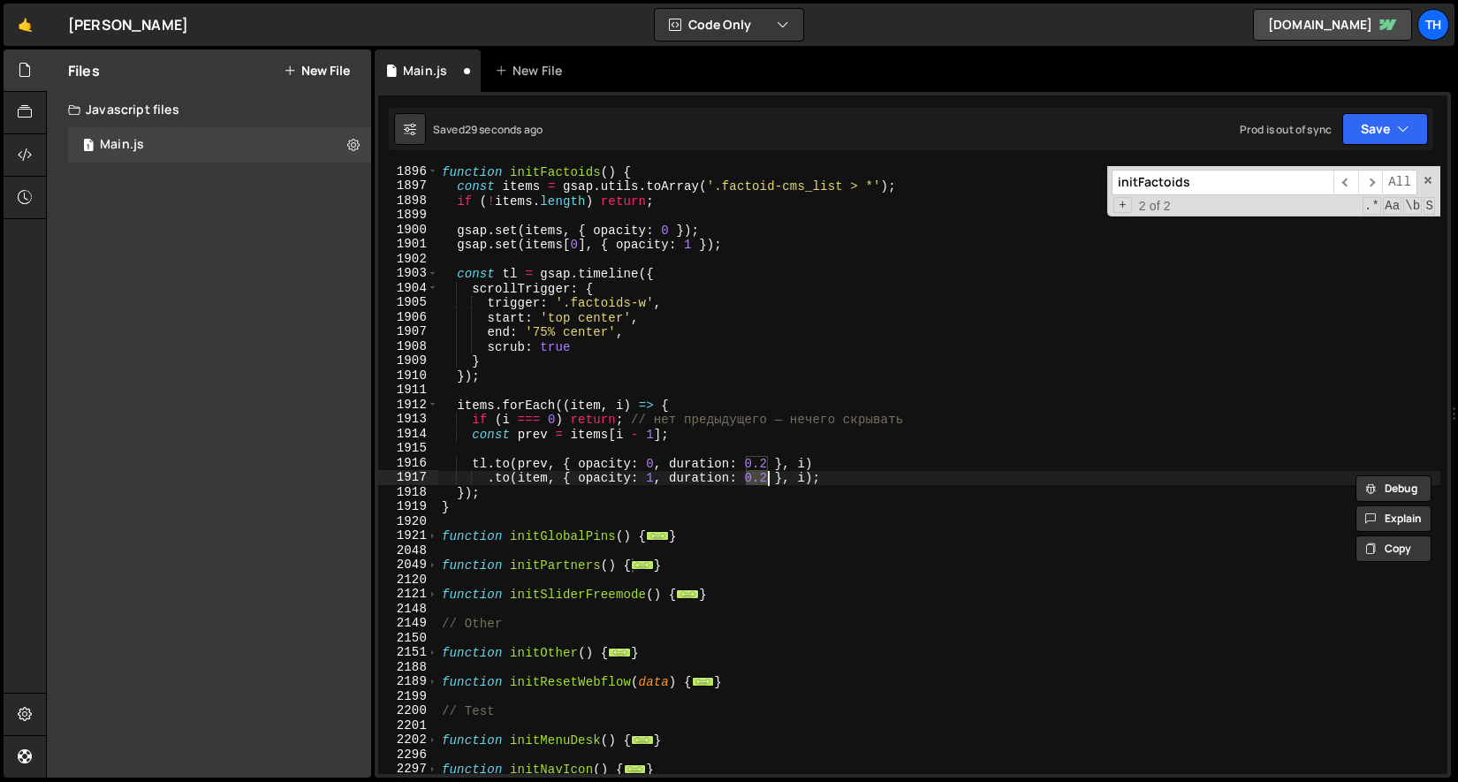
click at [761, 473] on div "function initFactoids ( ) { const items = gsap . utils . toArray ( '.factoid-cm…" at bounding box center [939, 470] width 1002 height 608
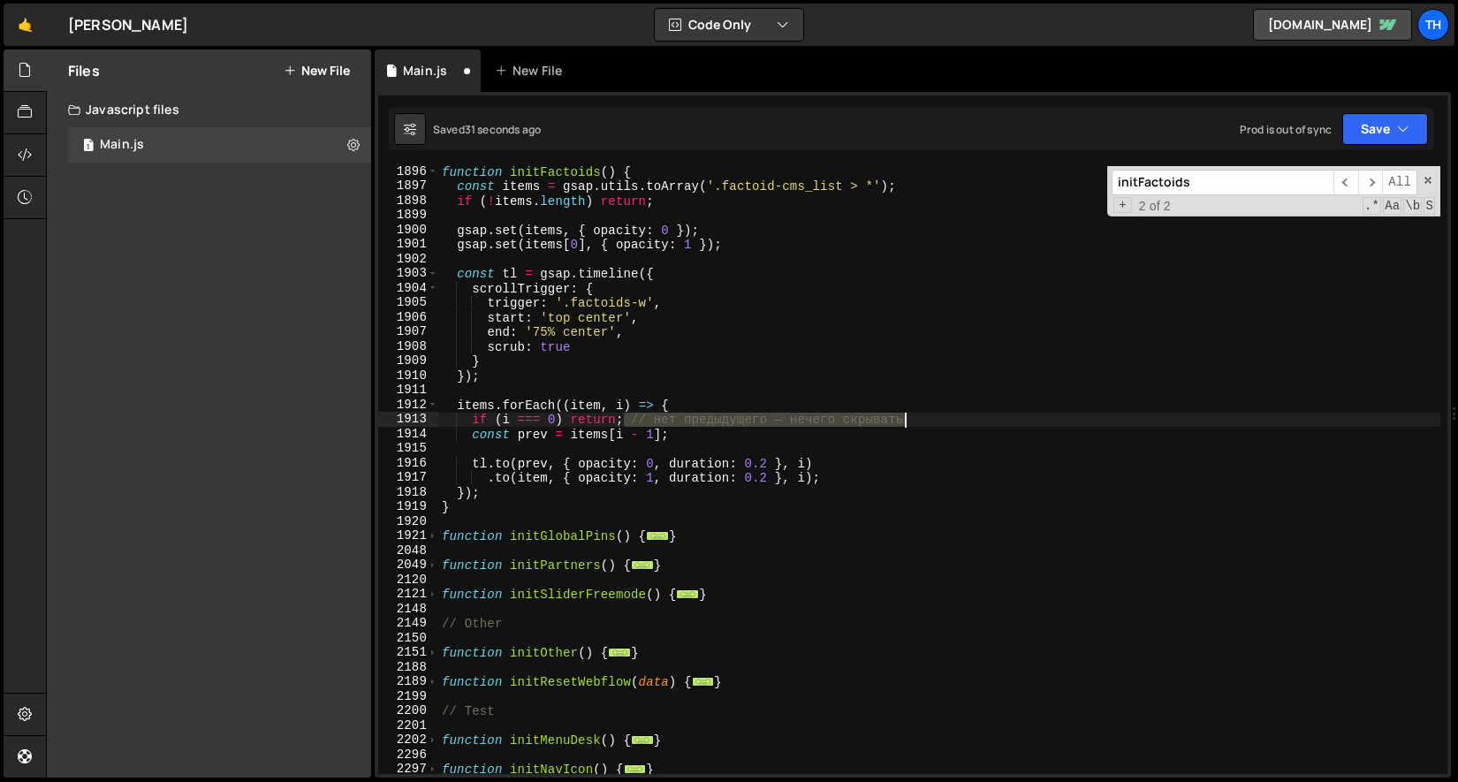
drag, startPoint x: 625, startPoint y: 421, endPoint x: 953, endPoint y: 424, distance: 328.7
click at [903, 424] on div "function initFactoids ( ) { const items = gsap . utils . toArray ( '.factoid-cm…" at bounding box center [939, 482] width 1002 height 637
click at [742, 434] on div "function initFactoids ( ) { const items = gsap . utils . toArray ( '.factoid-cm…" at bounding box center [939, 482] width 1002 height 637
type textarea "const prev = items[i - 1];"
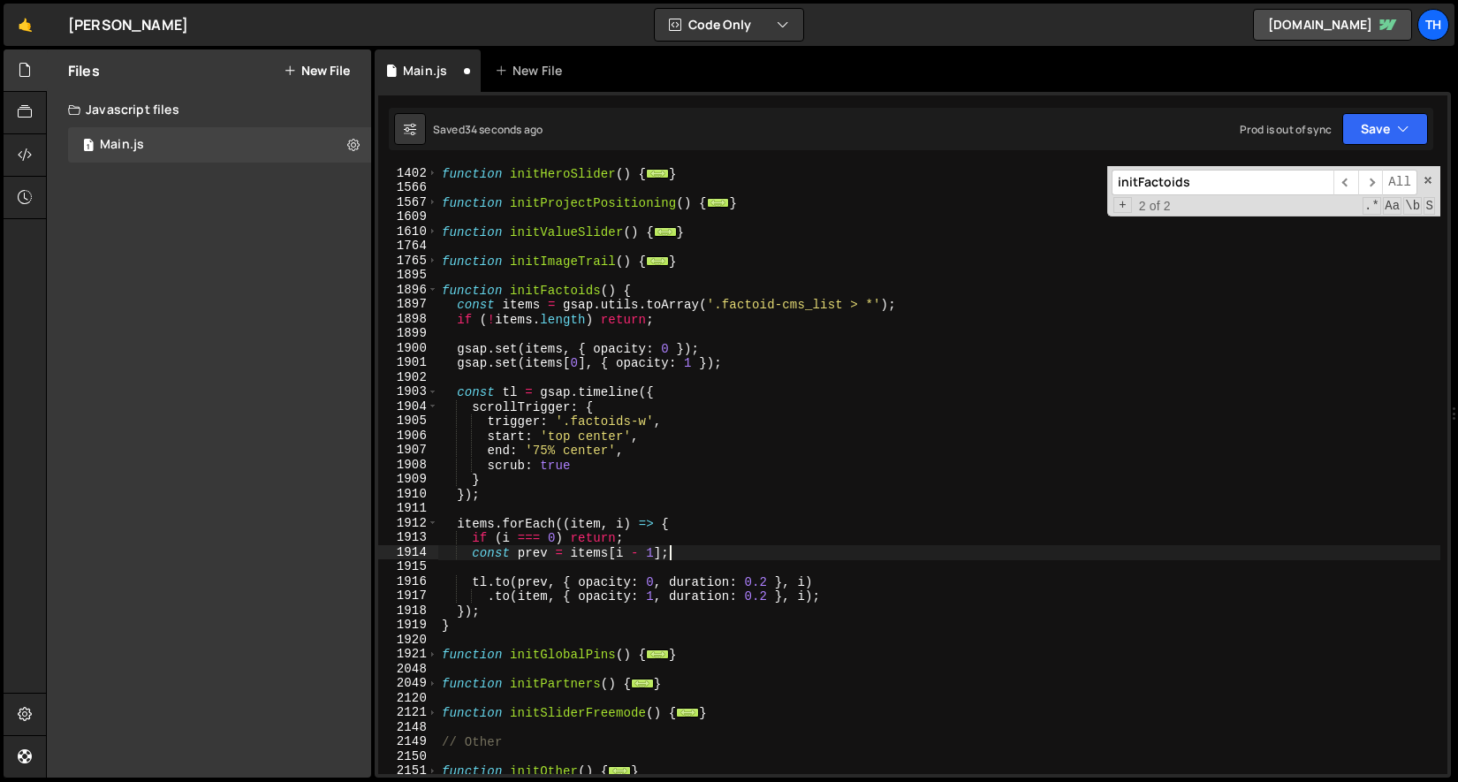
scroll to position [1006, 0]
click at [903, 139] on button "Save" at bounding box center [1385, 129] width 86 height 32
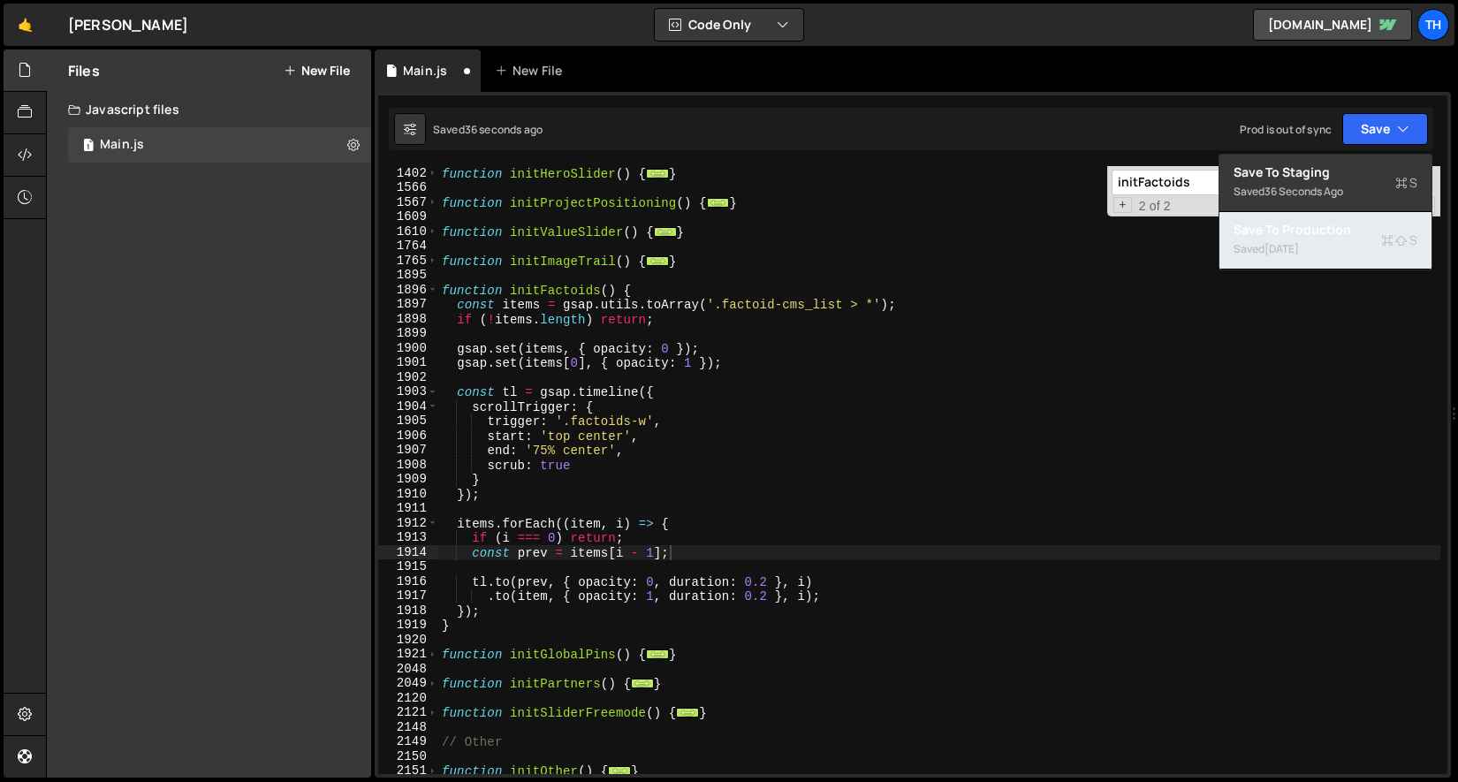
click at [903, 264] on button "Save to Production S Saved [DATE]" at bounding box center [1325, 240] width 212 height 57
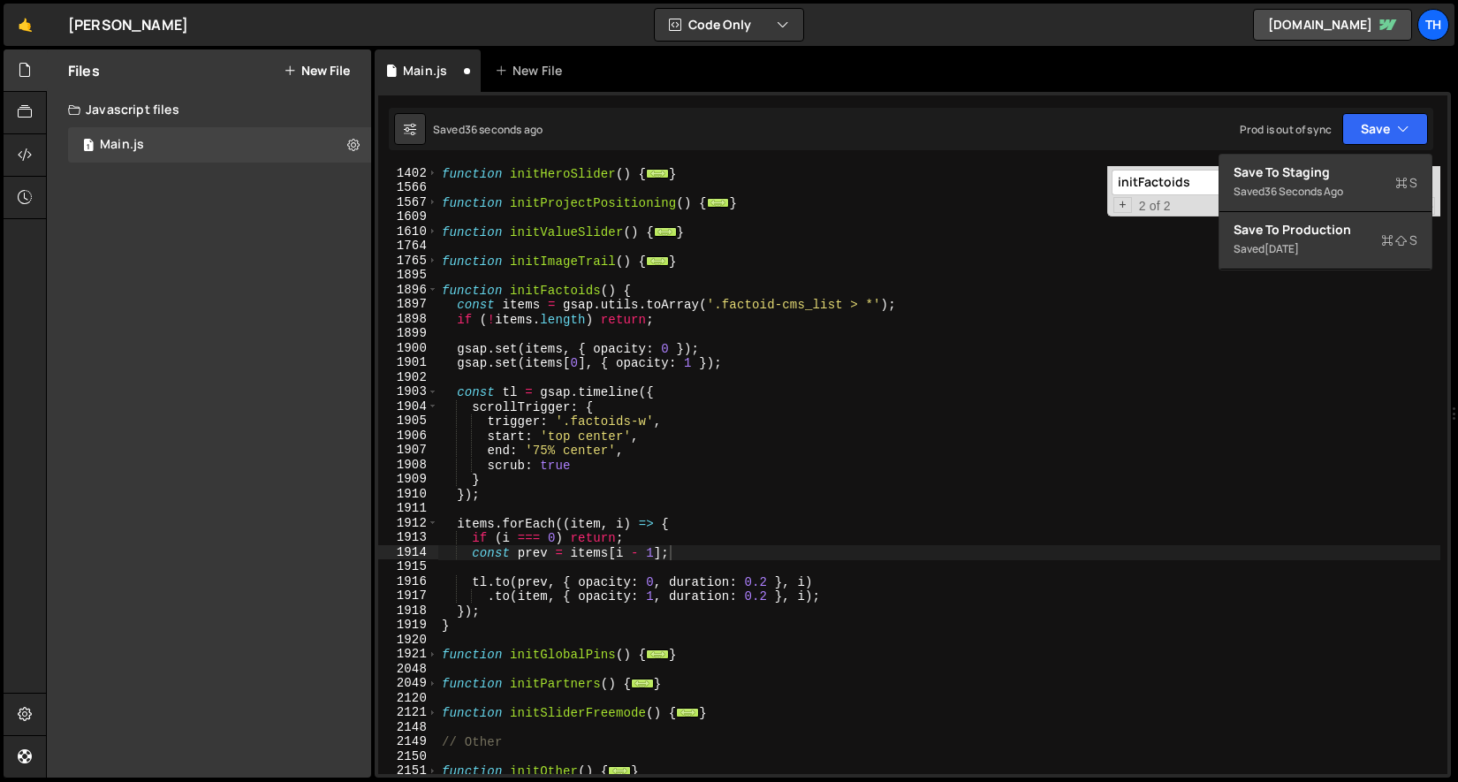
scroll to position [16097, 0]
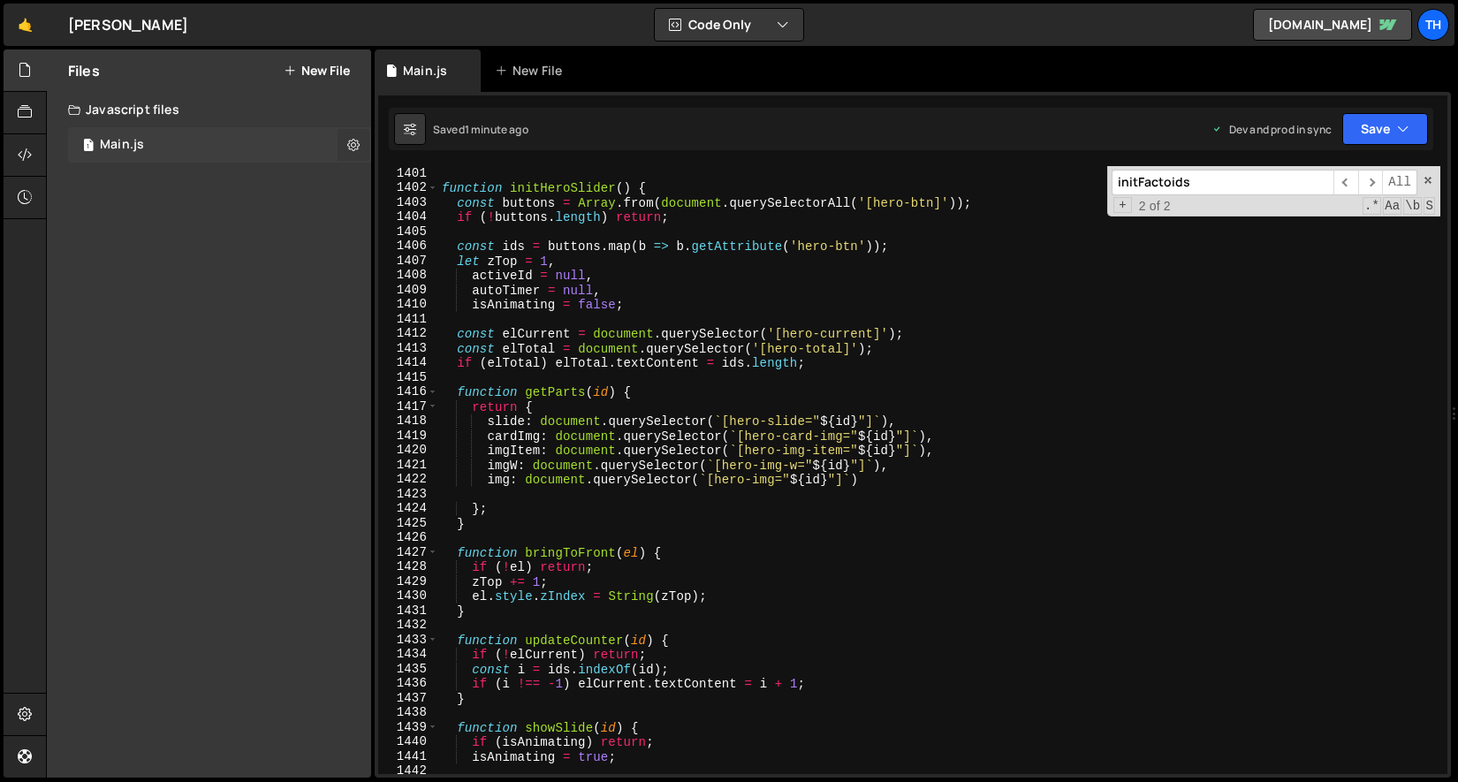
click at [345, 138] on button at bounding box center [354, 145] width 32 height 32
type input "Main"
radio input "true"
checkbox input "true"
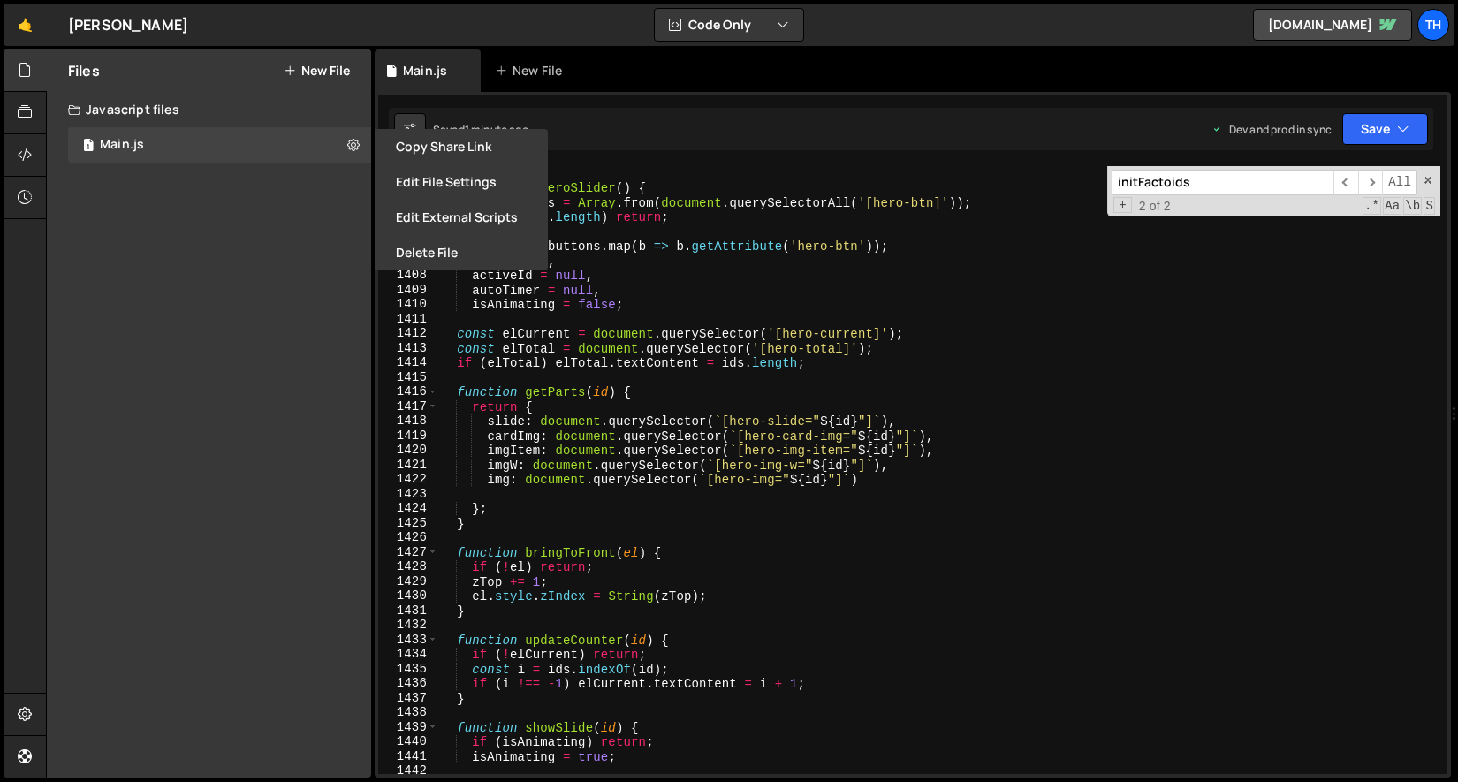
click at [403, 180] on button "Edit File Settings" at bounding box center [461, 181] width 173 height 35
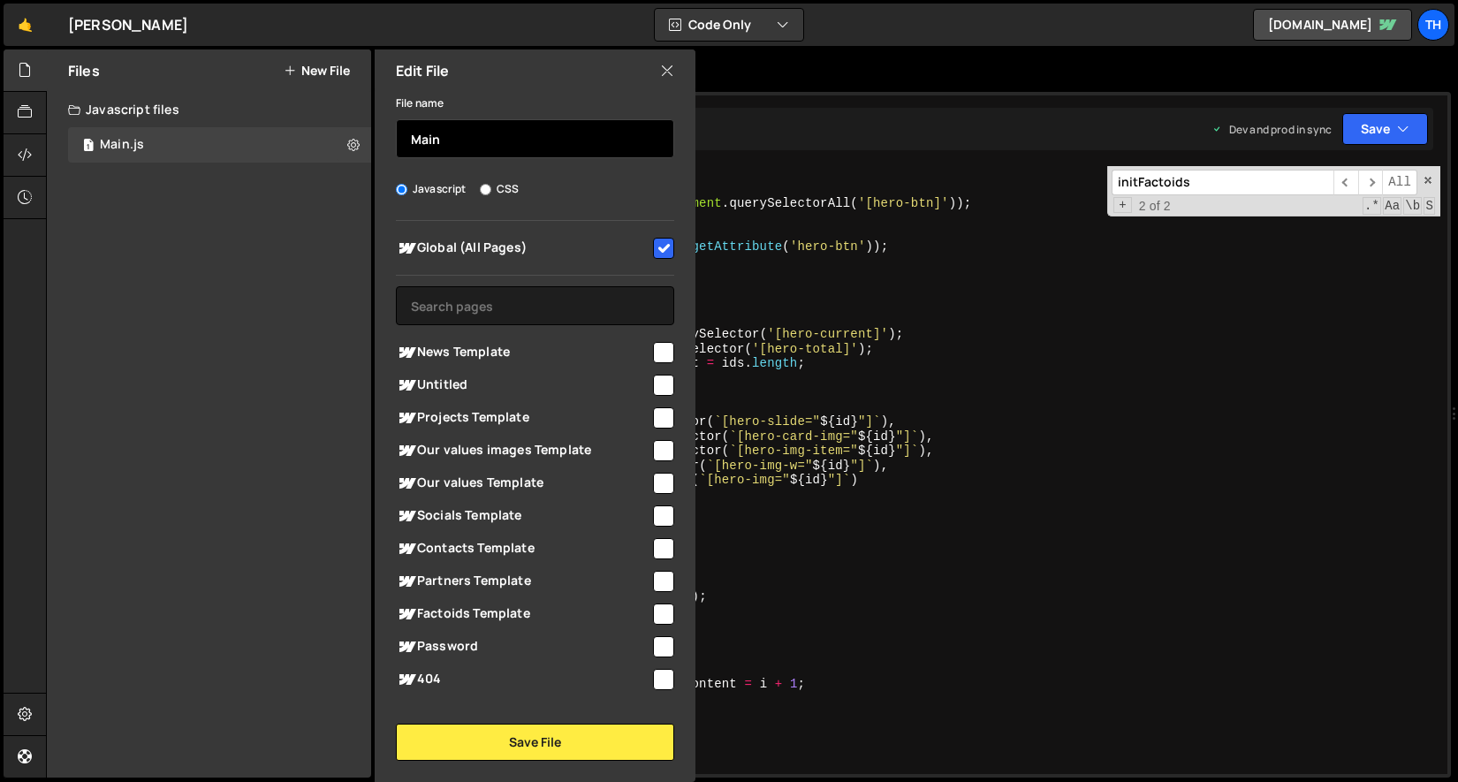
click at [418, 149] on input "Main" at bounding box center [535, 138] width 278 height 39
type input "index"
click at [482, 763] on div "Edit File File name index Javascript CSS Global (All Pages)" at bounding box center [533, 415] width 324 height 733
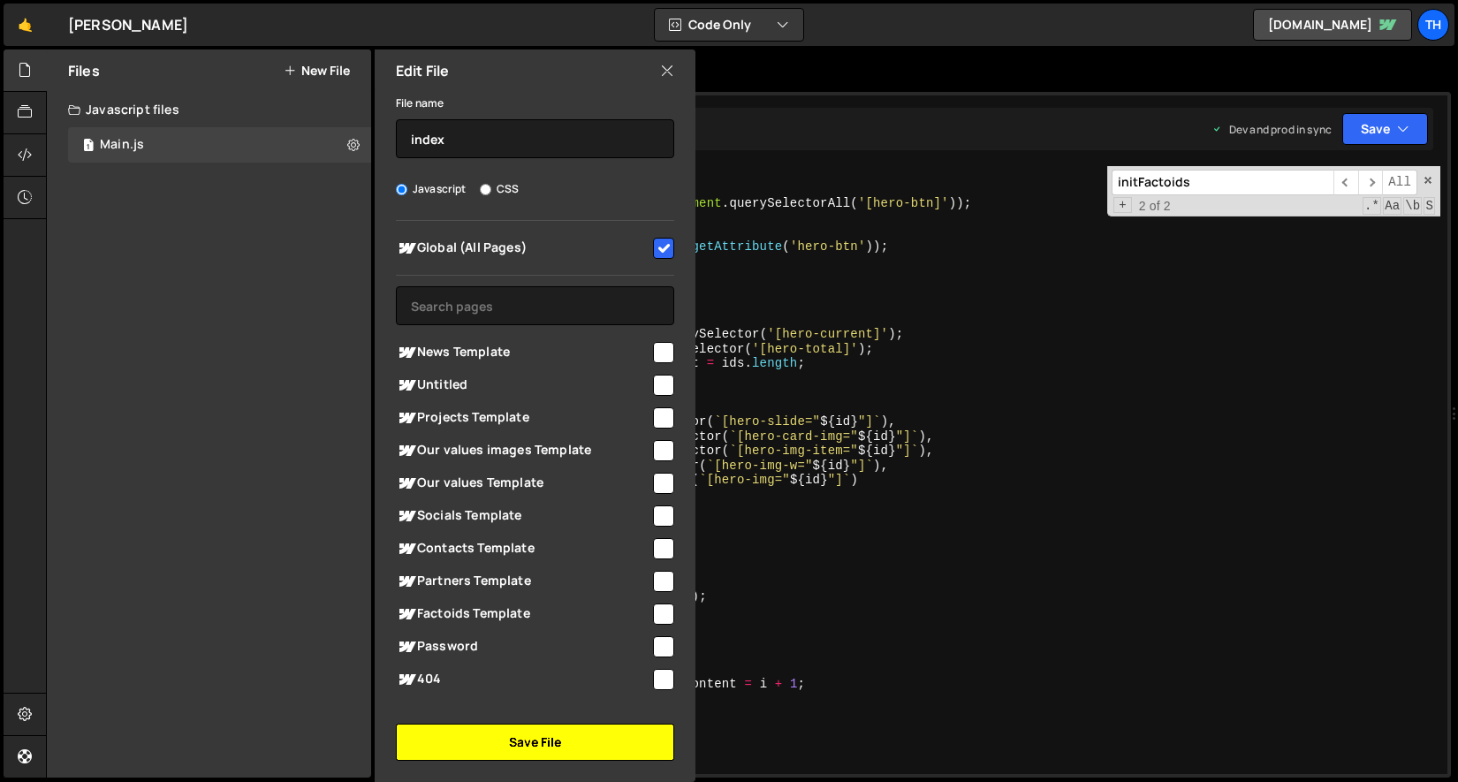
click at [490, 742] on button "Save File" at bounding box center [535, 742] width 278 height 37
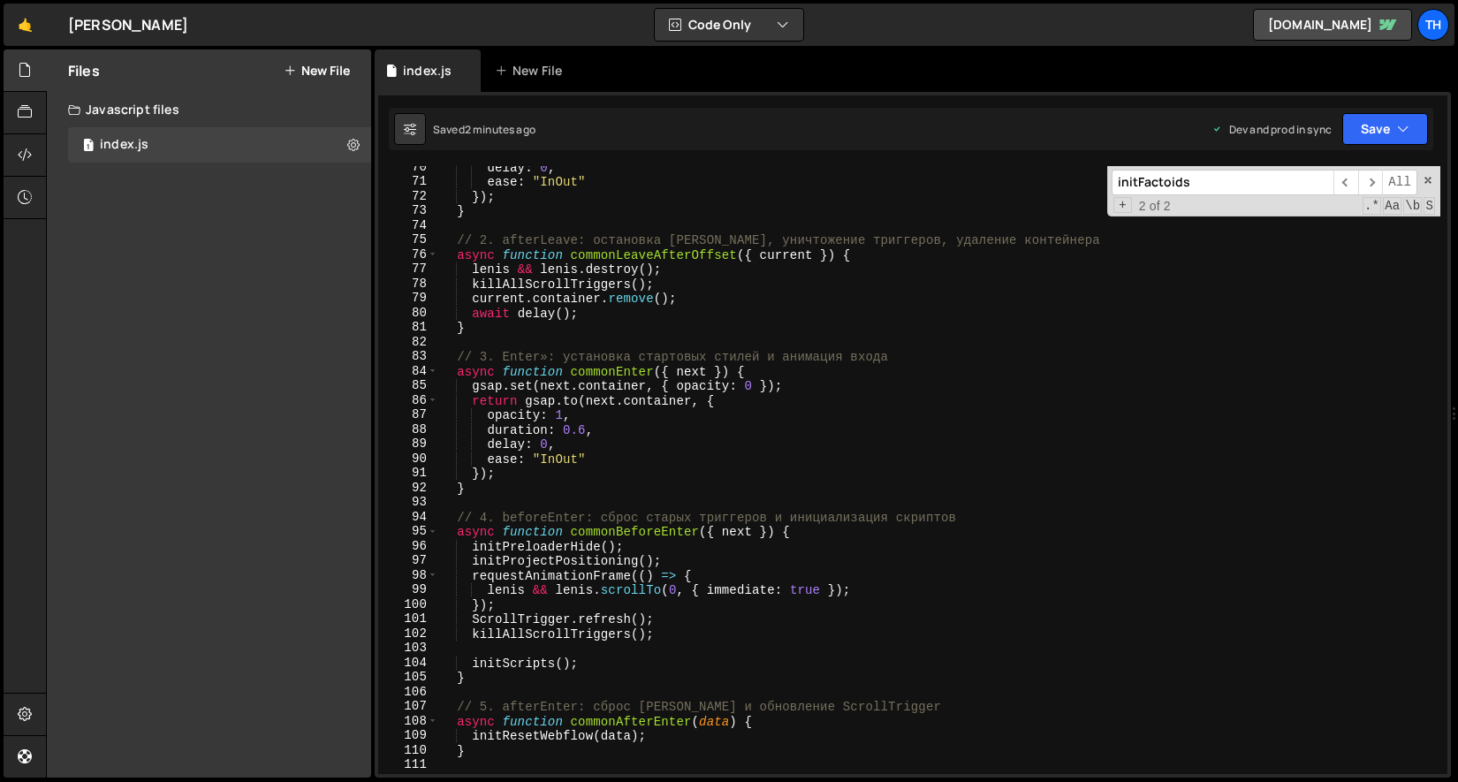
scroll to position [798, 0]
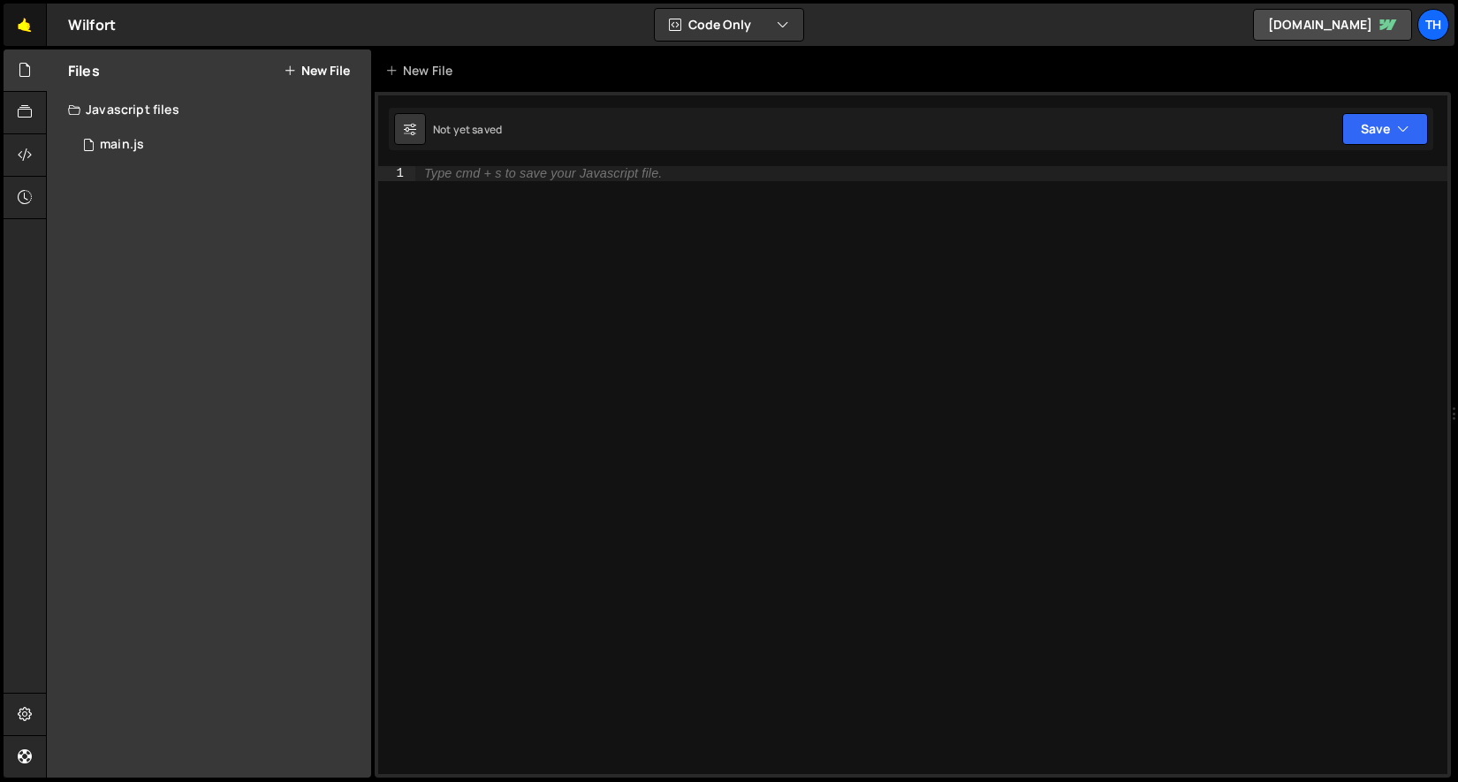
click at [19, 42] on link "🤙" at bounding box center [25, 25] width 43 height 42
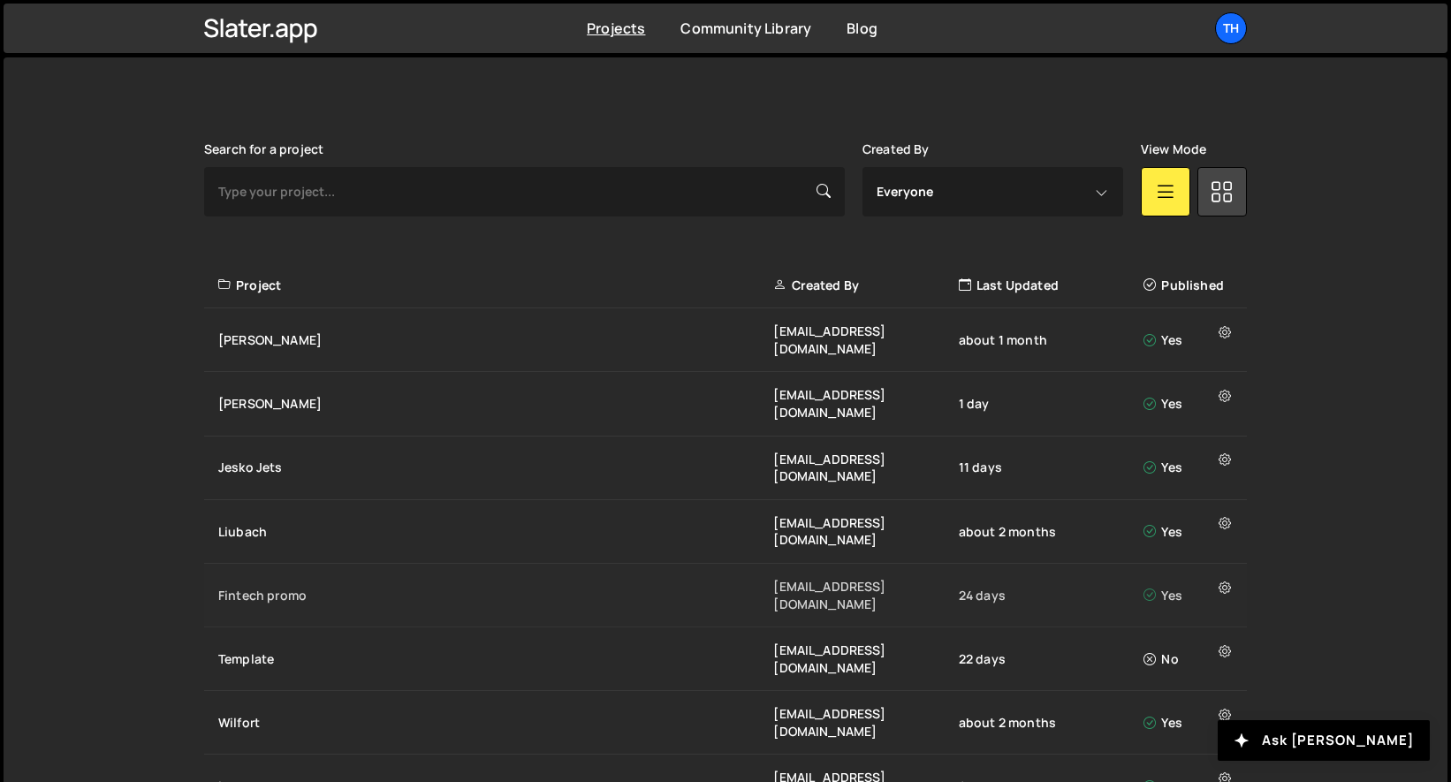
scroll to position [485, 0]
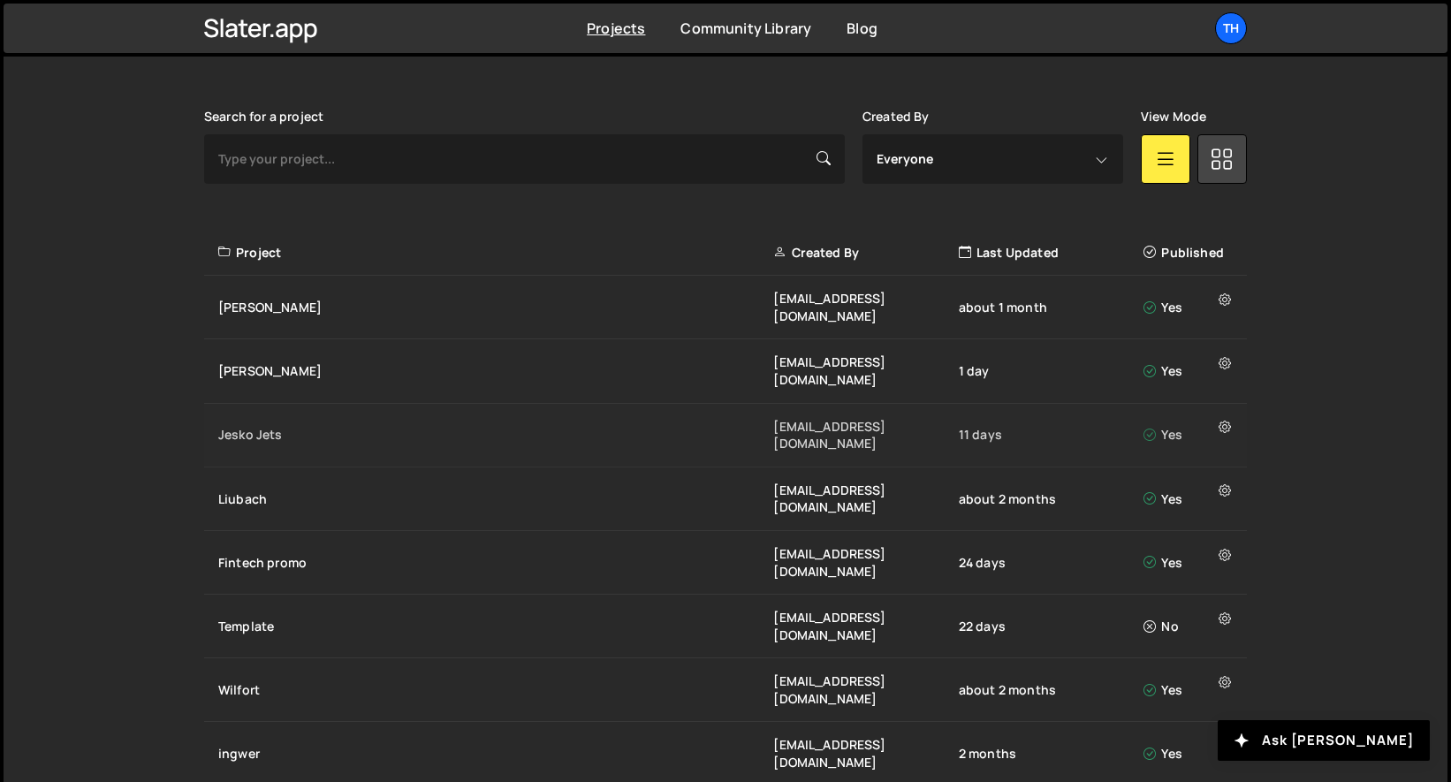
click at [267, 426] on div "Jesko Jets" at bounding box center [495, 435] width 555 height 18
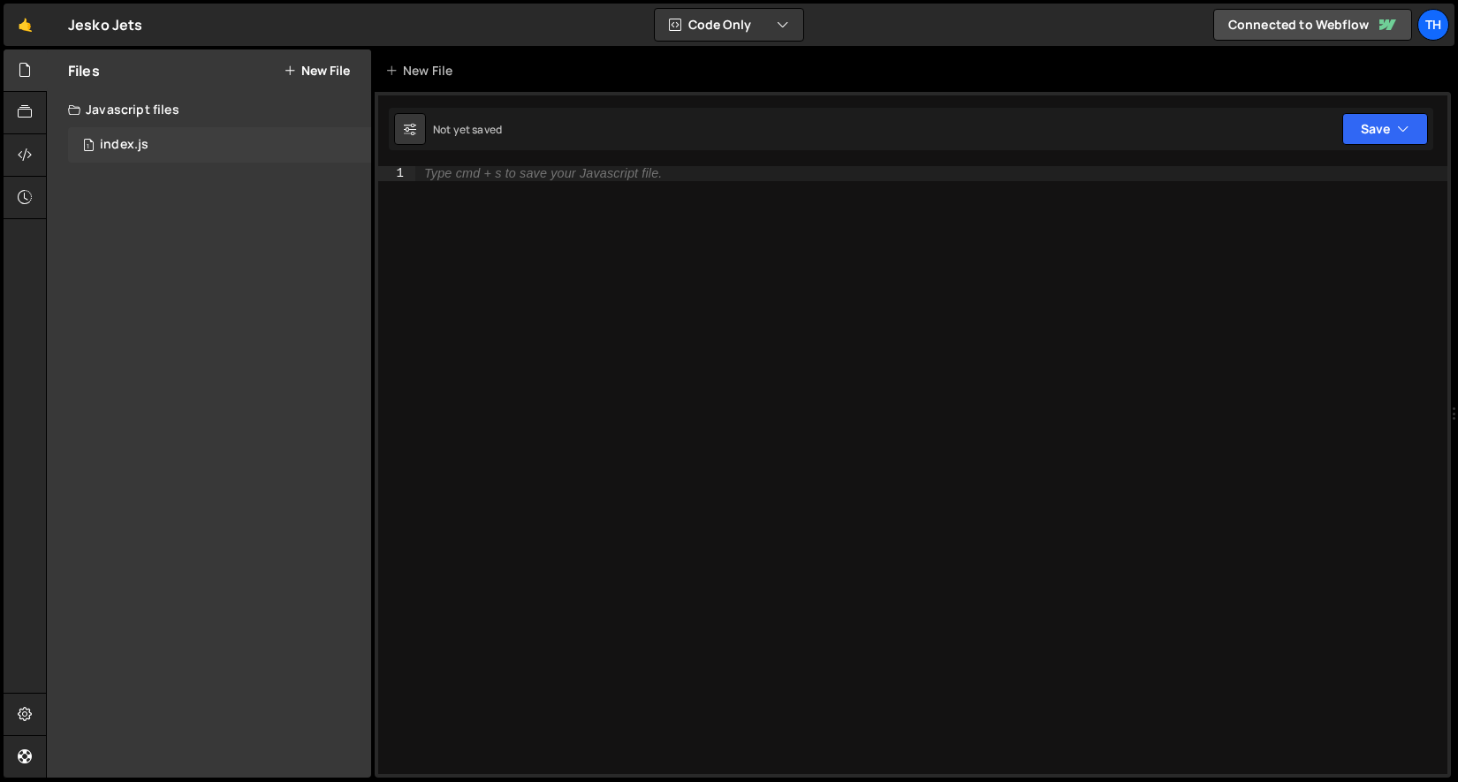
click at [271, 149] on div "1 index.js 0" at bounding box center [219, 144] width 303 height 35
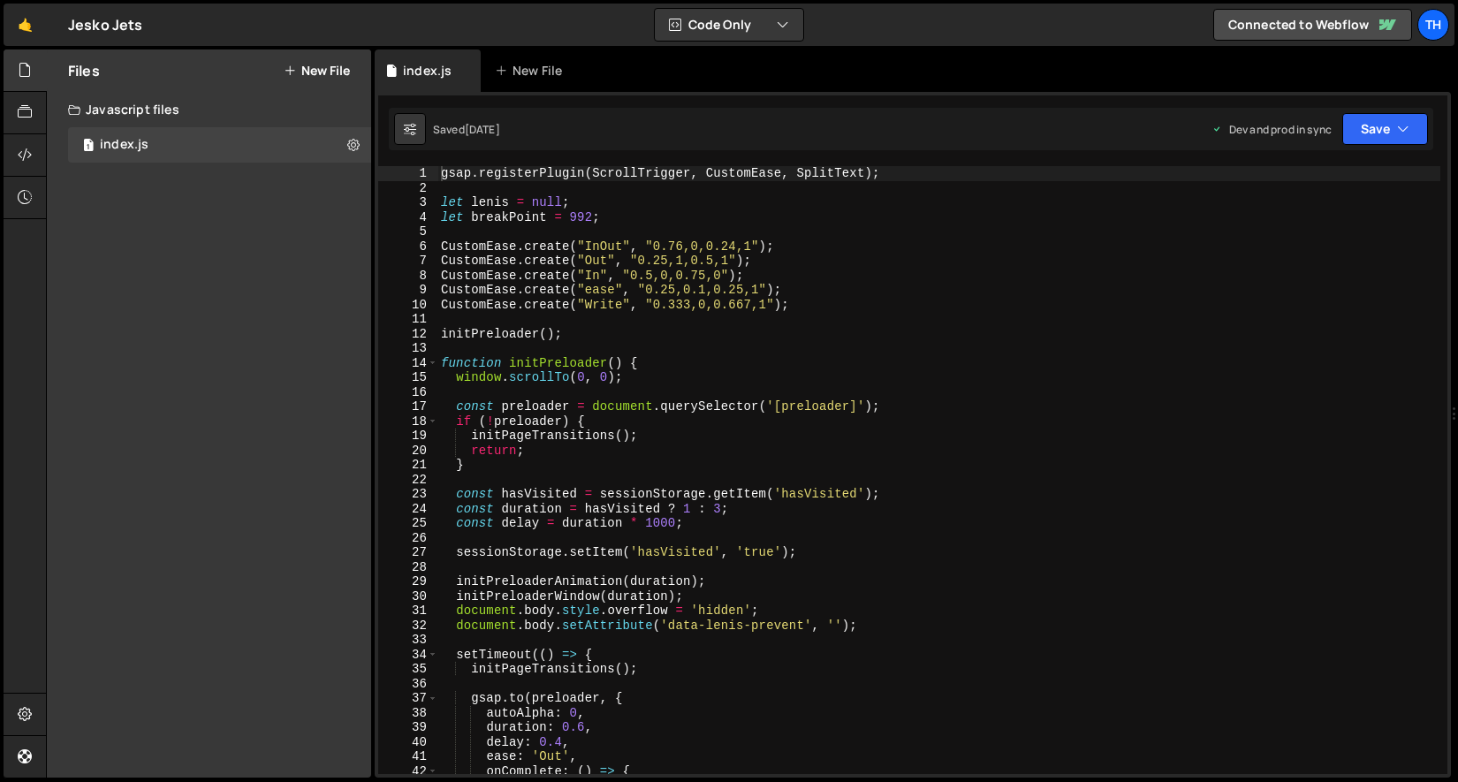
scroll to position [3716, 0]
click at [434, 361] on span at bounding box center [433, 363] width 10 height 15
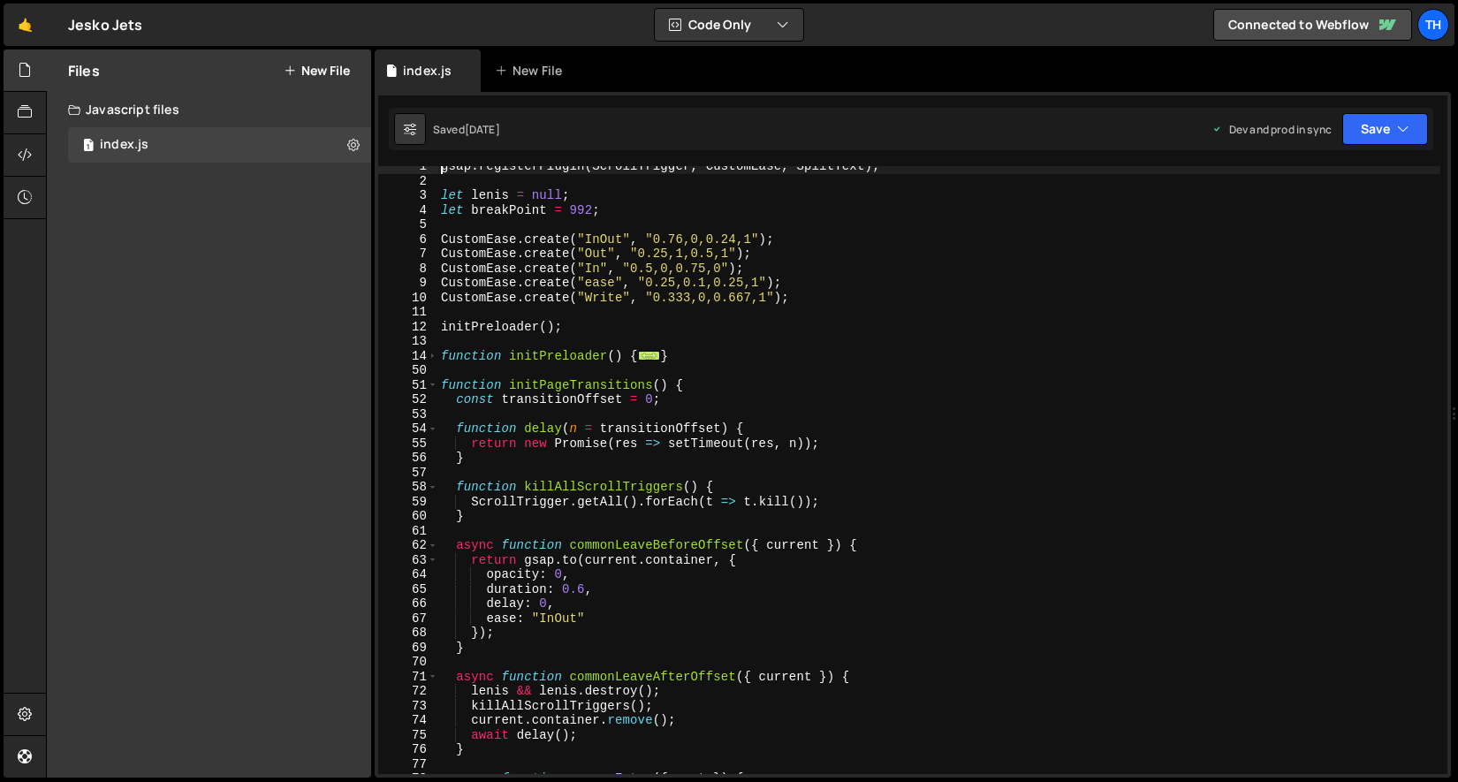
scroll to position [158, 0]
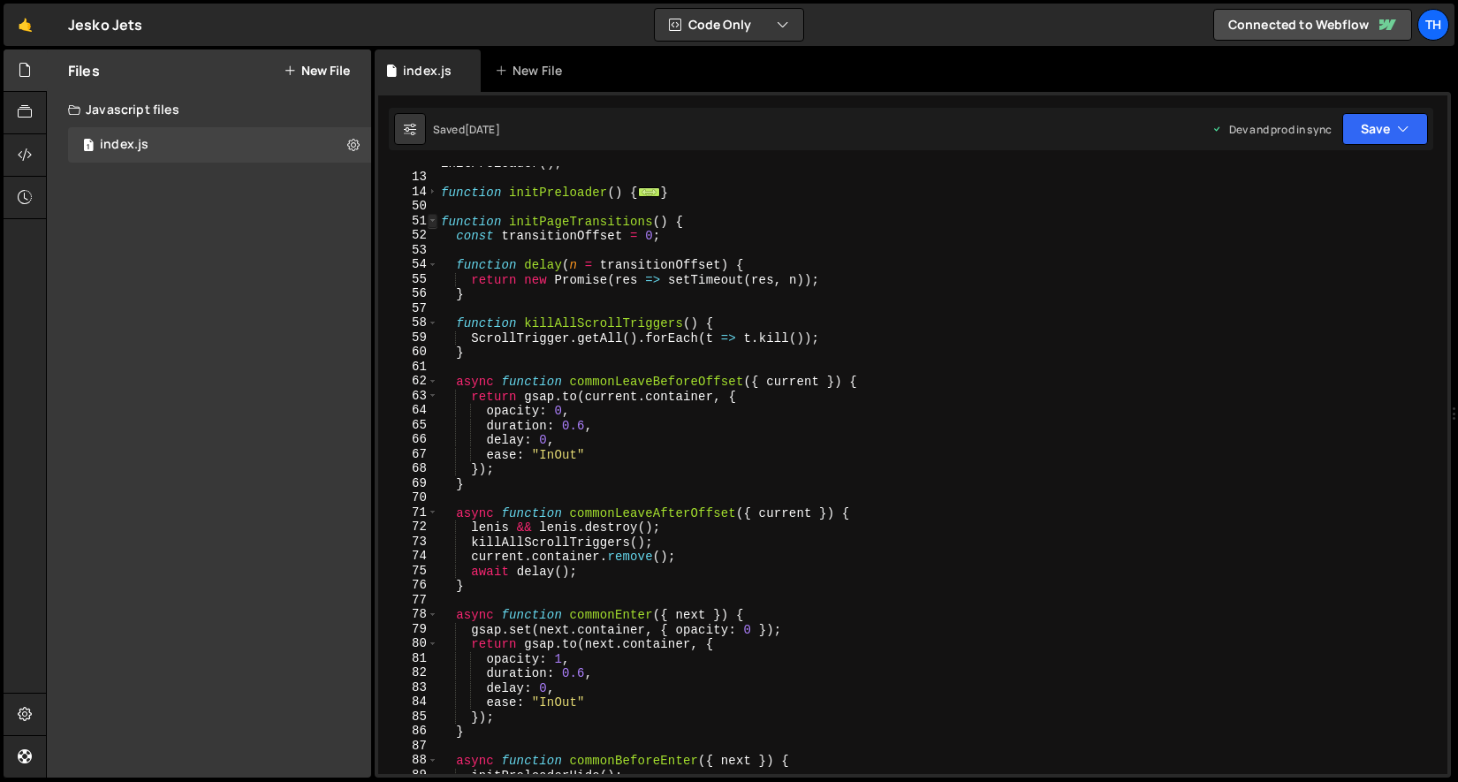
click at [435, 216] on span at bounding box center [433, 221] width 10 height 15
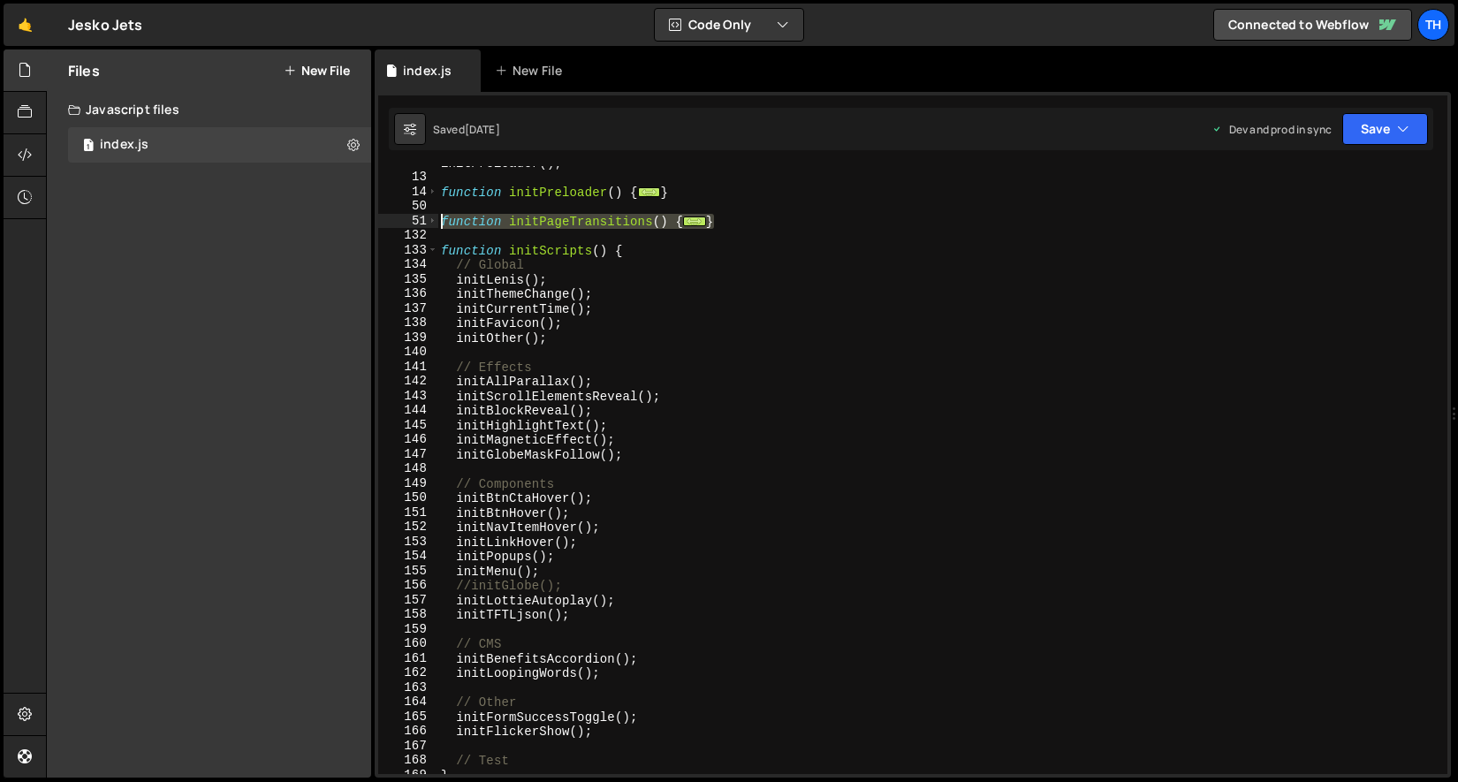
drag, startPoint x: 730, startPoint y: 224, endPoint x: 442, endPoint y: 226, distance: 288.1
click at [442, 226] on div "initPreloader ( ) ; function initPreloader ( ) { ... } function initPageTransit…" at bounding box center [938, 474] width 1003 height 637
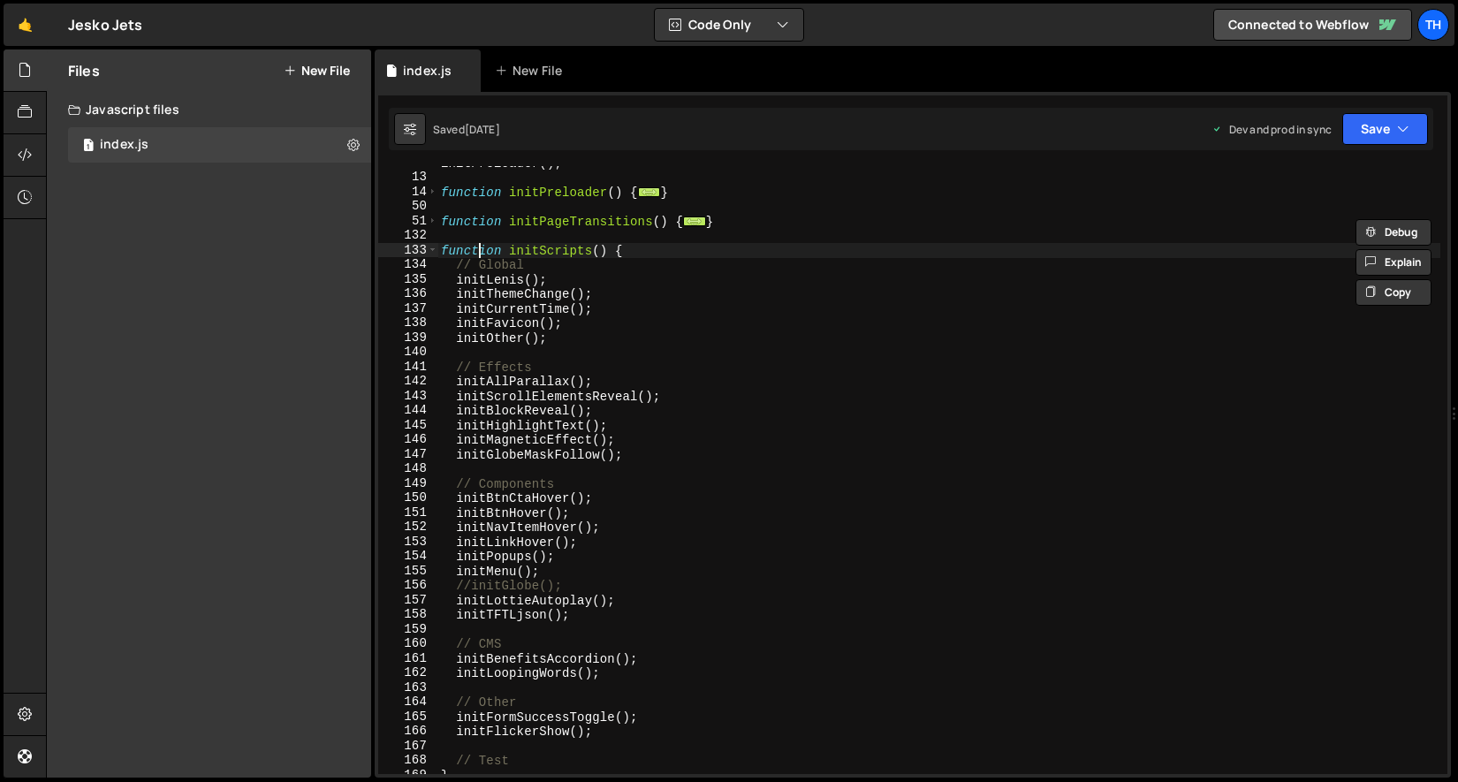
click at [480, 256] on div "initPreloader ( ) ; function initPreloader ( ) { ... } function initPageTransit…" at bounding box center [938, 474] width 1003 height 637
type textarea "function initScripts() {"
click at [434, 228] on div "132" at bounding box center [408, 235] width 60 height 15
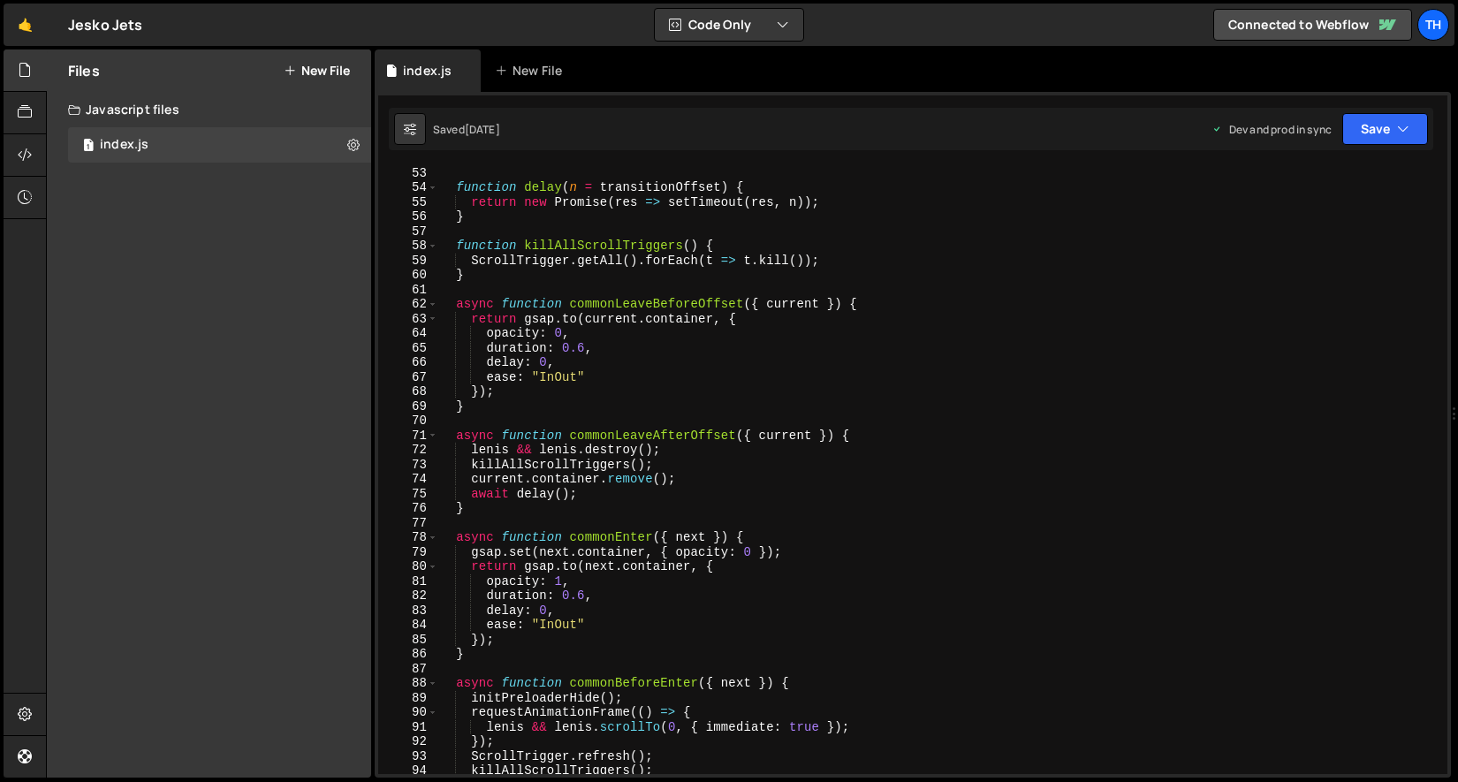
scroll to position [331, 0]
